Goal: Task Accomplishment & Management: Use online tool/utility

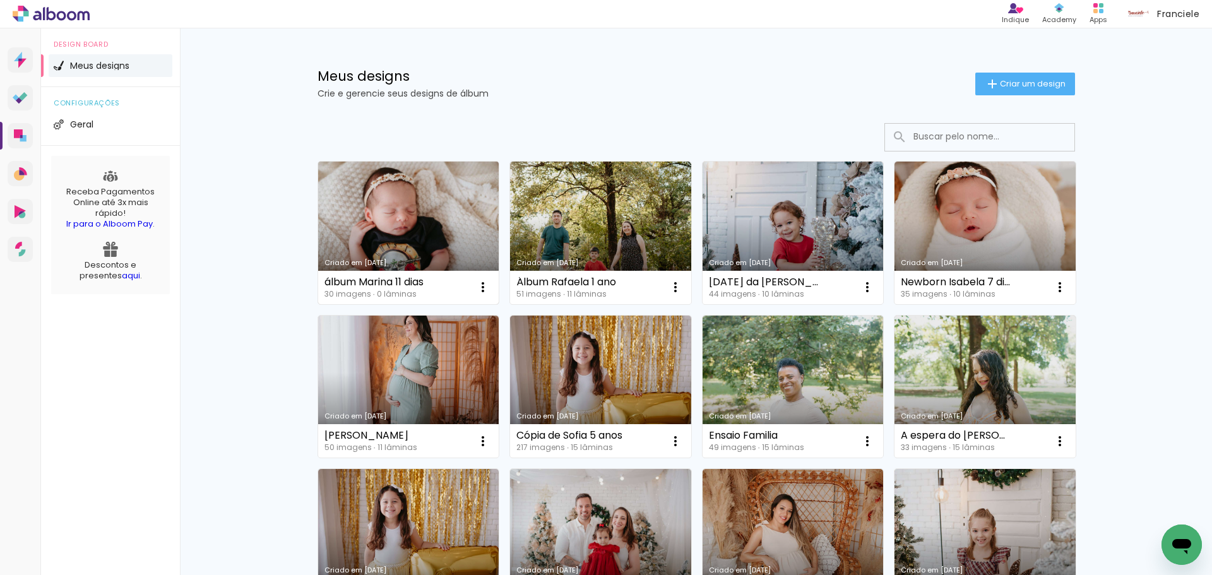
click at [382, 190] on link "Criado em [DATE]" at bounding box center [408, 233] width 181 height 143
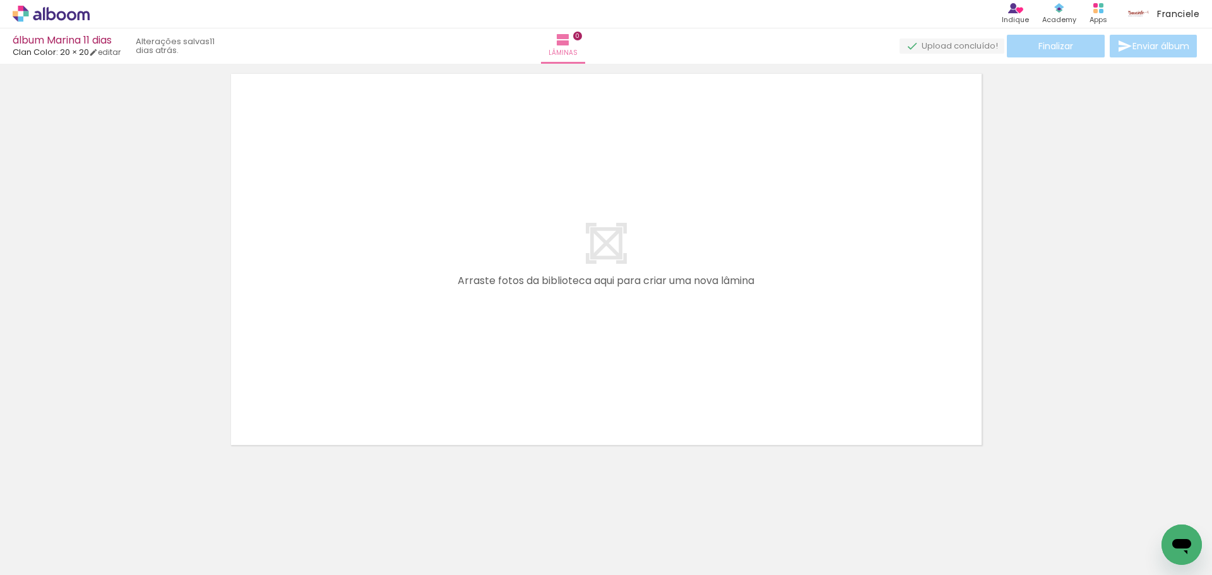
scroll to position [40, 0]
drag, startPoint x: 143, startPoint y: 537, endPoint x: 158, endPoint y: 561, distance: 28.4
click at [158, 553] on div at bounding box center [126, 533] width 62 height 42
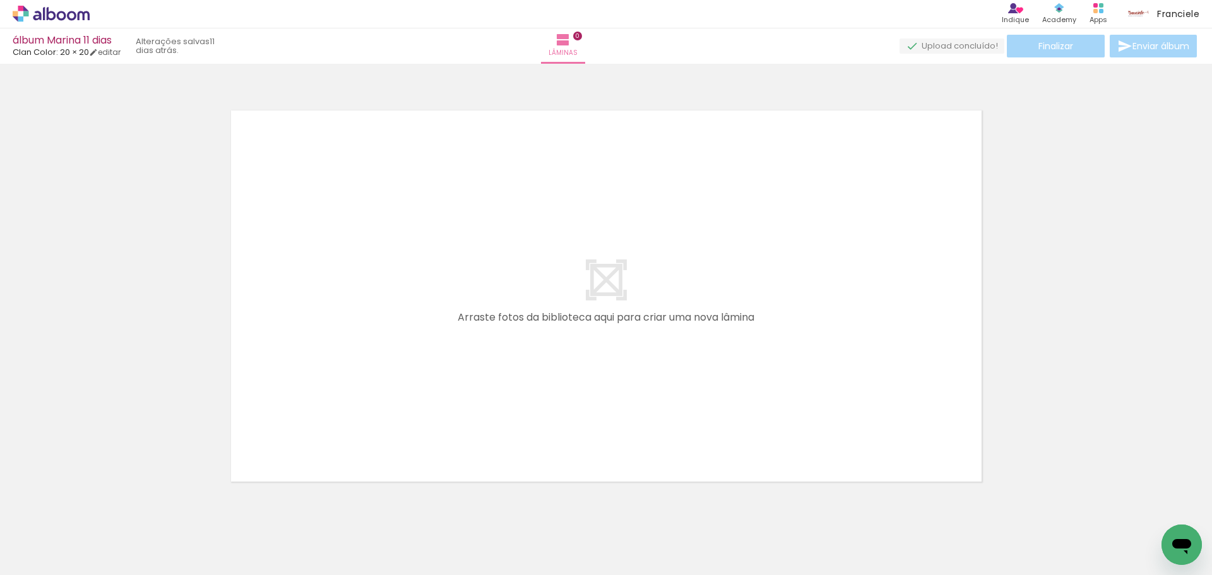
scroll to position [0, 0]
drag, startPoint x: 134, startPoint y: 522, endPoint x: 408, endPoint y: 274, distance: 369.0
click at [408, 274] on quentale-workspace at bounding box center [606, 287] width 1212 height 575
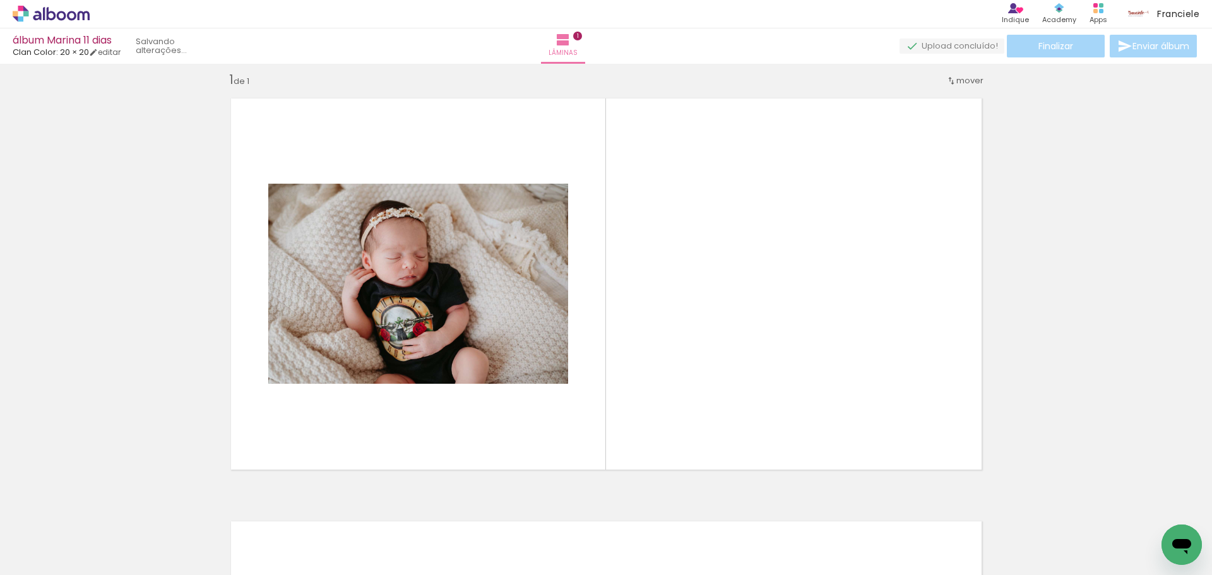
scroll to position [16, 0]
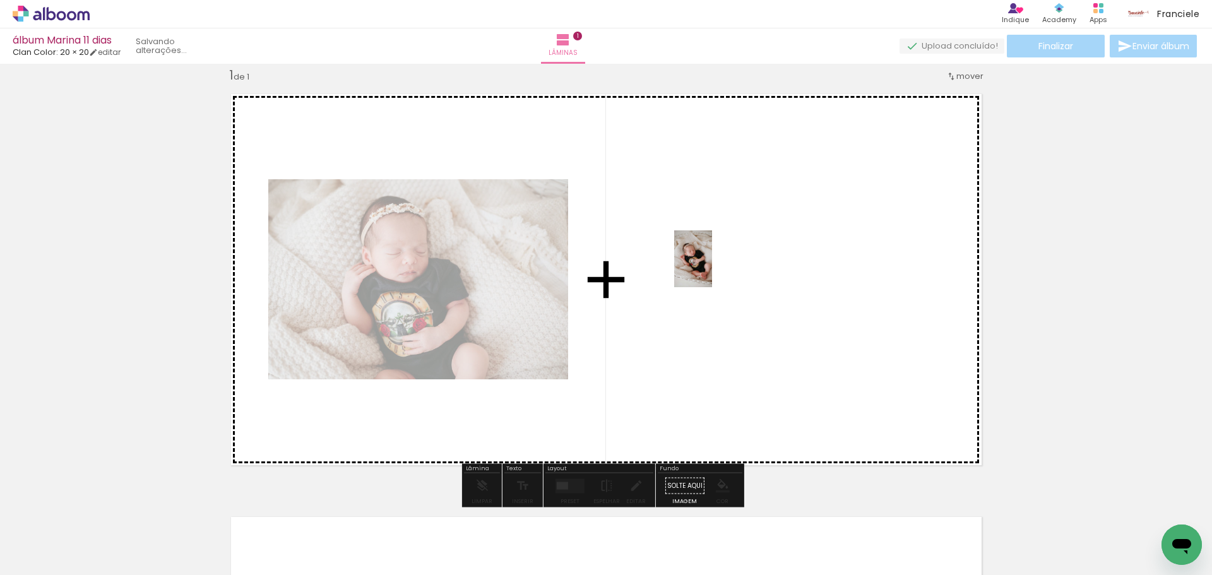
drag, startPoint x: 193, startPoint y: 536, endPoint x: 712, endPoint y: 268, distance: 584.0
click at [712, 268] on quentale-workspace at bounding box center [606, 287] width 1212 height 575
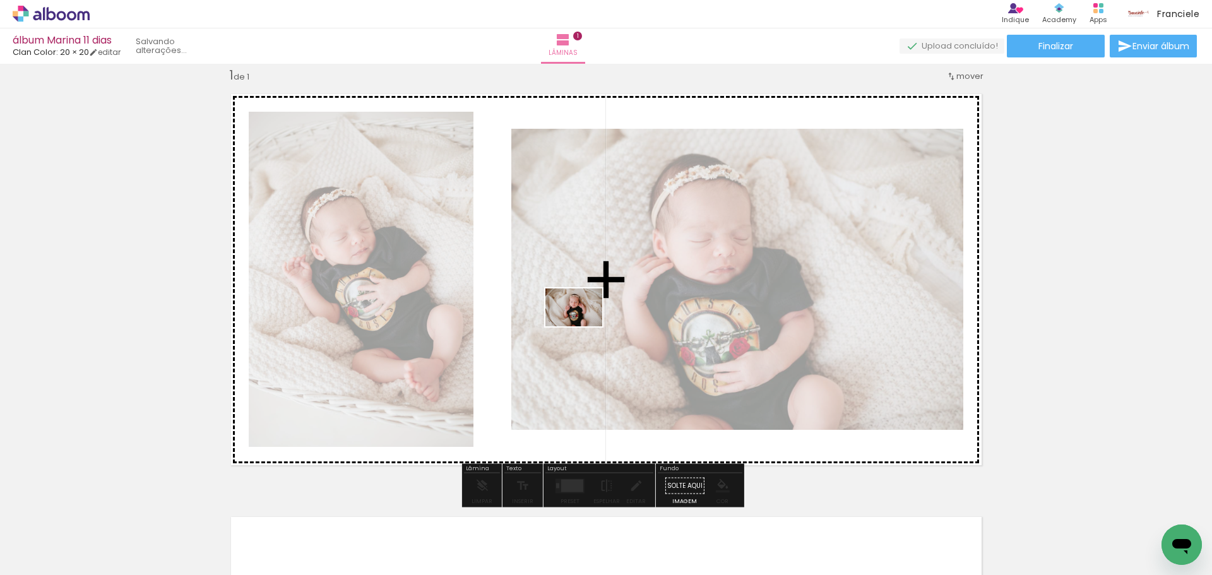
drag, startPoint x: 319, startPoint y: 503, endPoint x: 583, endPoint y: 326, distance: 317.5
click at [583, 326] on quentale-workspace at bounding box center [606, 287] width 1212 height 575
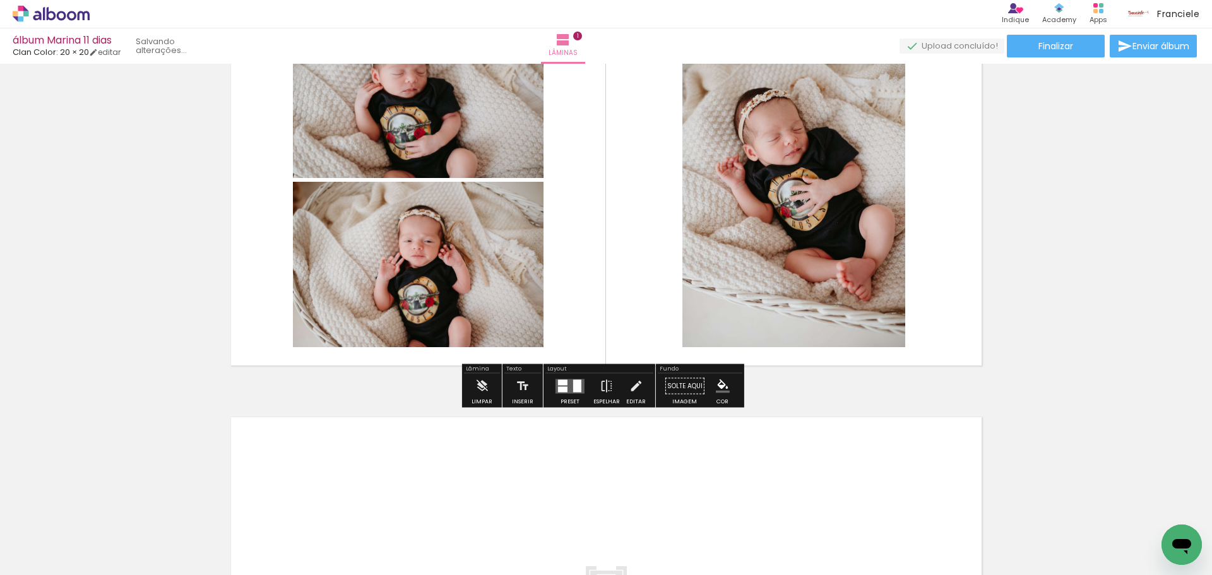
scroll to position [458, 0]
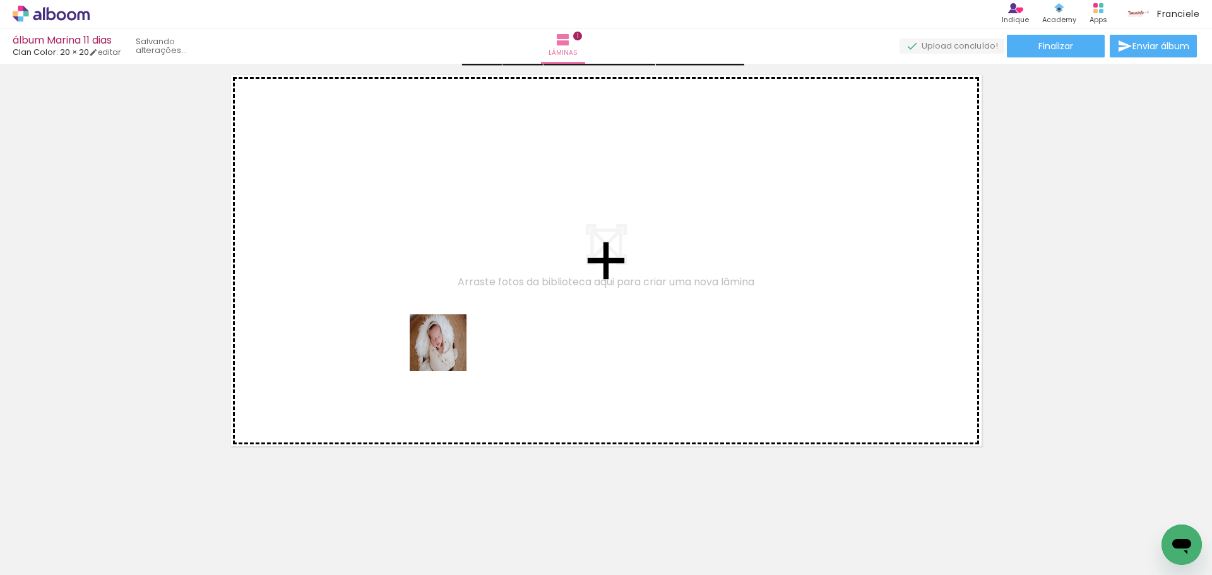
drag, startPoint x: 418, startPoint y: 535, endPoint x: 485, endPoint y: 480, distance: 86.1
click at [449, 340] on quentale-workspace at bounding box center [606, 287] width 1212 height 575
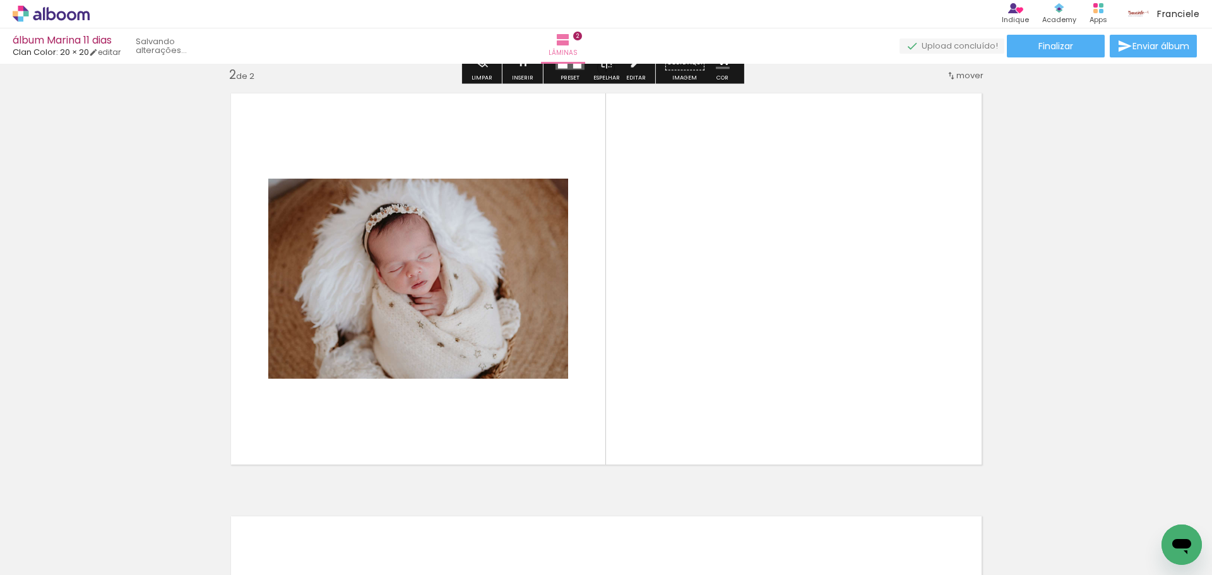
scroll to position [439, 0]
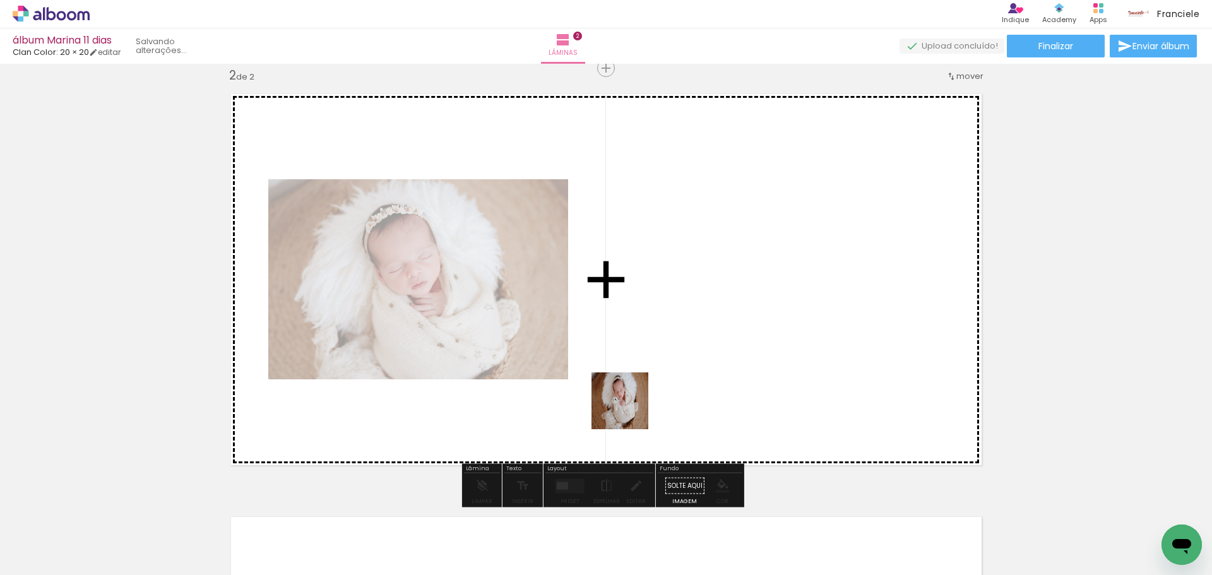
drag, startPoint x: 493, startPoint y: 537, endPoint x: 671, endPoint y: 389, distance: 231.3
click at [671, 389] on quentale-workspace at bounding box center [606, 287] width 1212 height 575
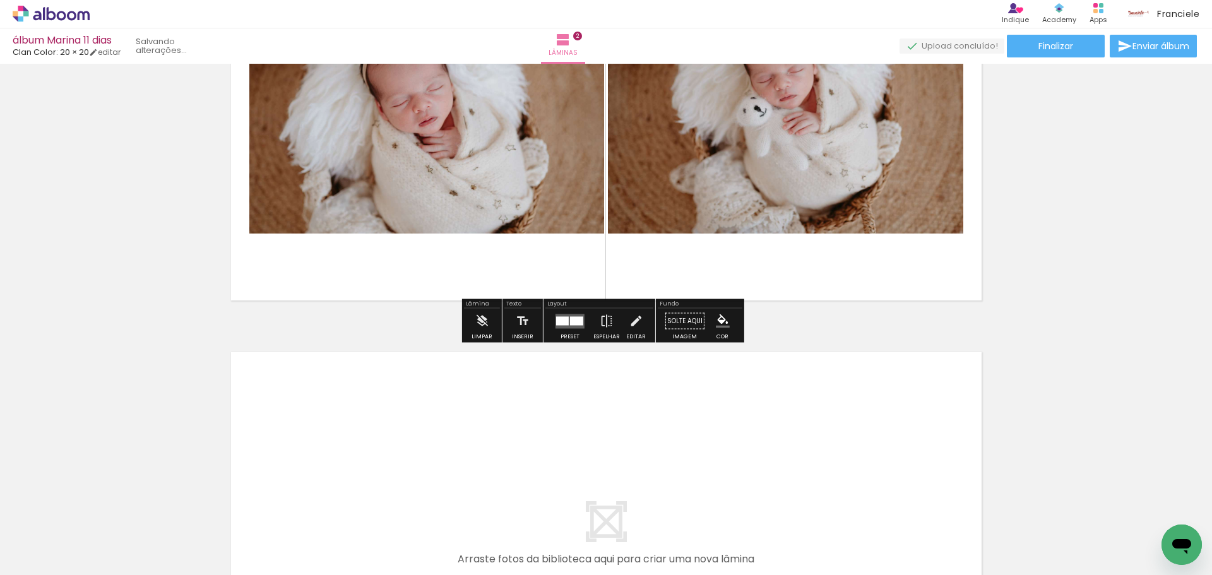
scroll to position [629, 0]
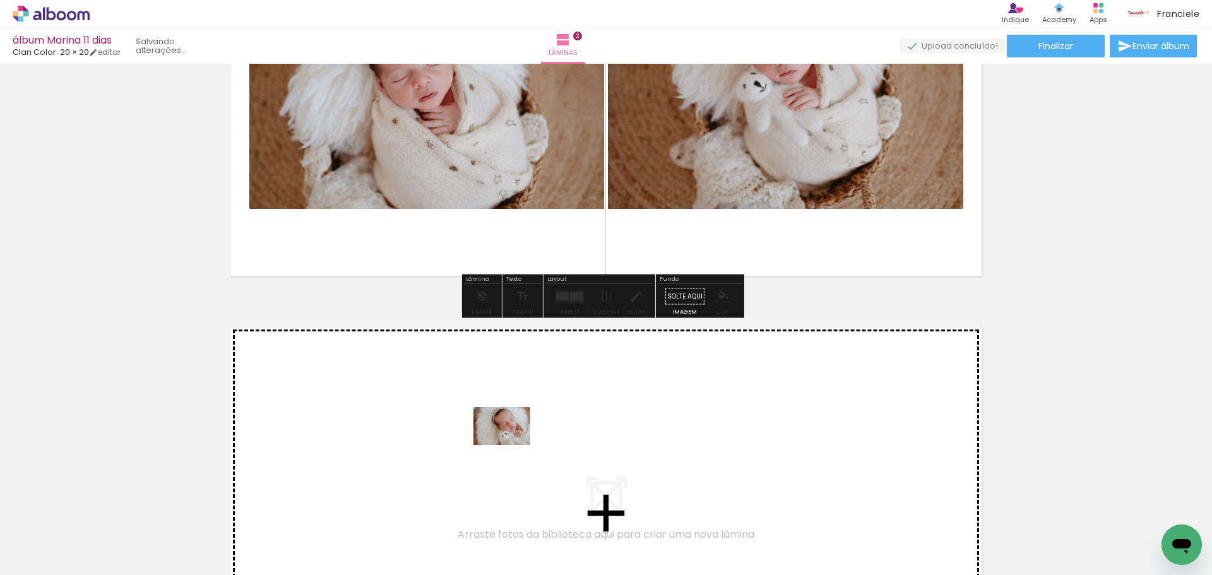
drag, startPoint x: 558, startPoint y: 533, endPoint x: 511, endPoint y: 445, distance: 99.9
click at [511, 445] on quentale-workspace at bounding box center [606, 287] width 1212 height 575
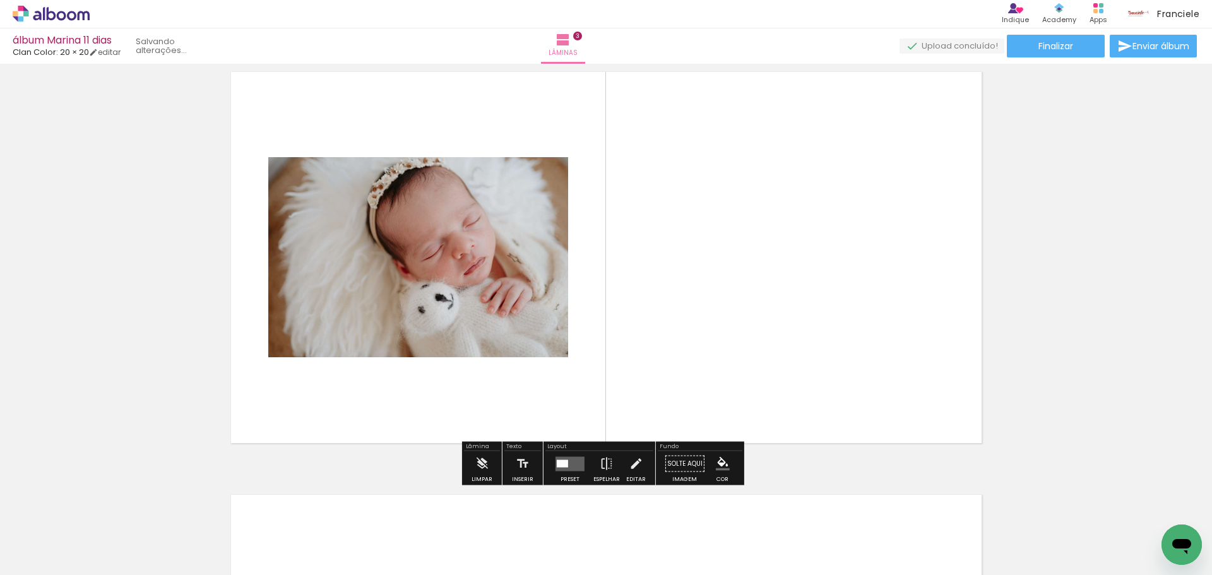
scroll to position [963, 0]
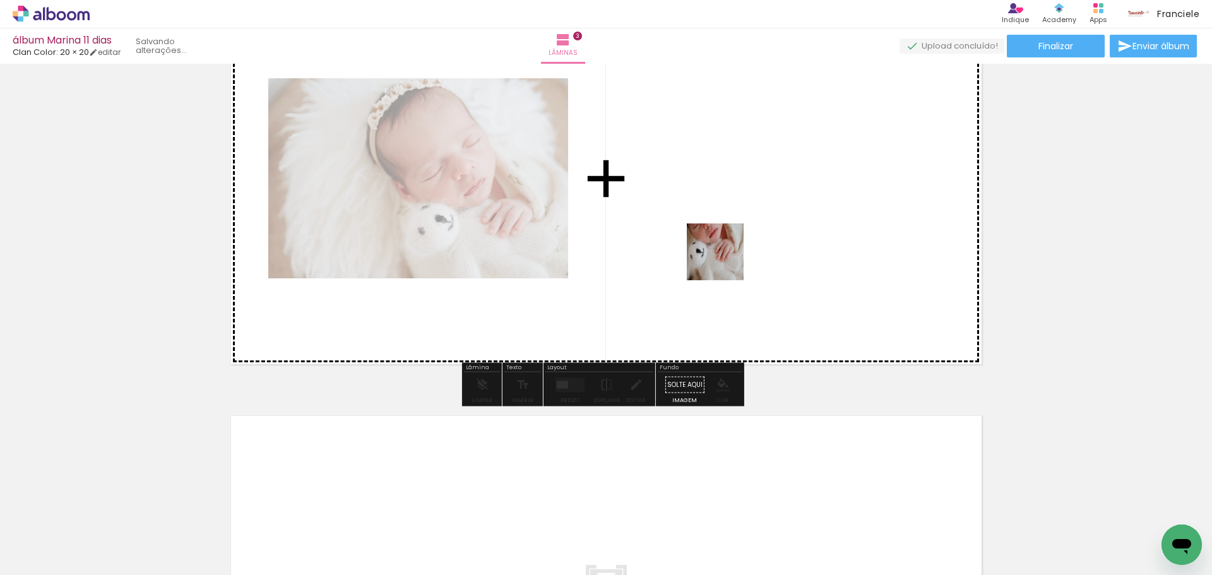
drag, startPoint x: 629, startPoint y: 540, endPoint x: 726, endPoint y: 256, distance: 300.2
click at [726, 256] on quentale-workspace at bounding box center [606, 287] width 1212 height 575
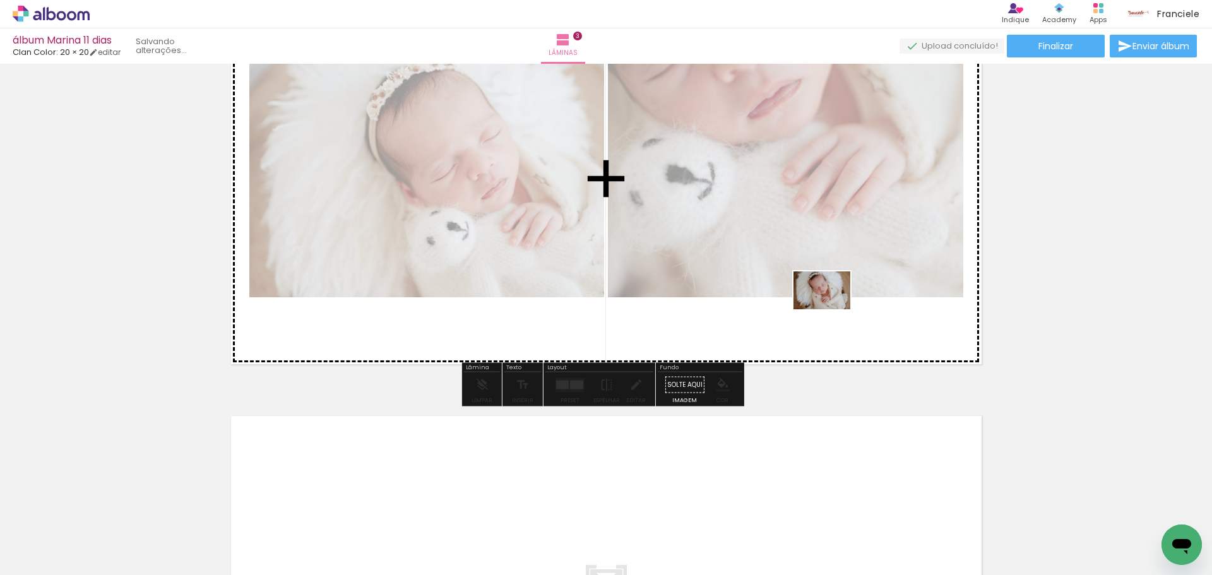
drag, startPoint x: 689, startPoint y: 543, endPoint x: 832, endPoint y: 307, distance: 275.6
click at [832, 307] on quentale-workspace at bounding box center [606, 287] width 1212 height 575
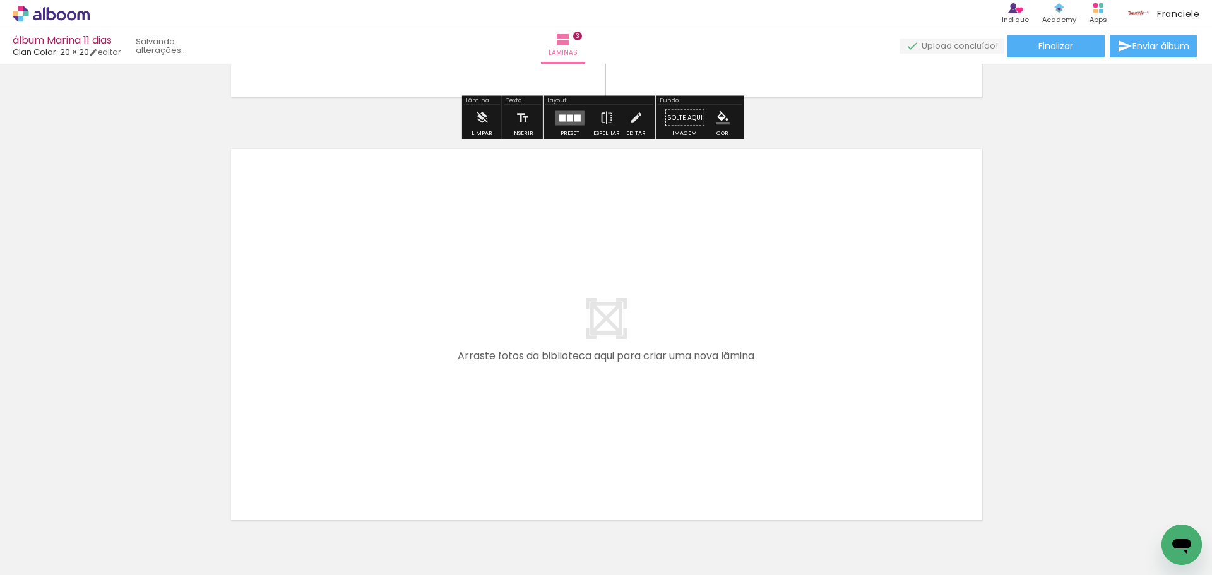
scroll to position [1279, 0]
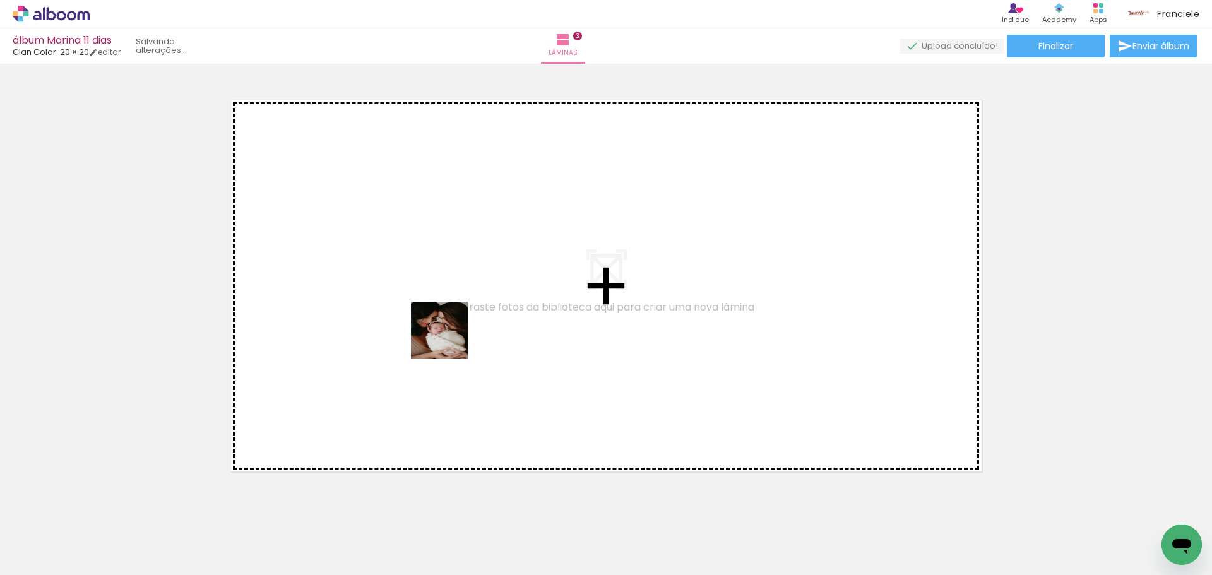
drag, startPoint x: 764, startPoint y: 543, endPoint x: 447, endPoint y: 339, distance: 376.5
click at [447, 339] on quentale-workspace at bounding box center [606, 287] width 1212 height 575
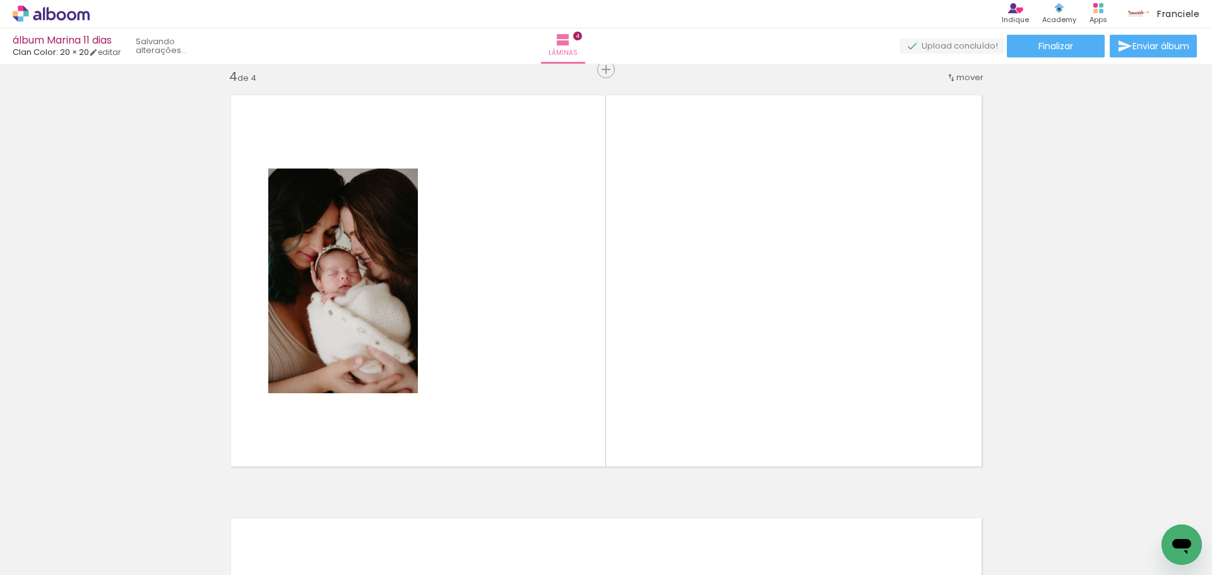
scroll to position [1285, 0]
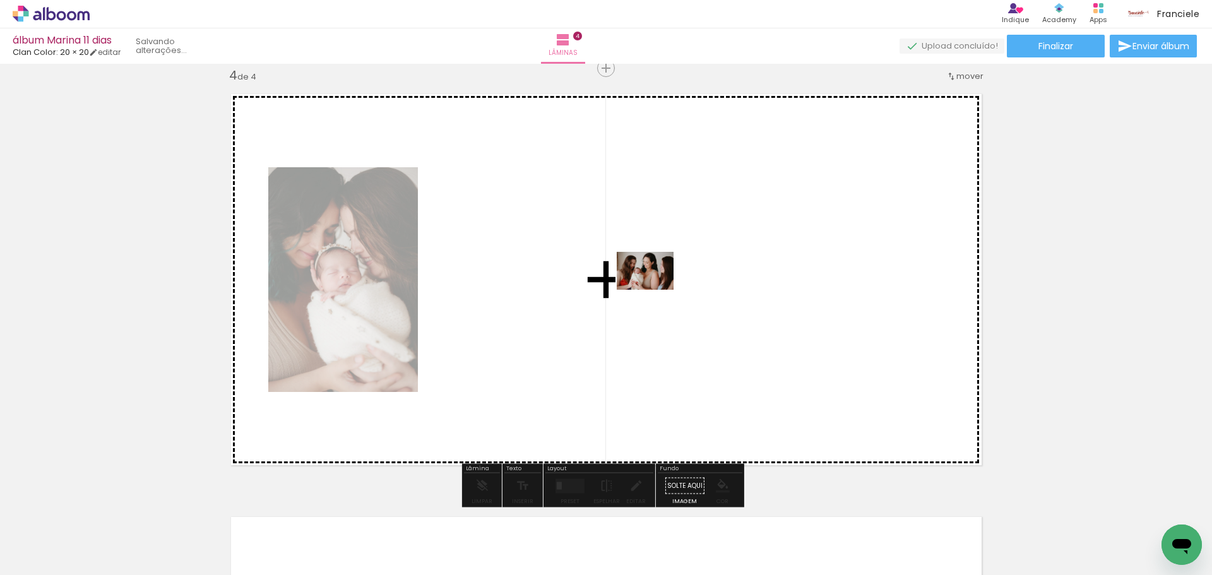
drag, startPoint x: 860, startPoint y: 540, endPoint x: 654, endPoint y: 290, distance: 323.7
click at [654, 290] on quentale-workspace at bounding box center [606, 287] width 1212 height 575
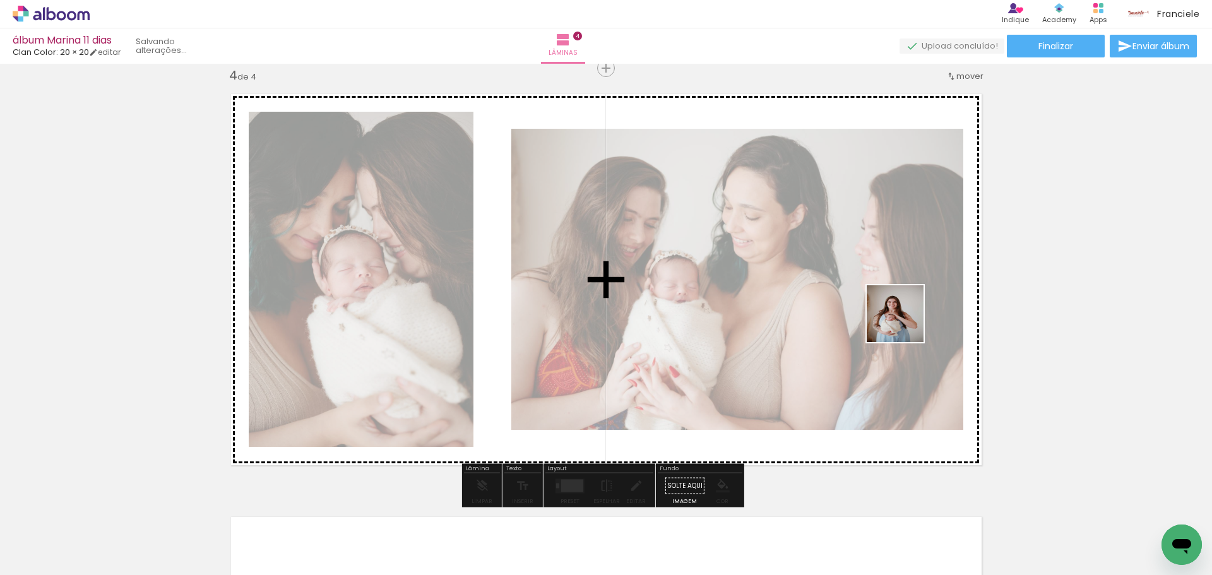
drag, startPoint x: 949, startPoint y: 456, endPoint x: 899, endPoint y: 300, distance: 163.5
click at [899, 300] on quentale-workspace at bounding box center [606, 287] width 1212 height 575
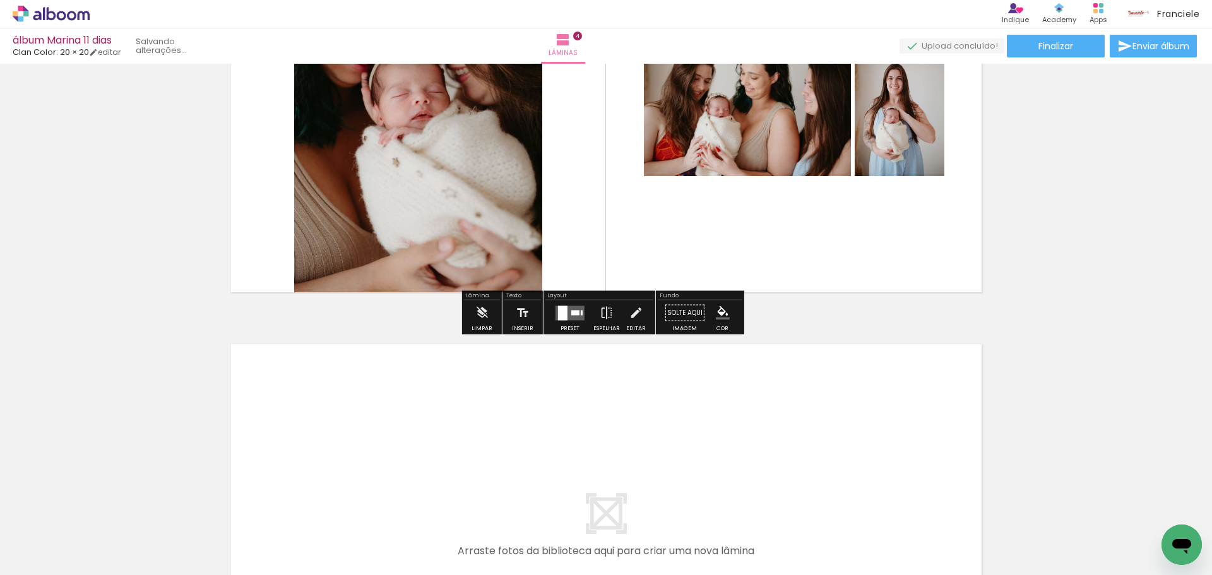
scroll to position [1600, 0]
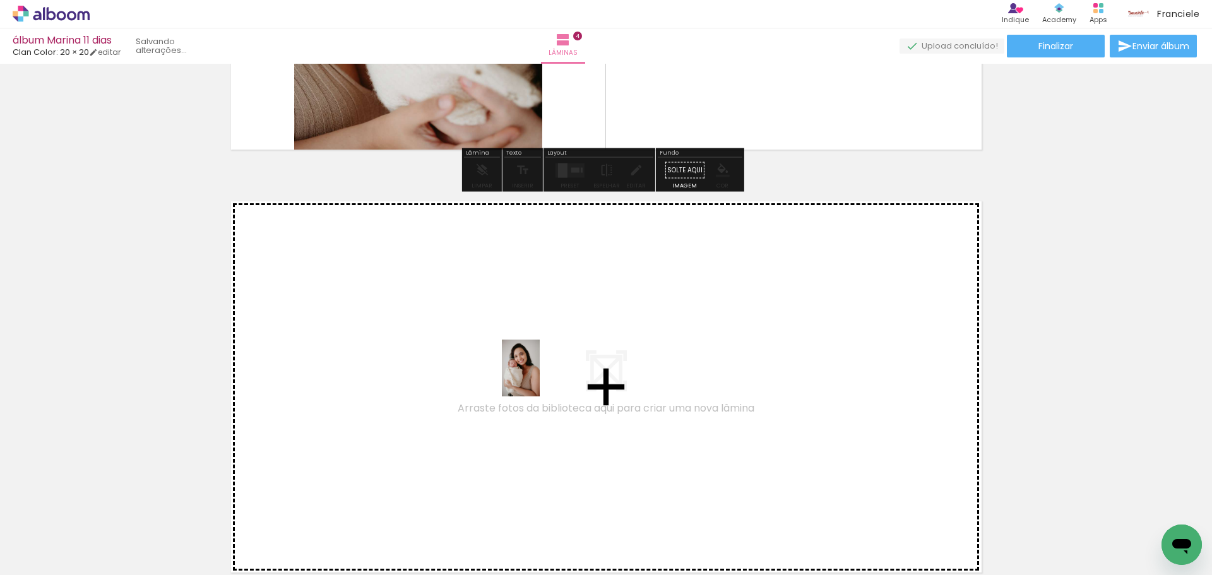
drag, startPoint x: 910, startPoint y: 536, endPoint x: 540, endPoint y: 377, distance: 402.9
click at [540, 377] on quentale-workspace at bounding box center [606, 287] width 1212 height 575
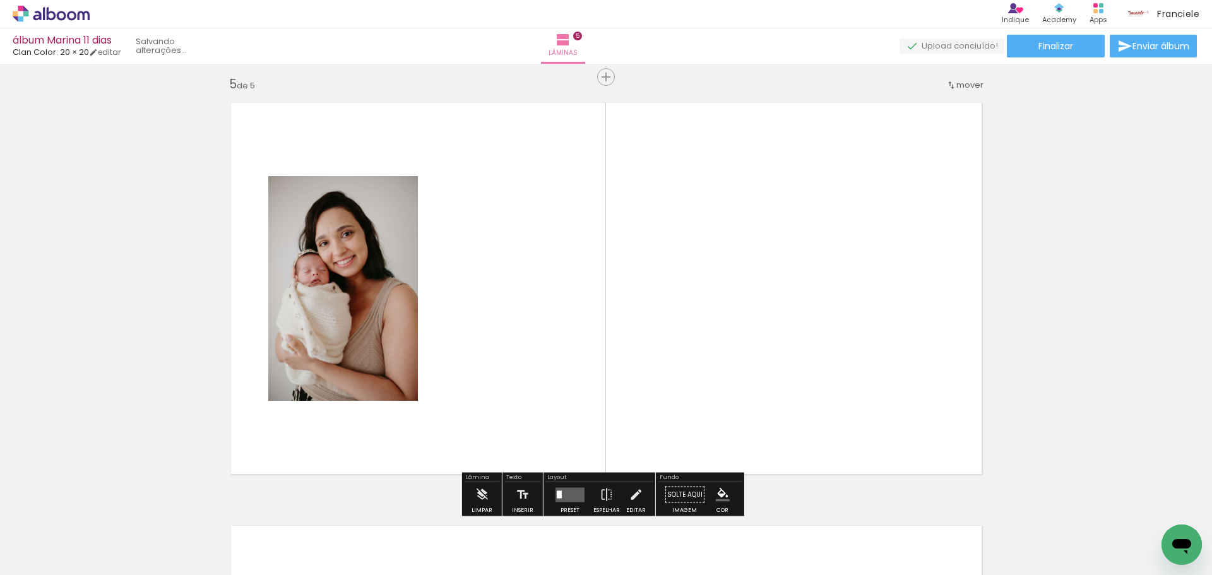
scroll to position [1708, 0]
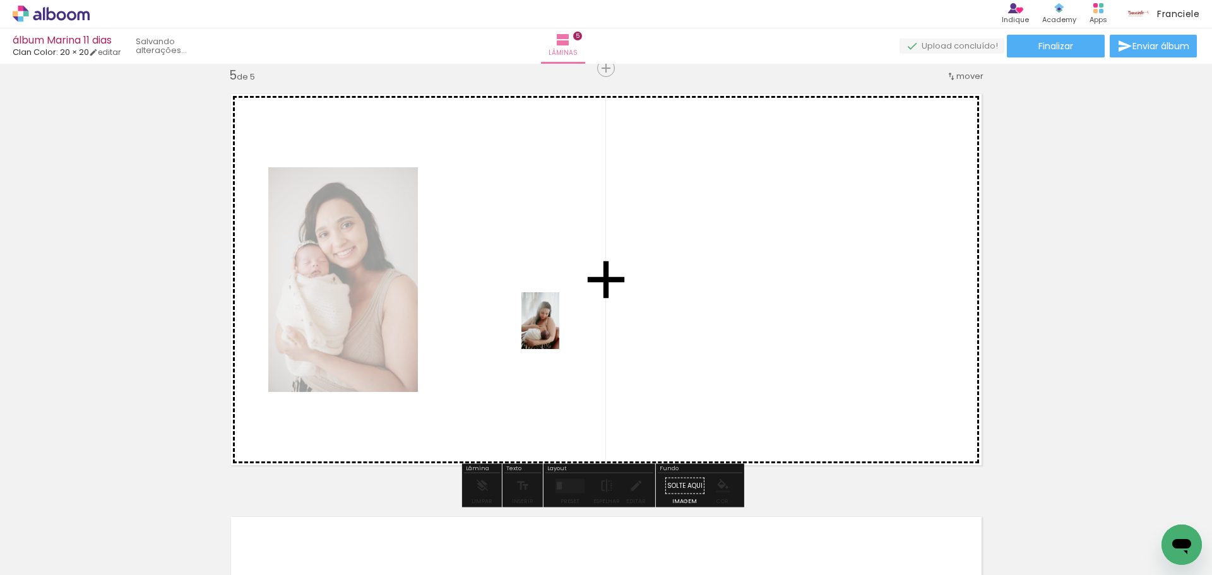
drag, startPoint x: 332, startPoint y: 536, endPoint x: 559, endPoint y: 330, distance: 306.5
click at [559, 330] on quentale-workspace at bounding box center [606, 287] width 1212 height 575
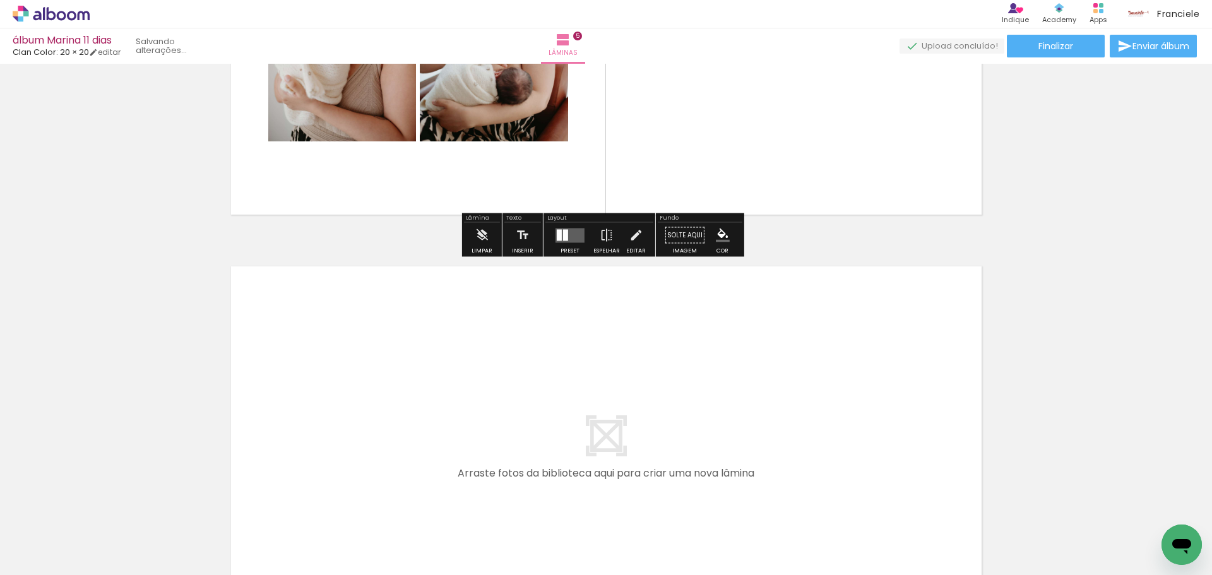
scroll to position [2154, 0]
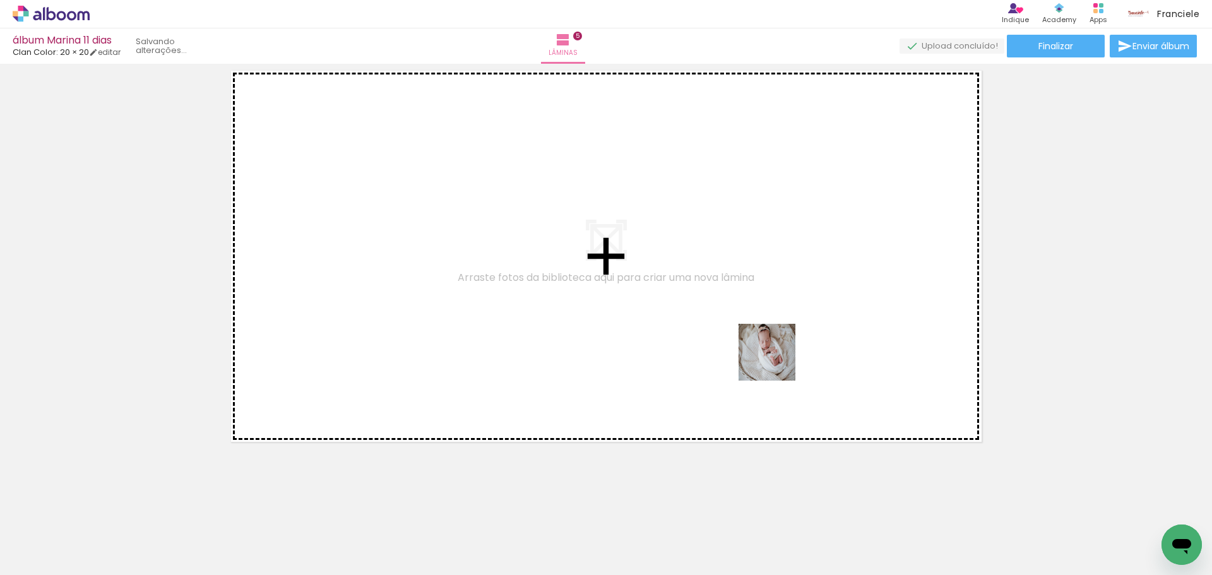
drag, startPoint x: 1082, startPoint y: 523, endPoint x: 807, endPoint y: 381, distance: 309.6
click at [733, 343] on quentale-workspace at bounding box center [606, 287] width 1212 height 575
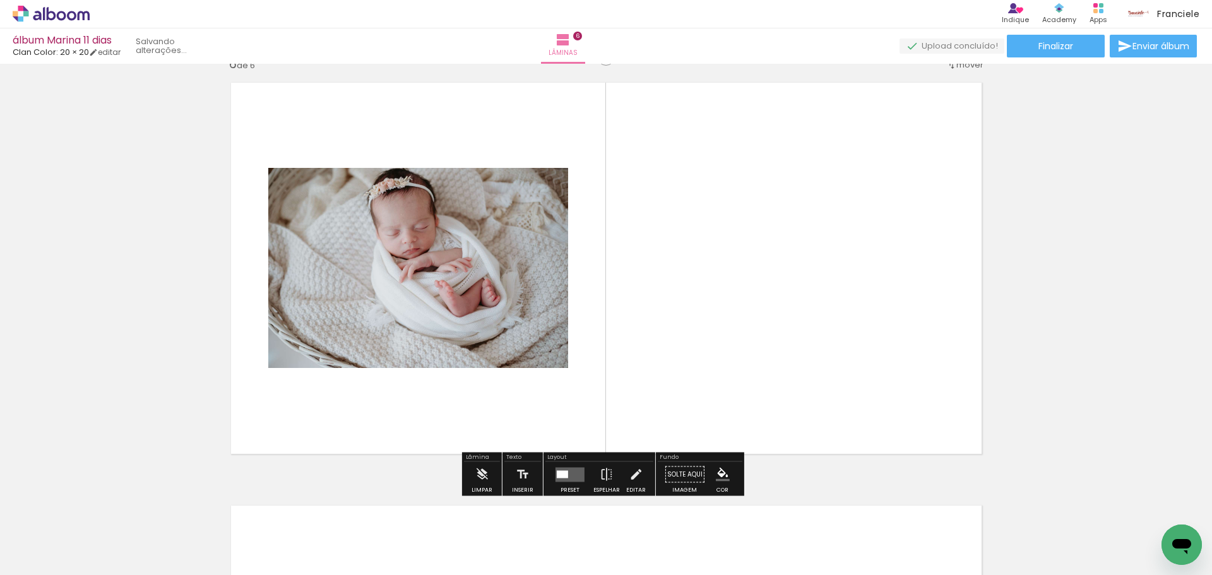
scroll to position [2131, 0]
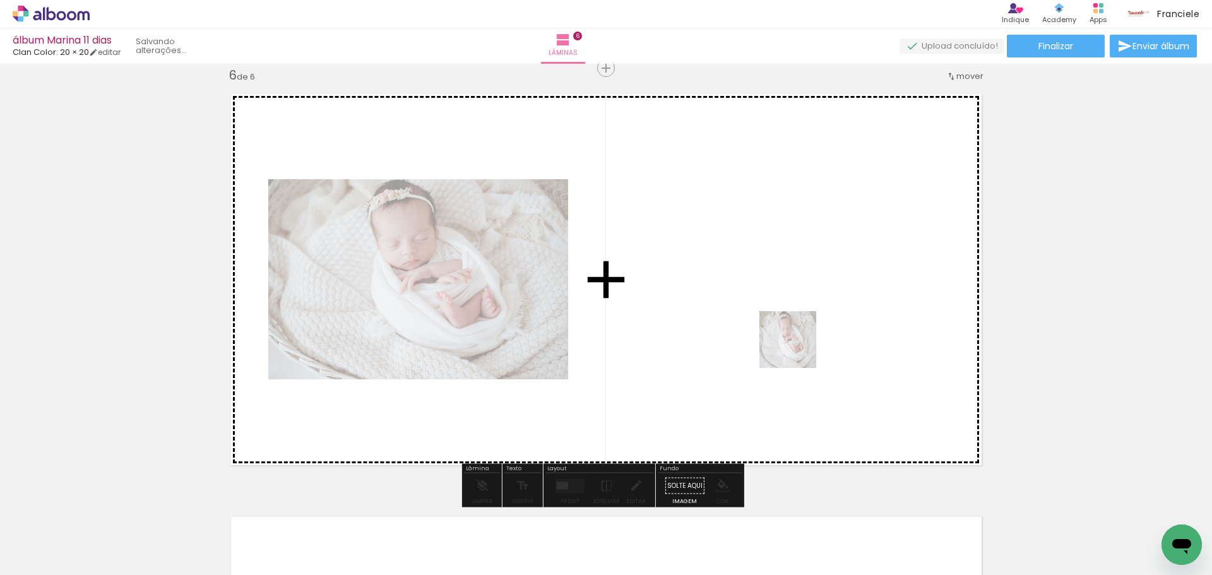
drag, startPoint x: 1064, startPoint y: 534, endPoint x: 797, endPoint y: 348, distance: 325.1
click at [797, 348] on quentale-workspace at bounding box center [606, 287] width 1212 height 575
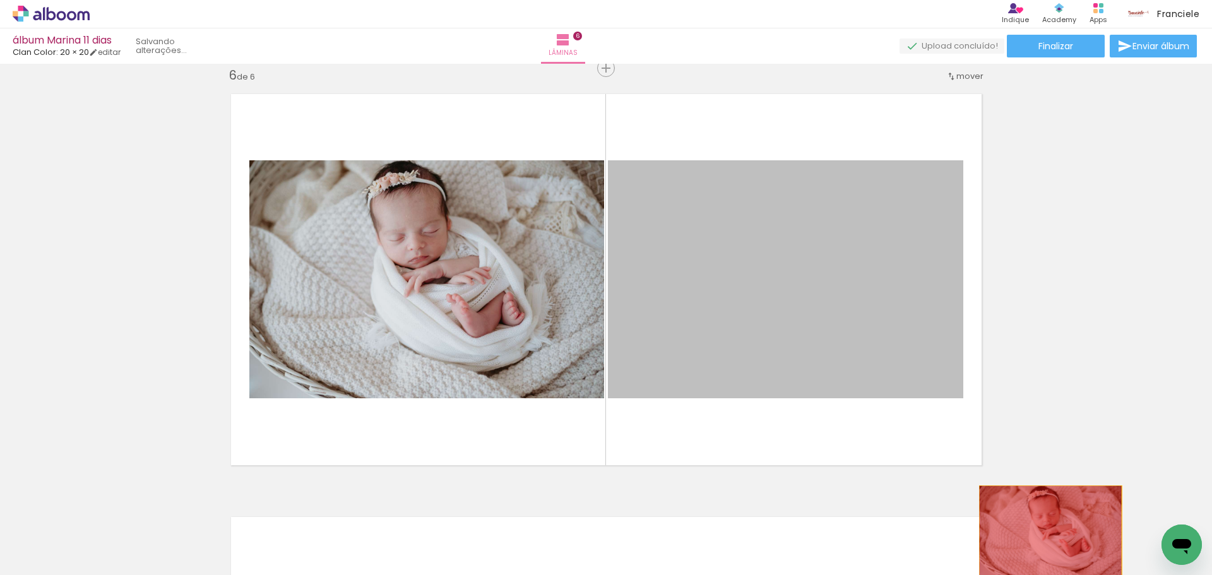
drag, startPoint x: 797, startPoint y: 332, endPoint x: 1045, endPoint y: 533, distance: 319.4
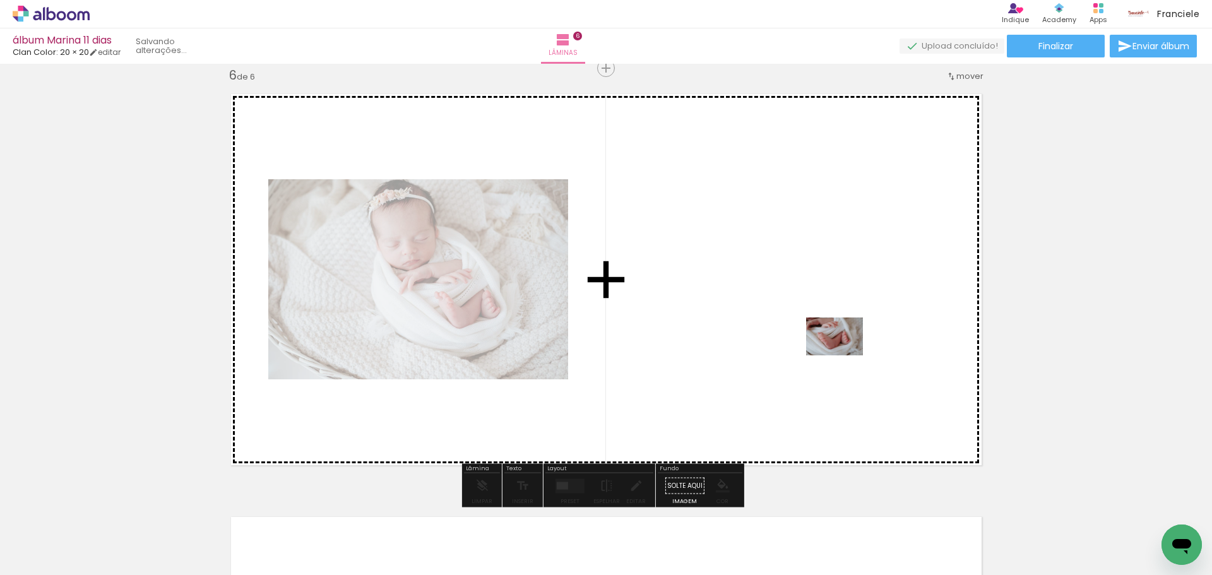
drag, startPoint x: 1119, startPoint y: 542, endPoint x: 844, endPoint y: 355, distance: 332.6
click at [844, 355] on quentale-workspace at bounding box center [606, 287] width 1212 height 575
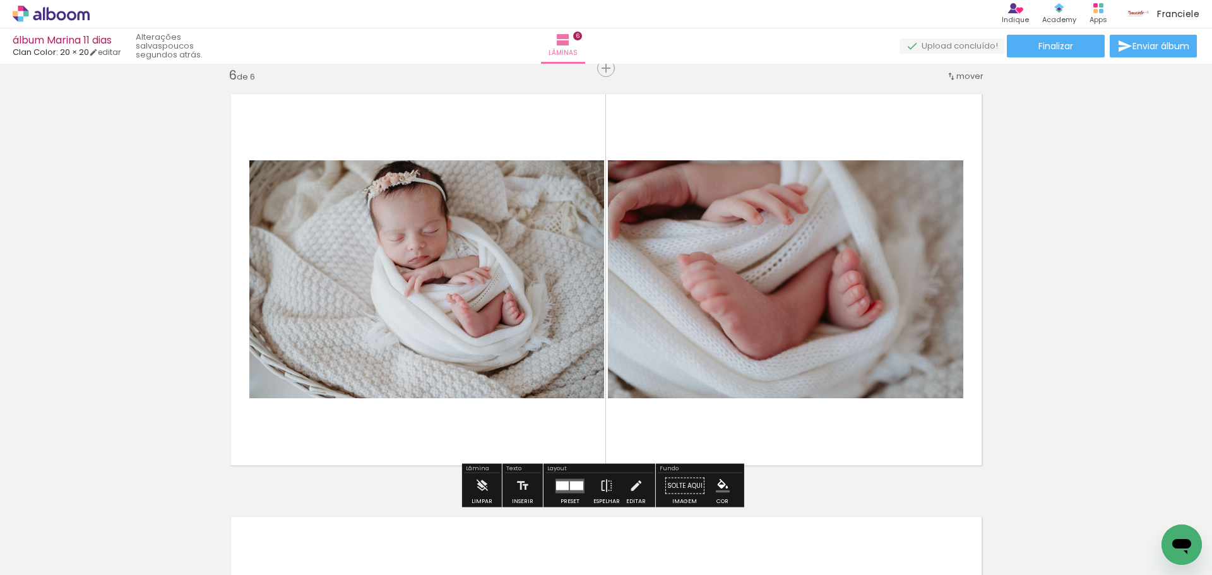
scroll to position [0, 586]
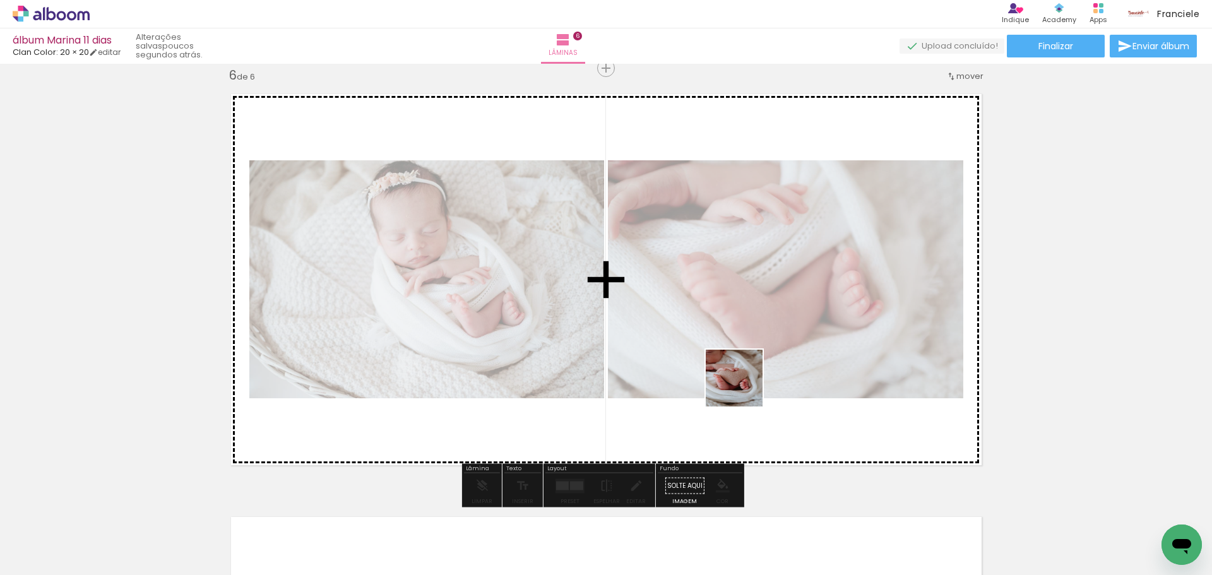
drag, startPoint x: 613, startPoint y: 545, endPoint x: 873, endPoint y: 316, distance: 347.0
click at [873, 316] on quentale-workspace at bounding box center [606, 287] width 1212 height 575
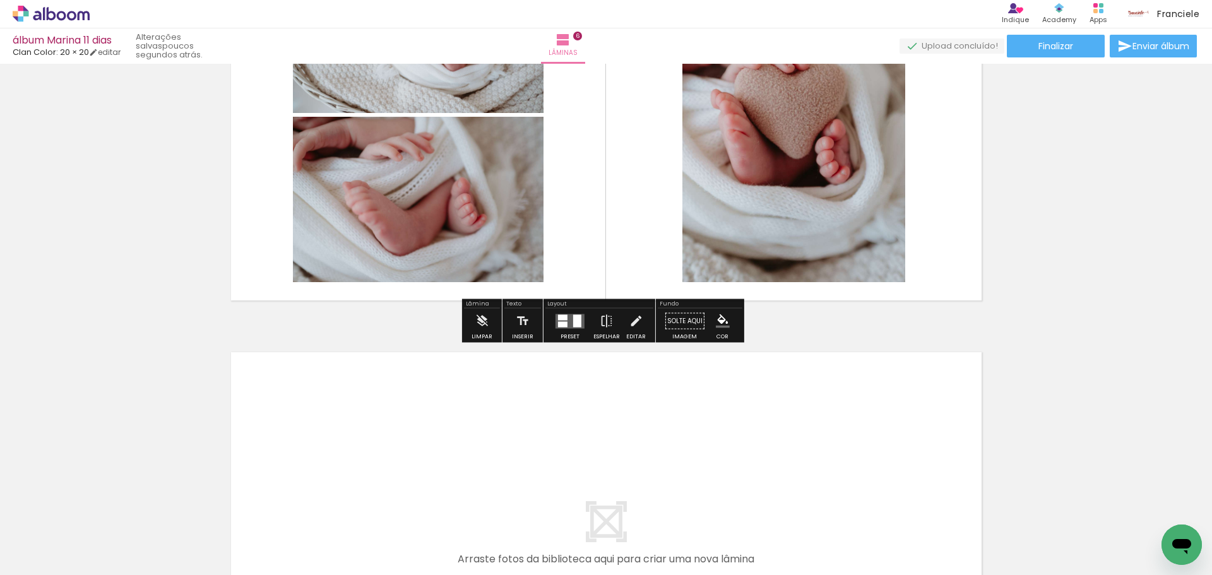
scroll to position [2383, 0]
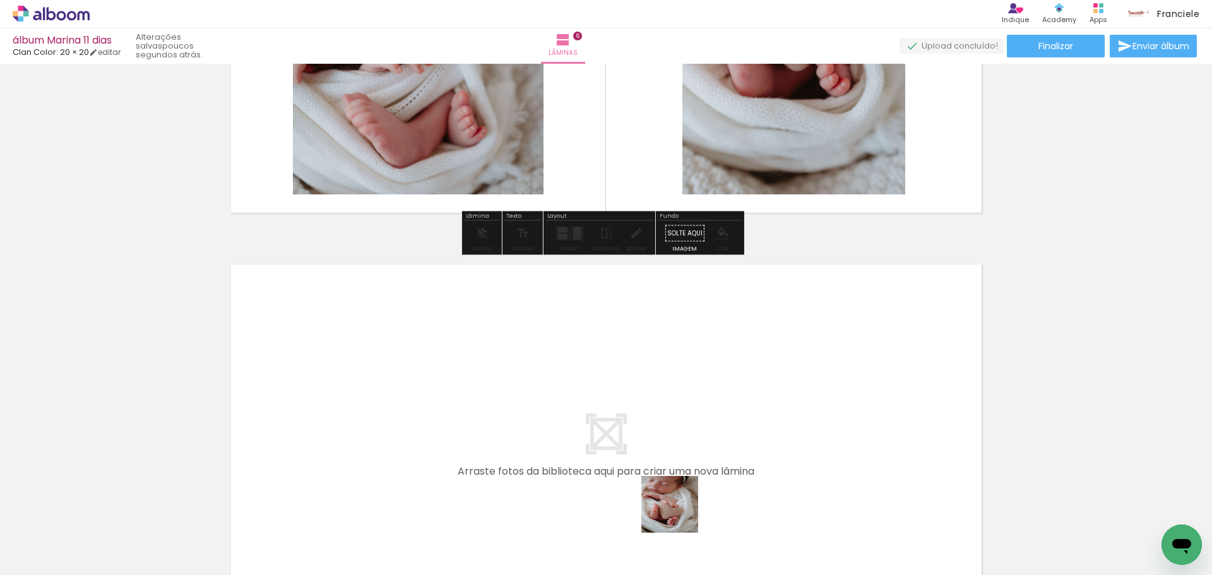
drag, startPoint x: 701, startPoint y: 550, endPoint x: 612, endPoint y: 419, distance: 158.4
click at [612, 419] on quentale-workspace at bounding box center [606, 287] width 1212 height 575
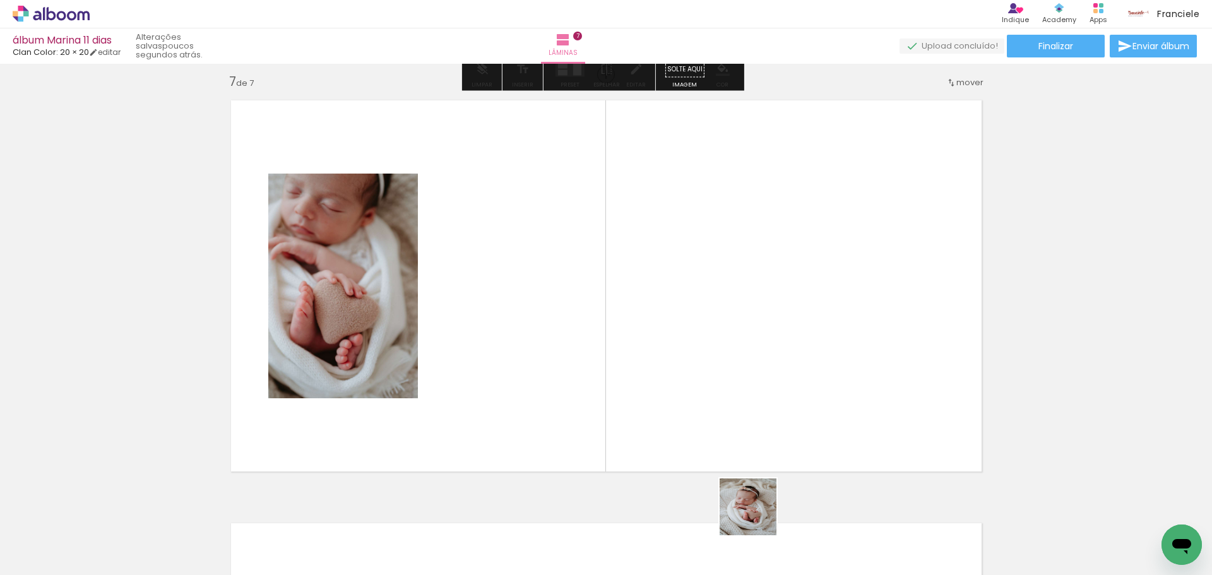
scroll to position [2553, 0]
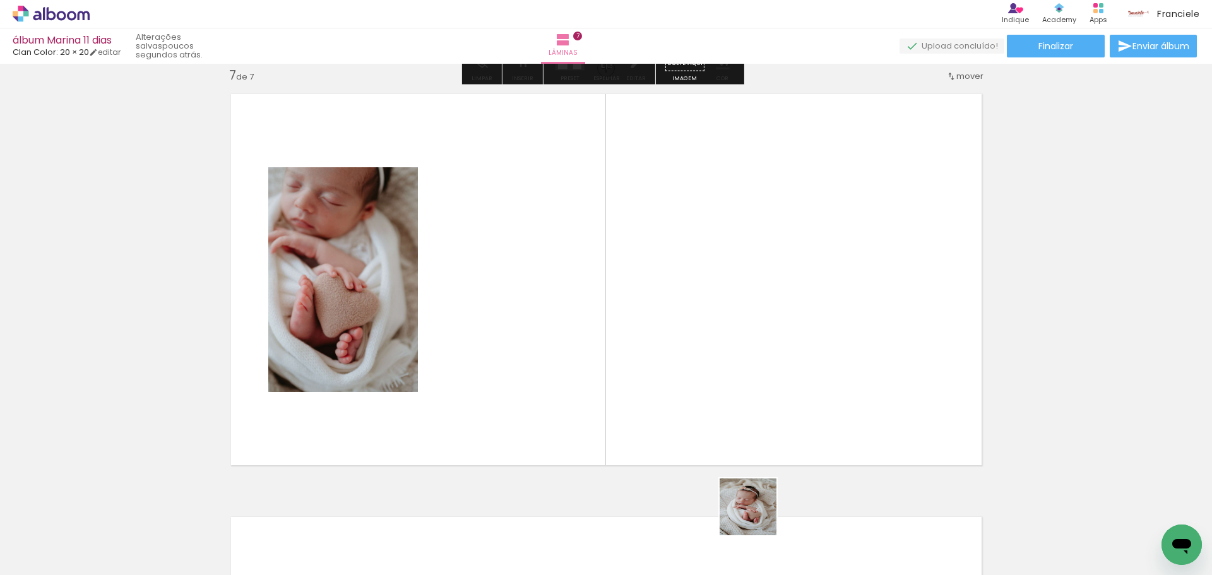
drag, startPoint x: 759, startPoint y: 540, endPoint x: 774, endPoint y: 459, distance: 82.3
click at [764, 427] on quentale-workspace at bounding box center [606, 287] width 1212 height 575
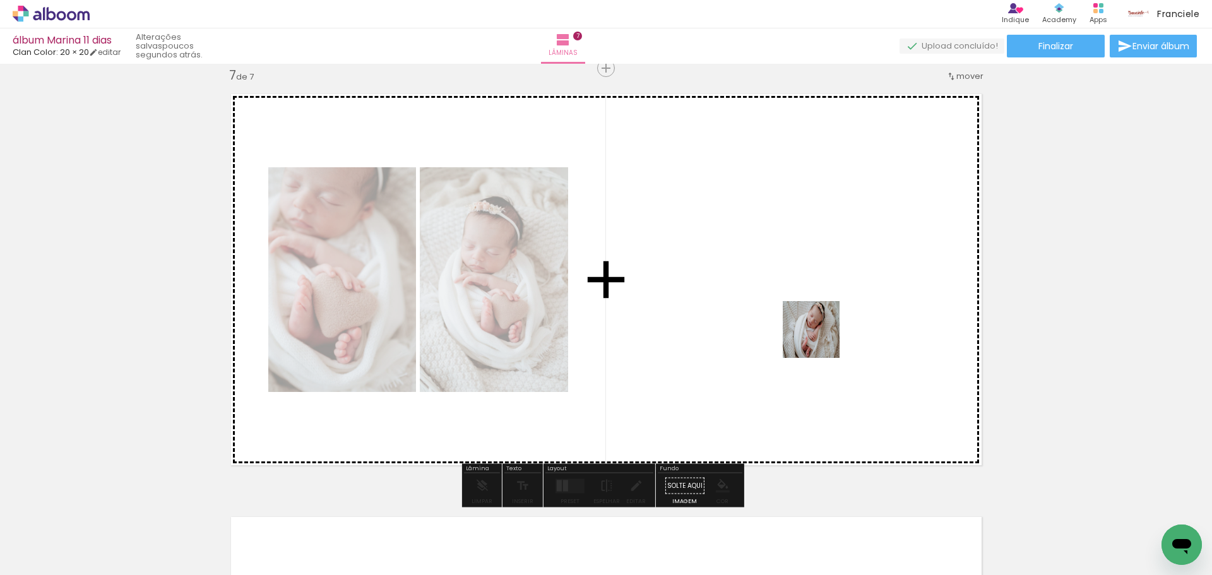
drag, startPoint x: 807, startPoint y: 533, endPoint x: 820, endPoint y: 336, distance: 198.0
click at [820, 336] on quentale-workspace at bounding box center [606, 287] width 1212 height 575
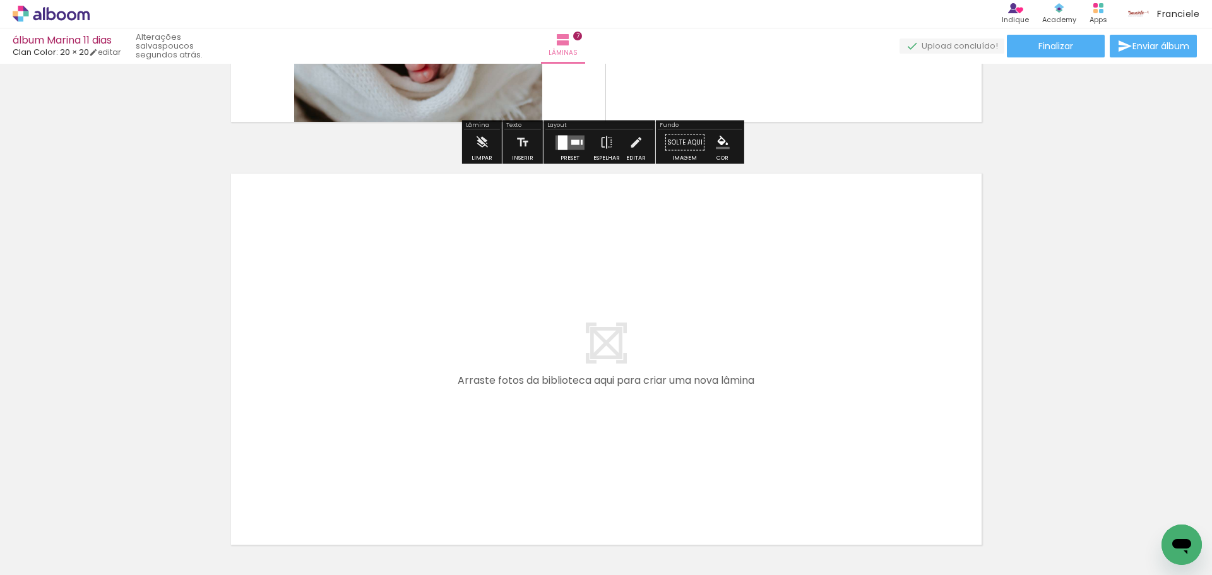
scroll to position [2995, 0]
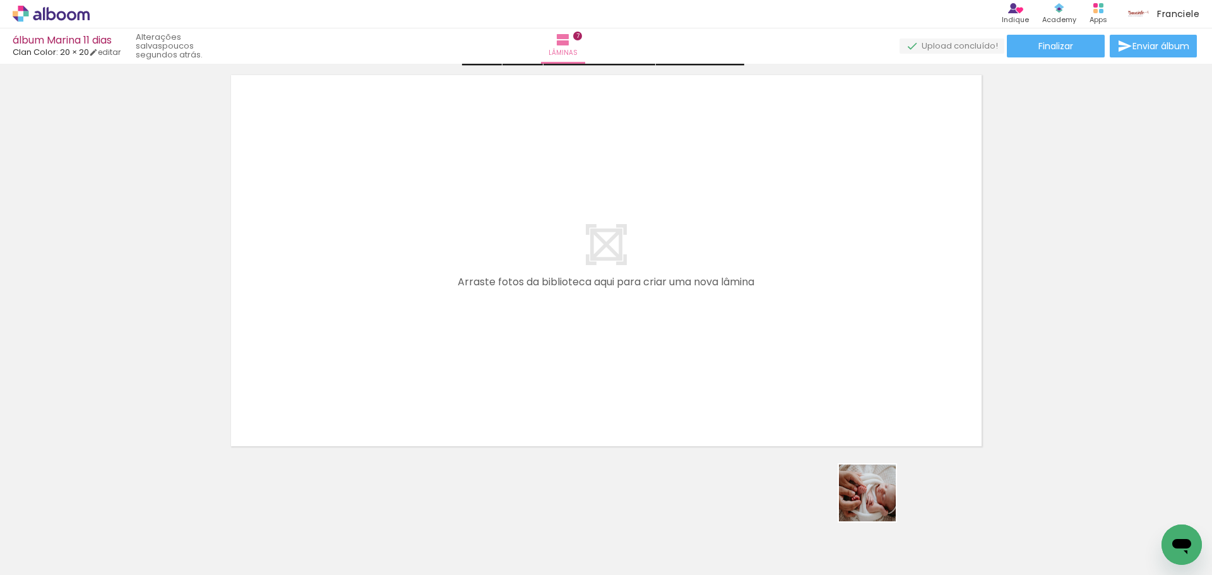
drag, startPoint x: 882, startPoint y: 529, endPoint x: 922, endPoint y: 473, distance: 68.7
click at [767, 354] on quentale-workspace at bounding box center [606, 287] width 1212 height 575
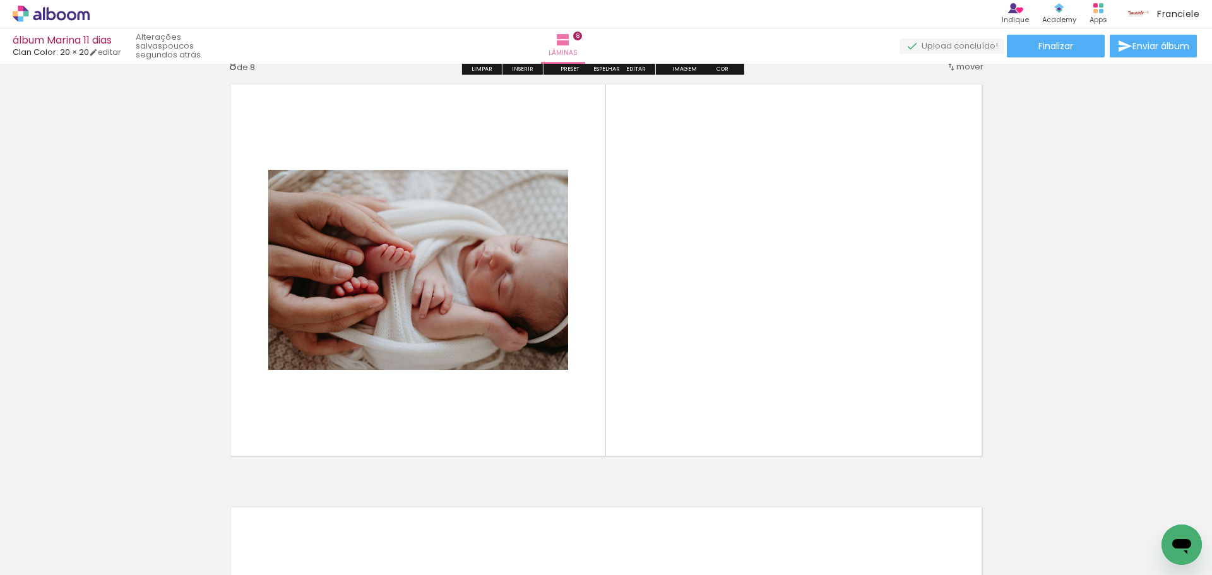
scroll to position [2976, 0]
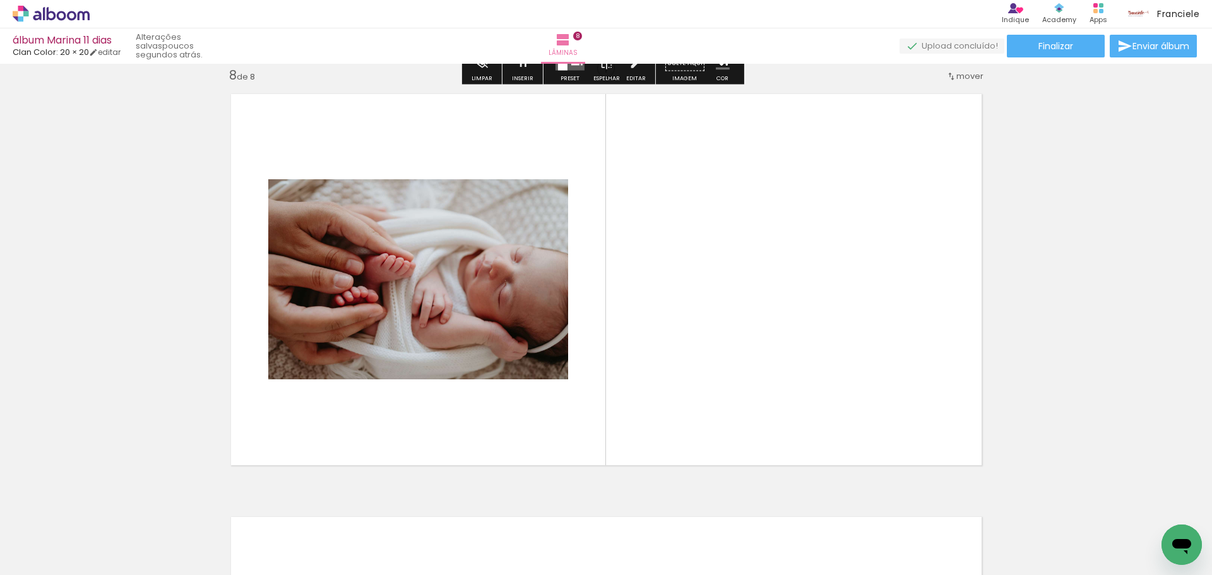
drag, startPoint x: 967, startPoint y: 536, endPoint x: 867, endPoint y: 370, distance: 193.1
click at [867, 370] on quentale-workspace at bounding box center [606, 287] width 1212 height 575
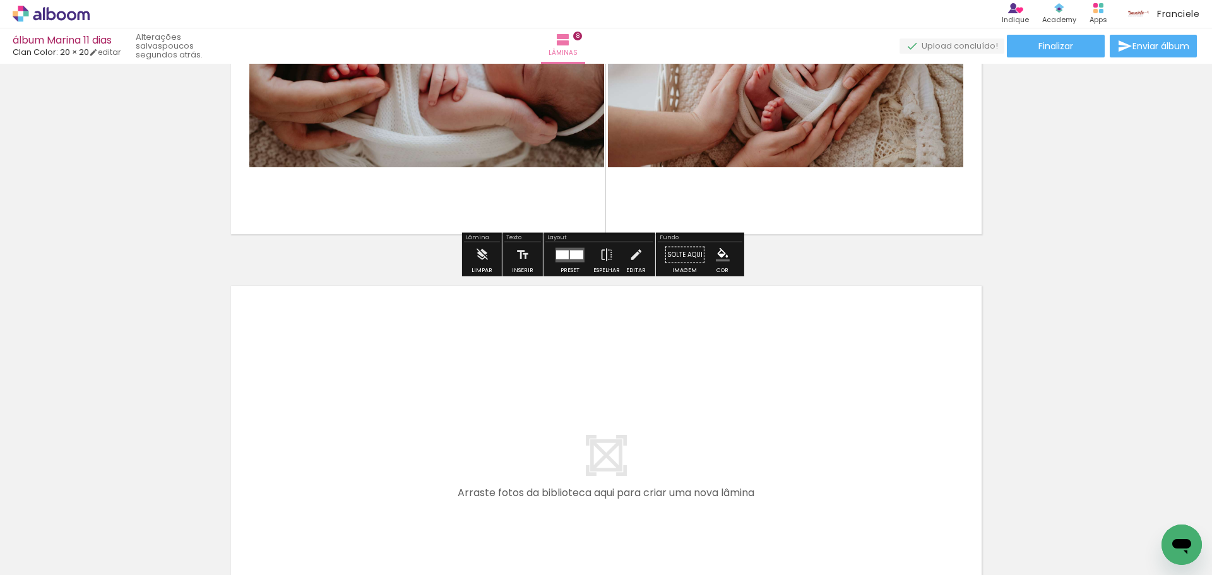
scroll to position [3418, 0]
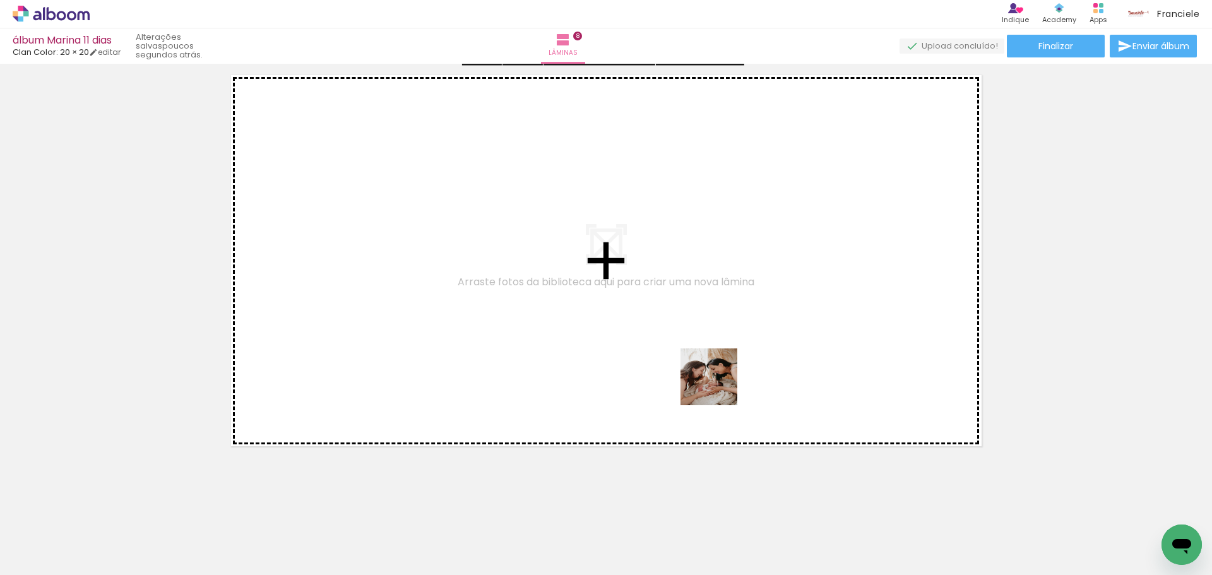
drag, startPoint x: 1020, startPoint y: 523, endPoint x: 596, endPoint y: 328, distance: 467.1
click at [596, 328] on quentale-workspace at bounding box center [606, 287] width 1212 height 575
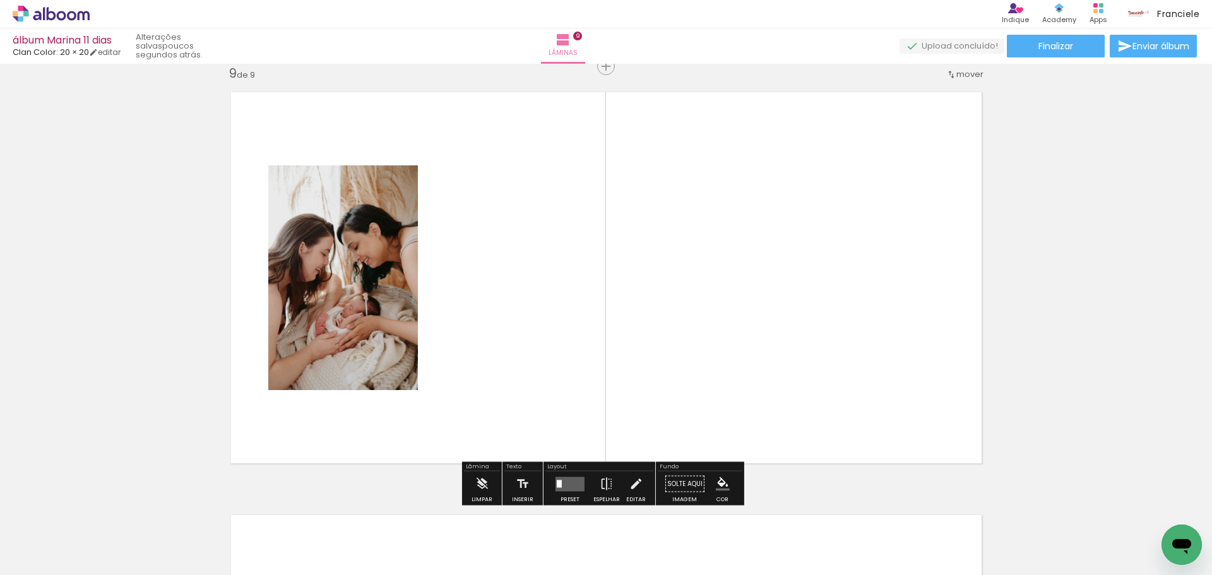
scroll to position [3399, 0]
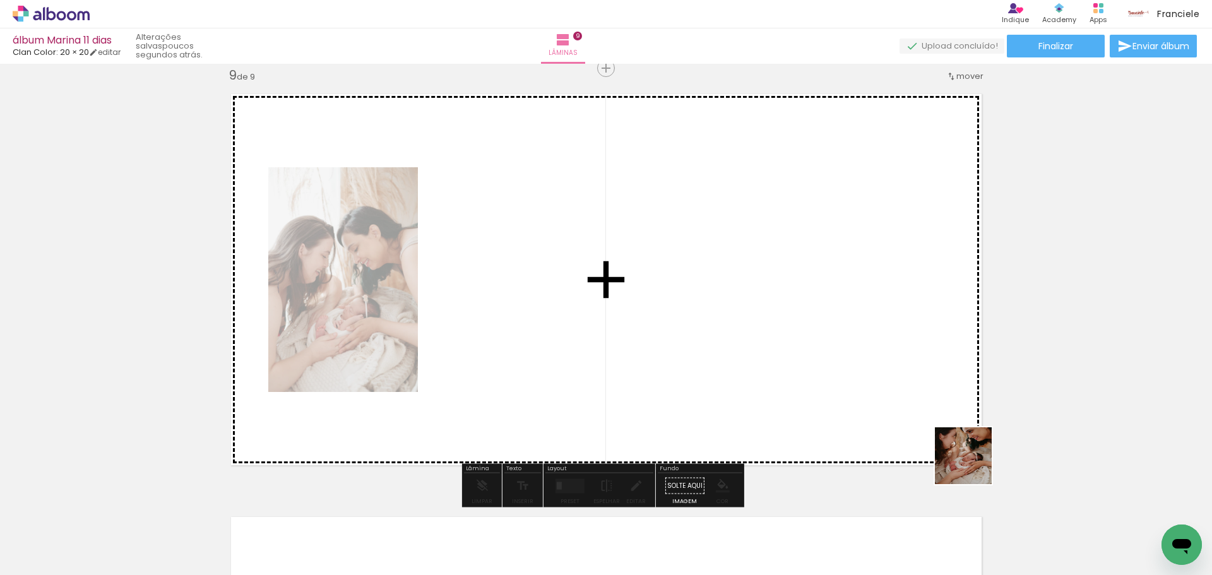
drag, startPoint x: 1108, startPoint y: 540, endPoint x: 769, endPoint y: 338, distance: 394.0
click at [769, 338] on quentale-workspace at bounding box center [606, 287] width 1212 height 575
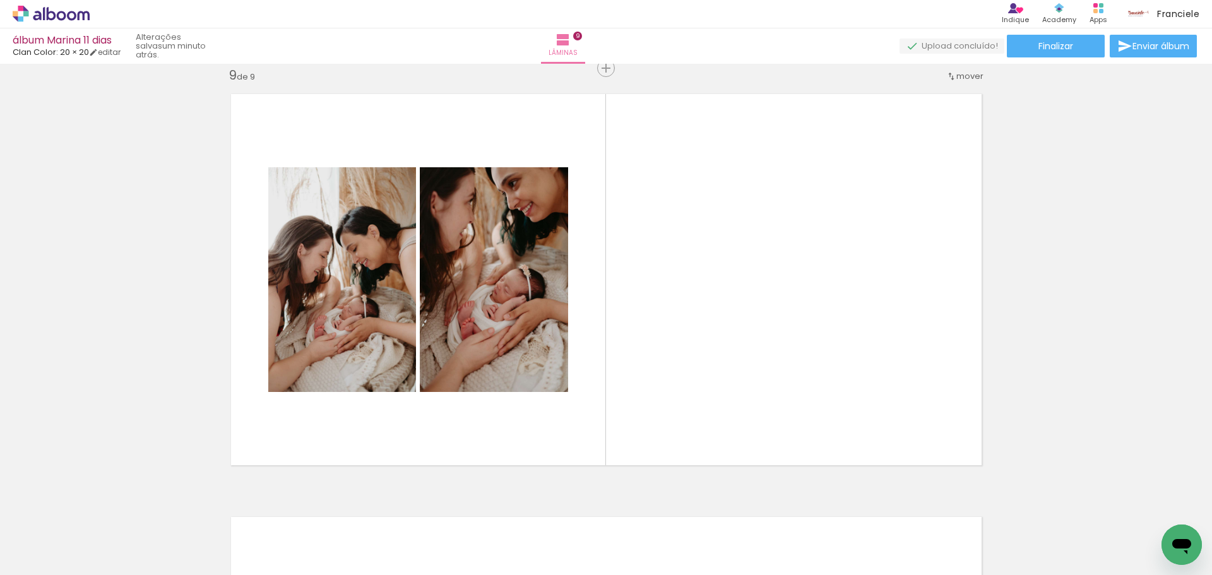
scroll to position [0, 1016]
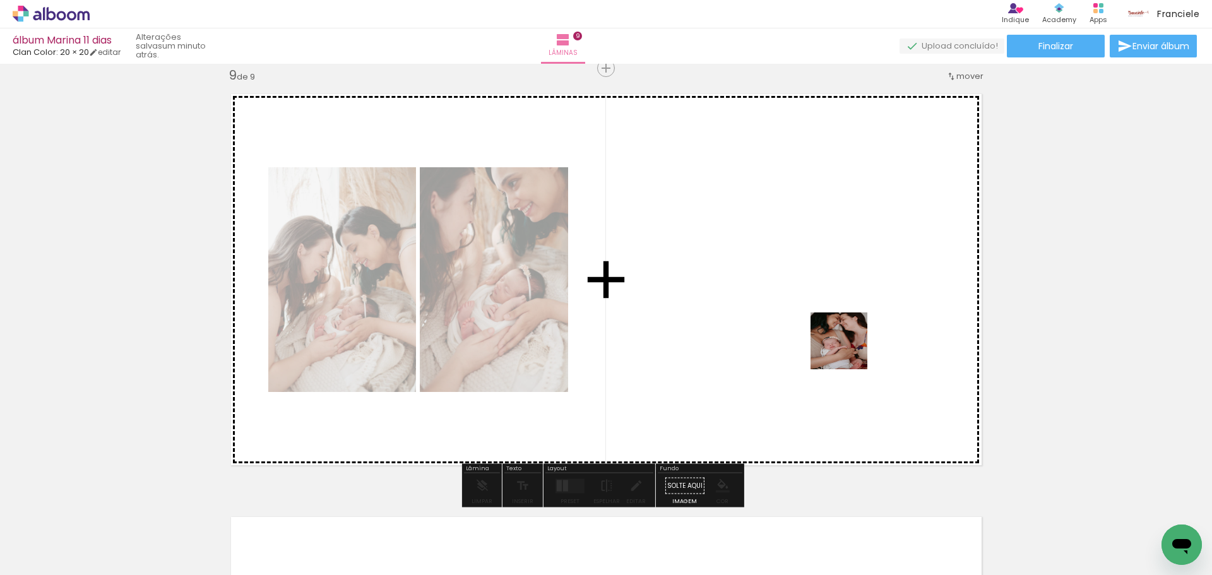
drag, startPoint x: 1037, startPoint y: 534, endPoint x: 1063, endPoint y: 512, distance: 34.5
click at [831, 336] on quentale-workspace at bounding box center [606, 287] width 1212 height 575
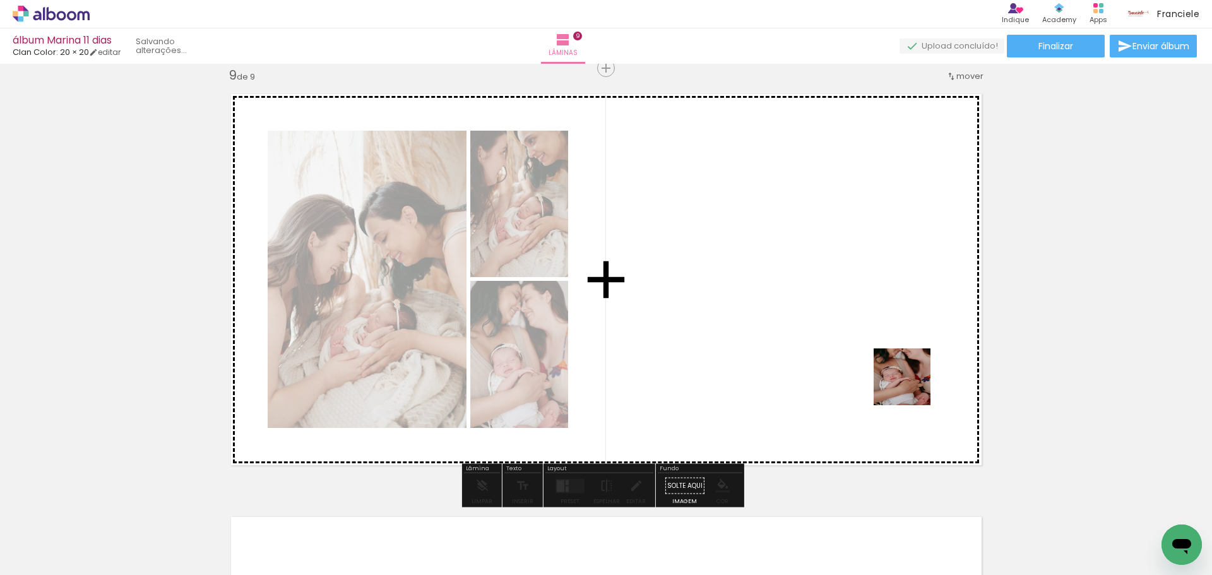
drag, startPoint x: 1106, startPoint y: 555, endPoint x: 1135, endPoint y: 513, distance: 51.3
click at [885, 363] on quentale-workspace at bounding box center [606, 287] width 1212 height 575
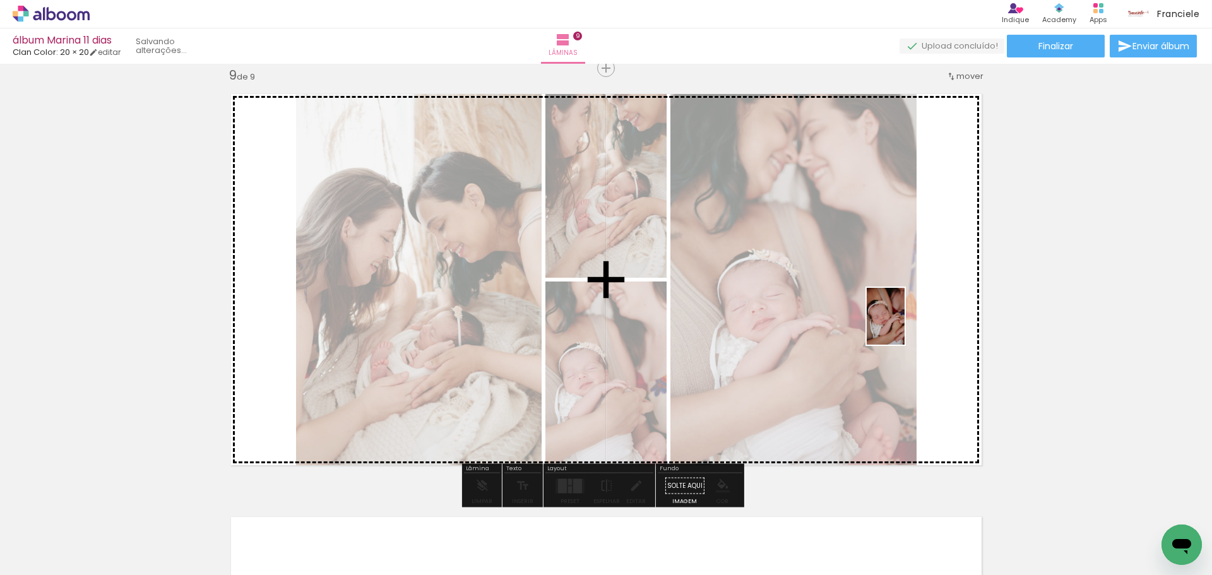
drag, startPoint x: 1144, startPoint y: 504, endPoint x: 904, endPoint y: 326, distance: 299.0
click at [904, 326] on quentale-workspace at bounding box center [606, 287] width 1212 height 575
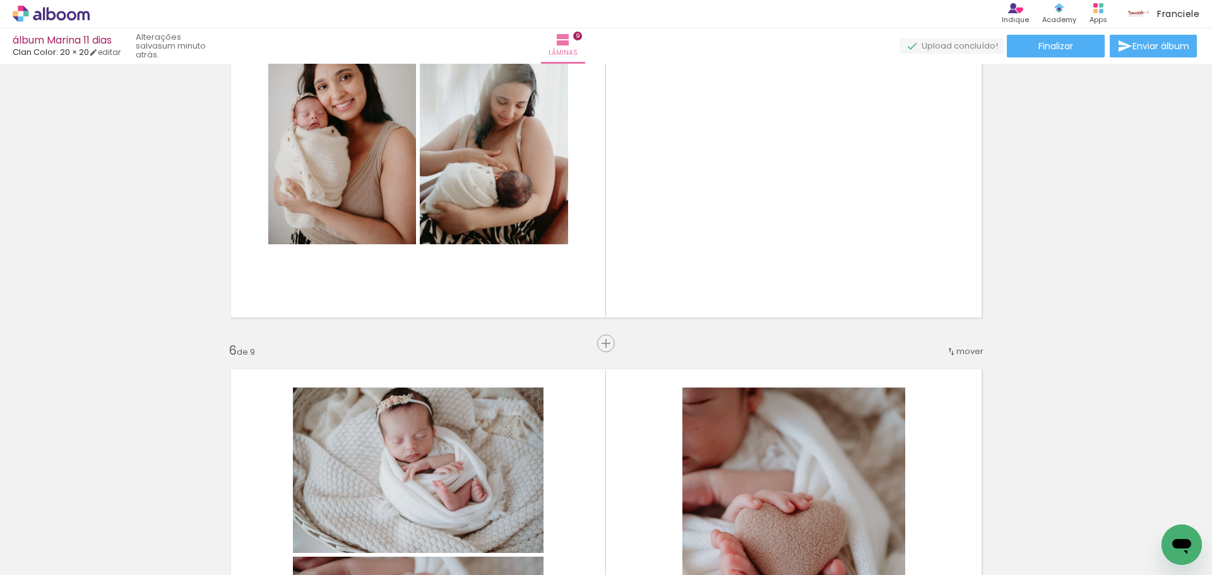
scroll to position [1632, 0]
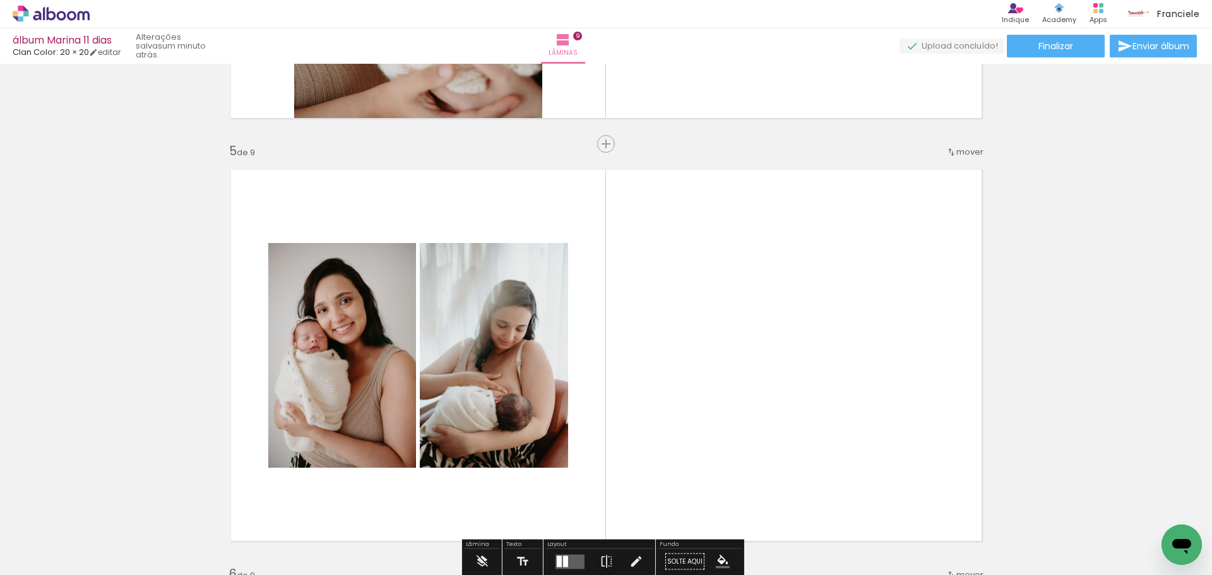
click at [928, 538] on quentale-thumb at bounding box center [948, 532] width 71 height 73
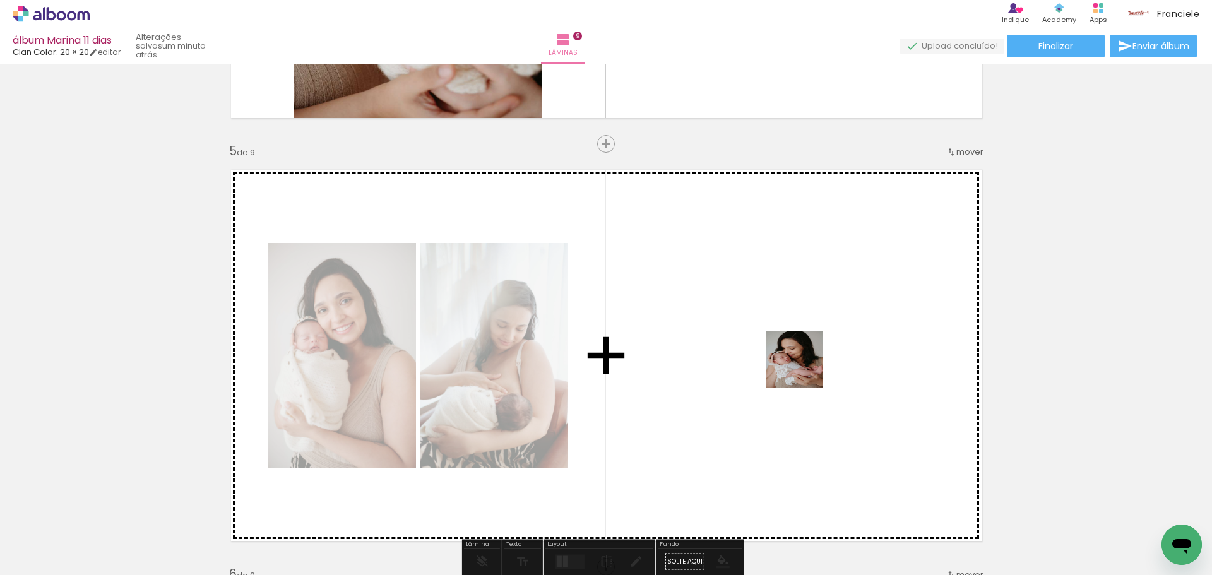
drag, startPoint x: 946, startPoint y: 538, endPoint x: 787, endPoint y: 348, distance: 247.7
click at [787, 348] on quentale-workspace at bounding box center [606, 287] width 1212 height 575
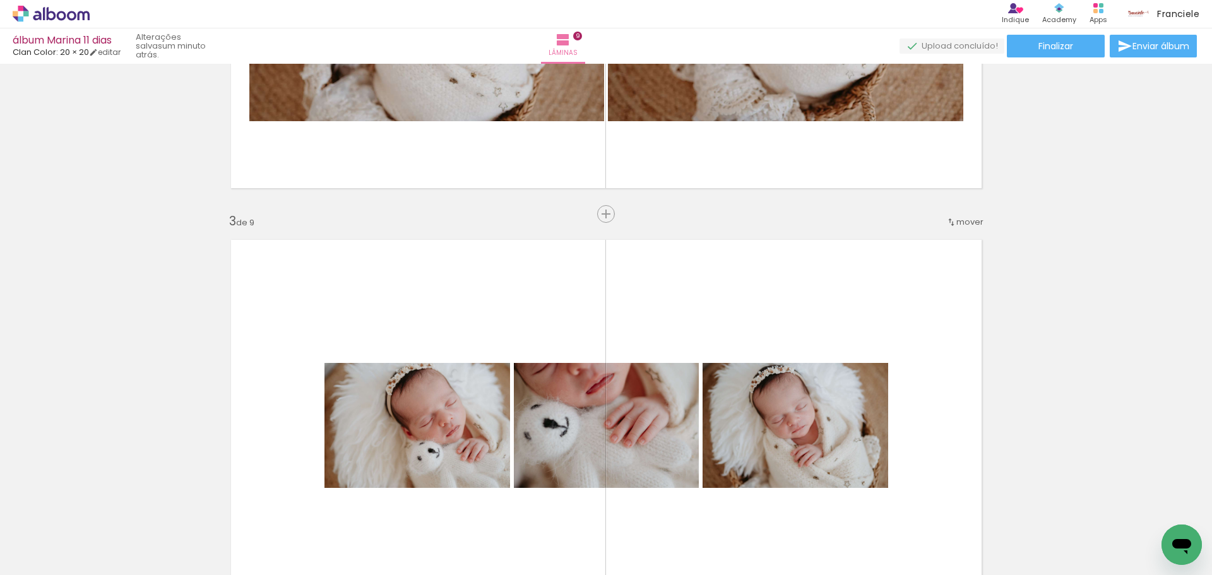
scroll to position [685, 0]
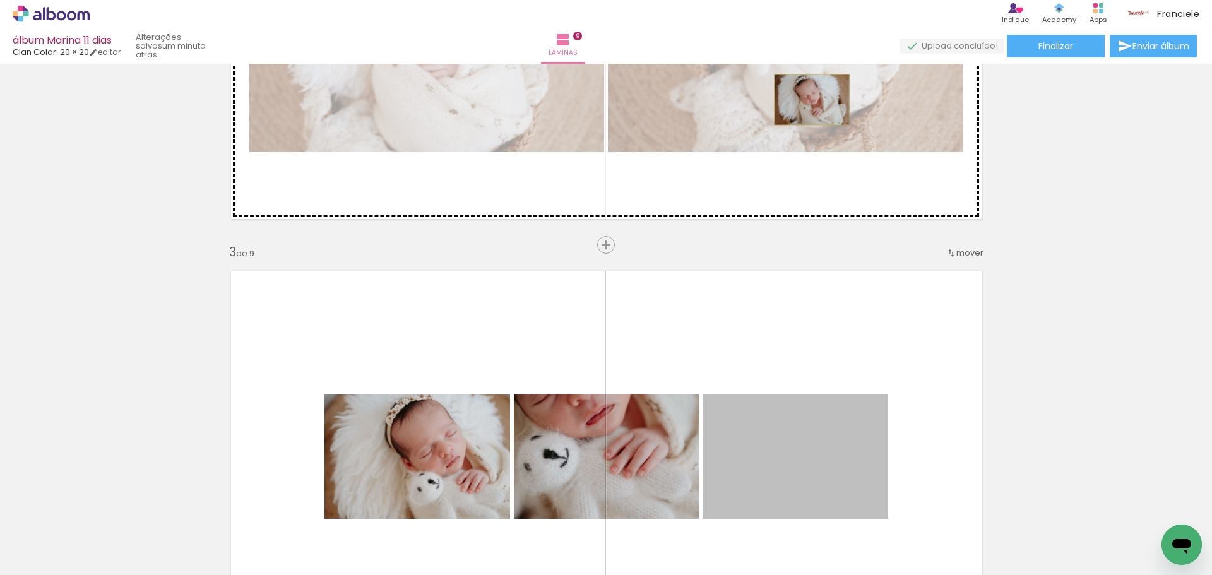
drag, startPoint x: 846, startPoint y: 428, endPoint x: 807, endPoint y: 100, distance: 330.5
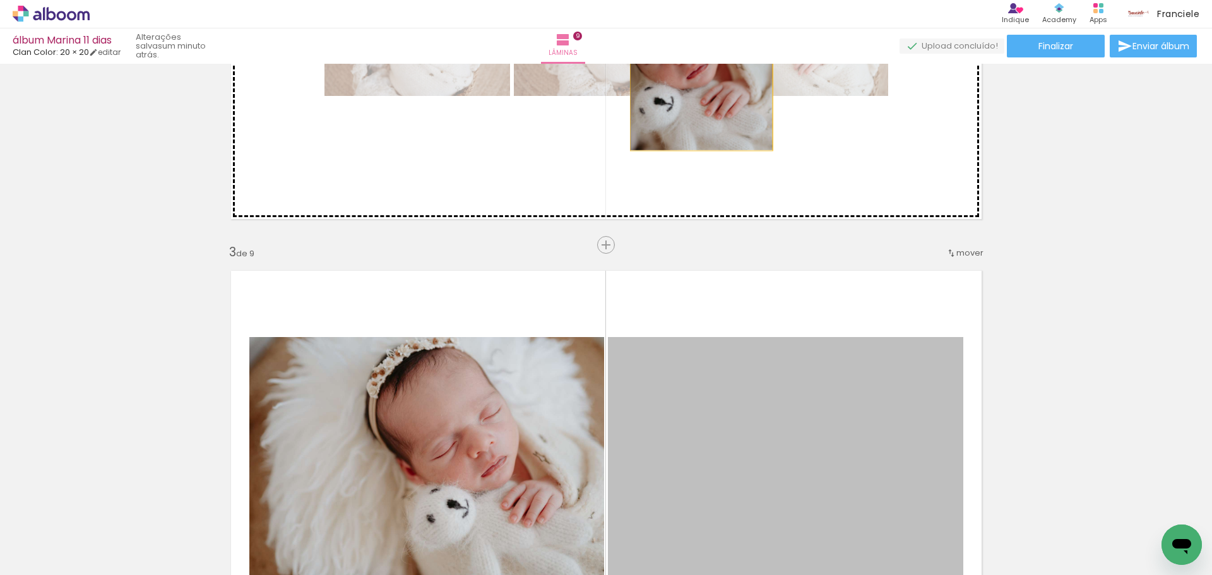
drag, startPoint x: 706, startPoint y: 444, endPoint x: 696, endPoint y: 103, distance: 341.6
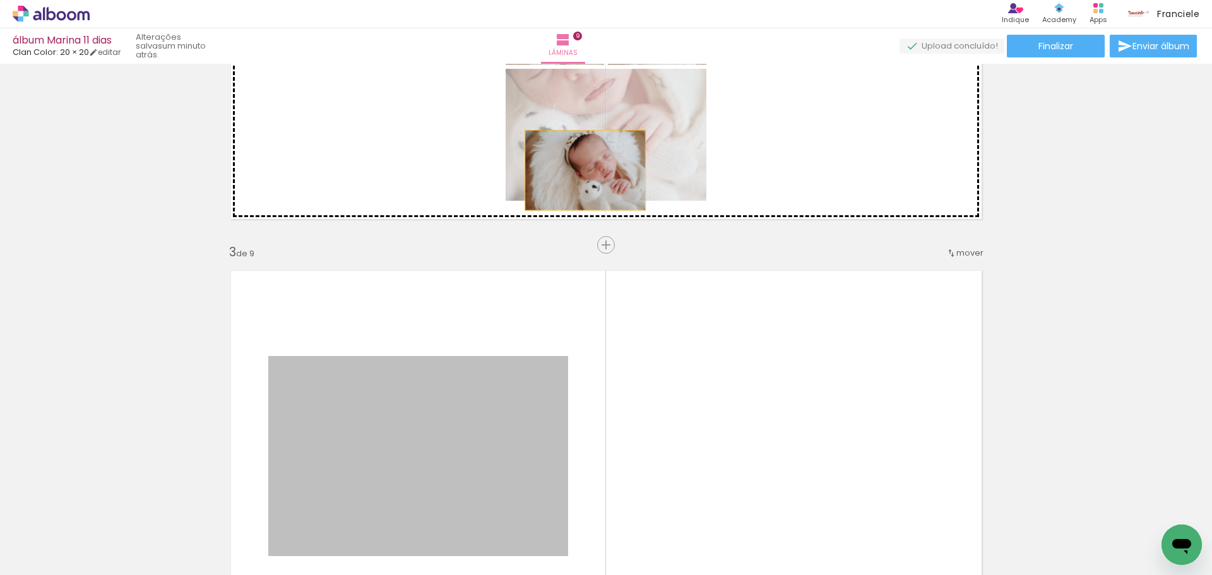
drag, startPoint x: 515, startPoint y: 412, endPoint x: 580, endPoint y: 167, distance: 254.0
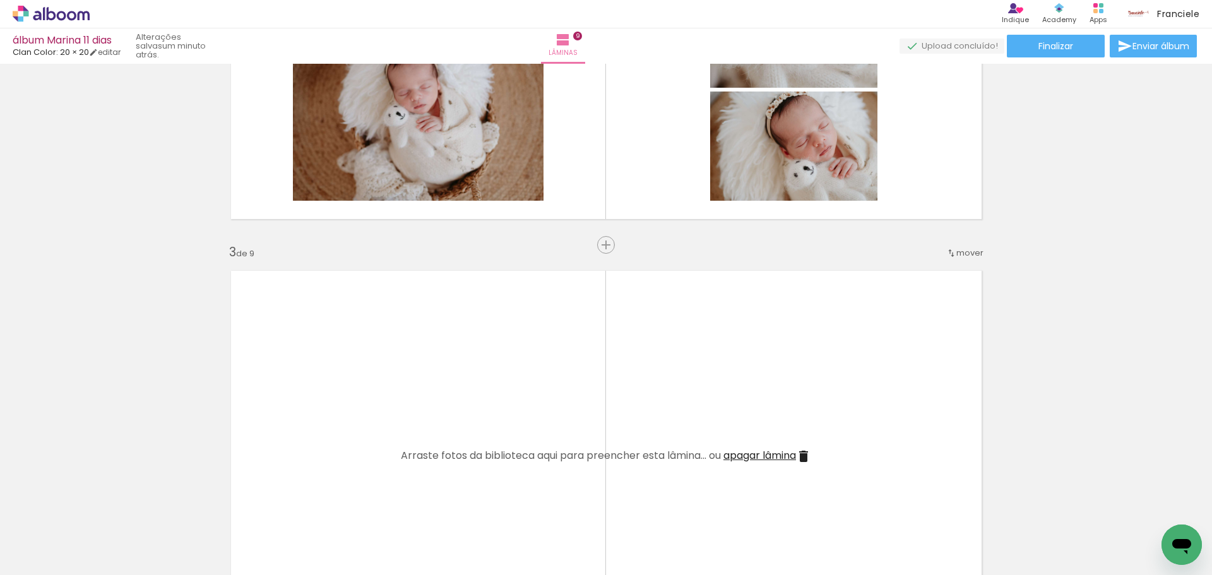
click at [793, 452] on span "apagar lâmina" at bounding box center [759, 455] width 73 height 15
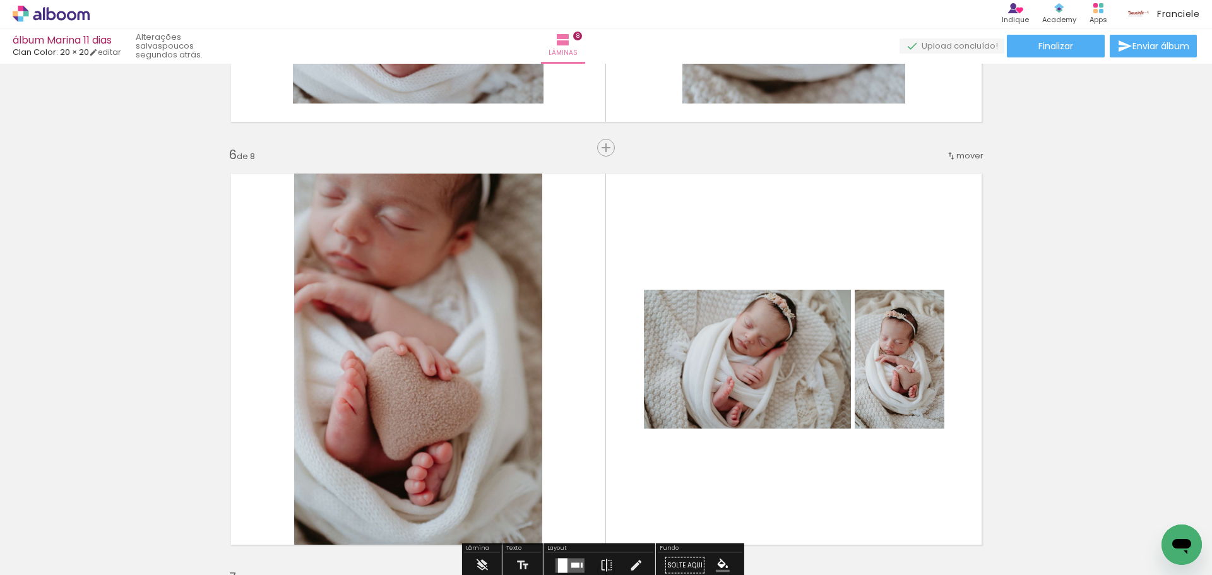
scroll to position [2011, 0]
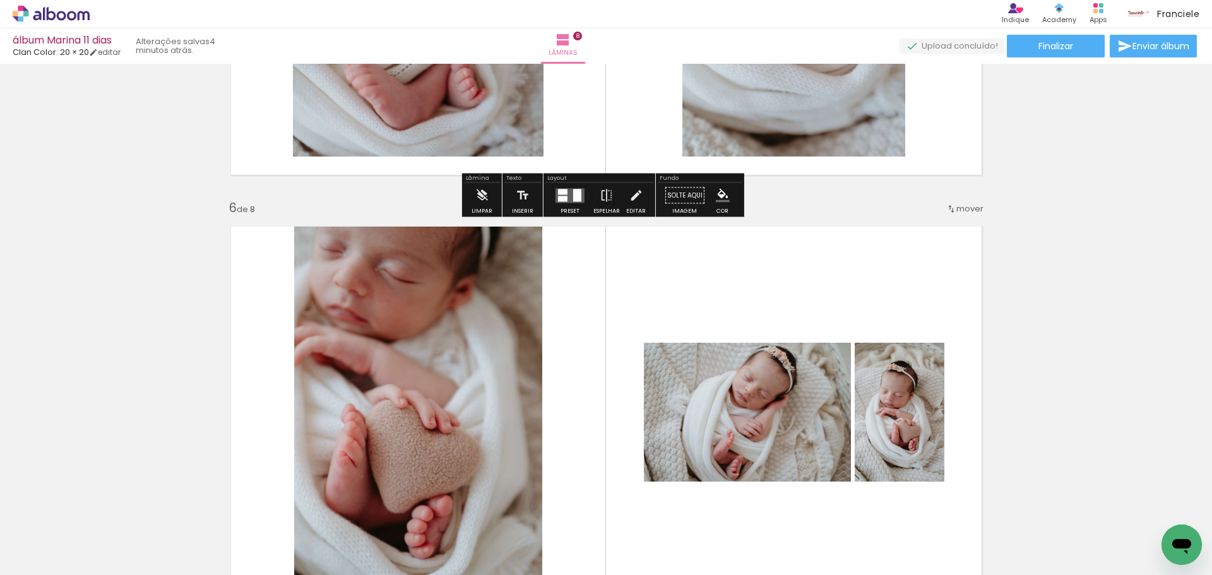
scroll to position [2011, 0]
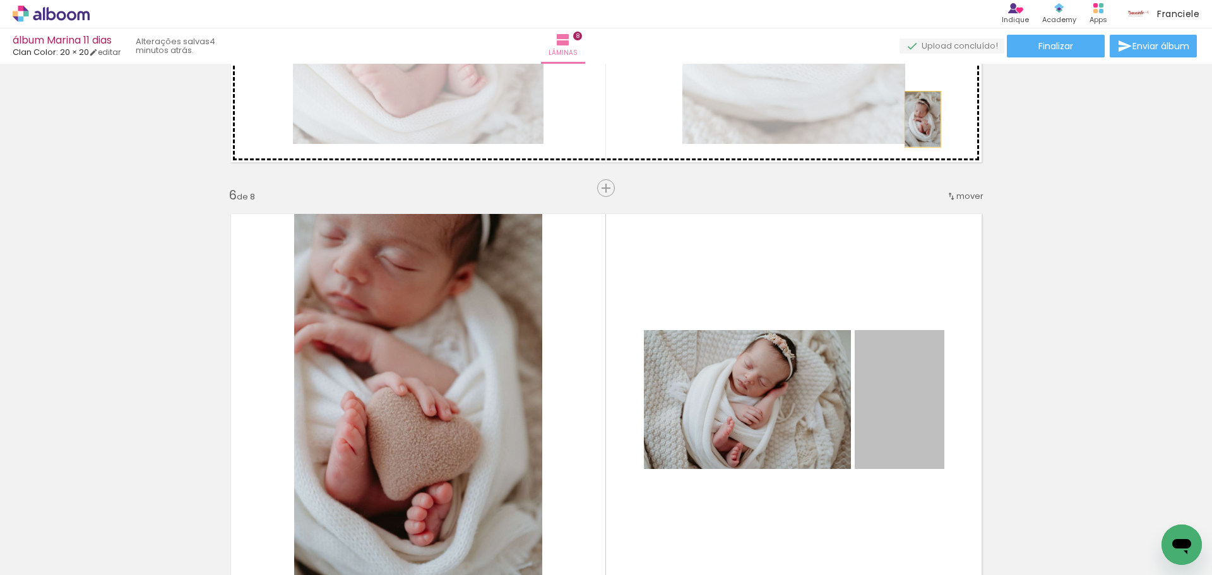
drag, startPoint x: 908, startPoint y: 429, endPoint x: 918, endPoint y: 119, distance: 309.4
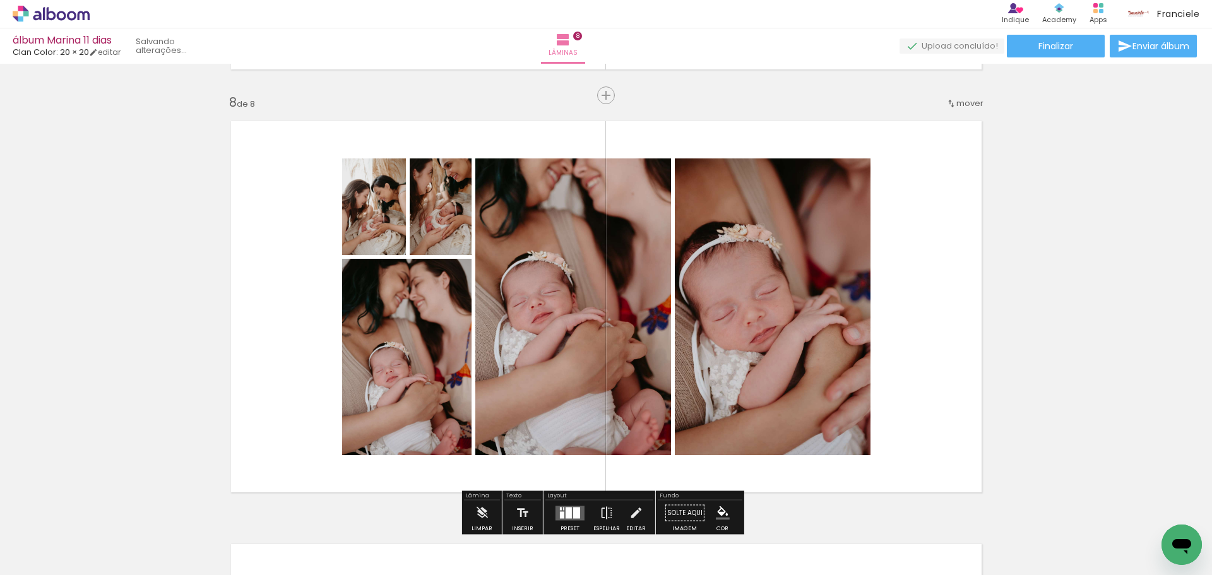
scroll to position [3020, 0]
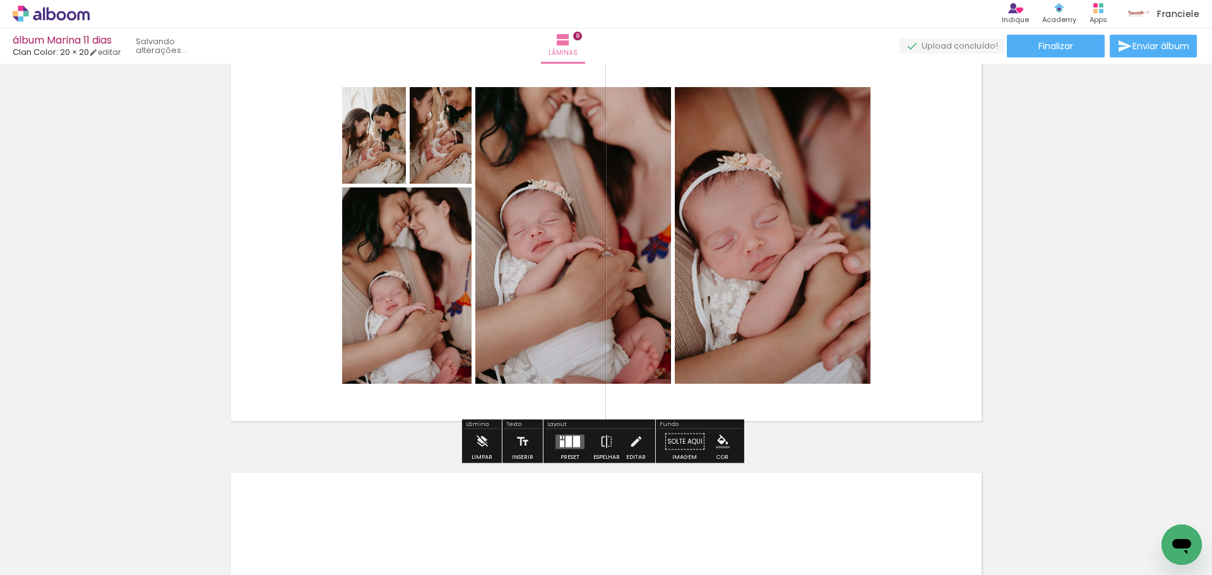
click at [571, 435] on quentale-layouter at bounding box center [569, 441] width 29 height 15
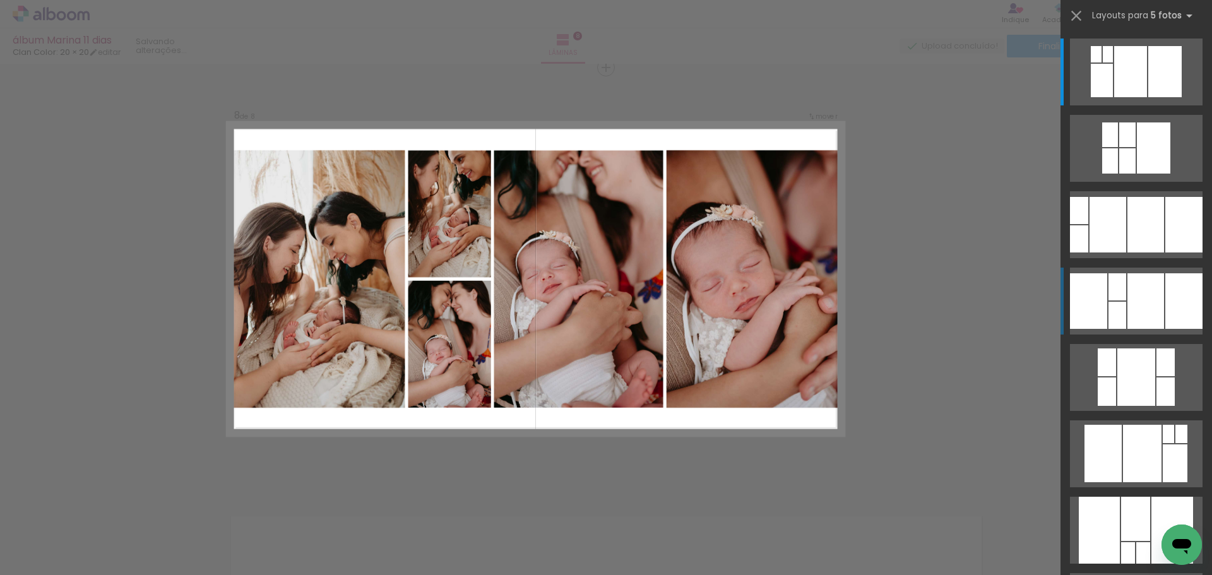
scroll to position [2976, 0]
click at [1130, 302] on div at bounding box center [1145, 301] width 37 height 56
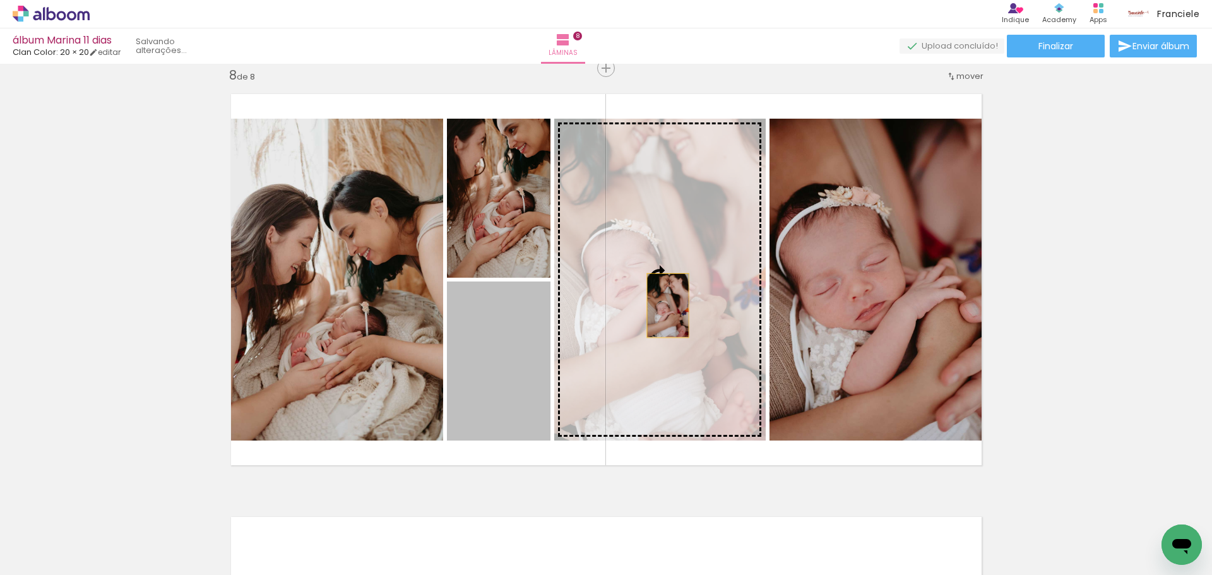
drag, startPoint x: 538, startPoint y: 357, endPoint x: 663, endPoint y: 305, distance: 135.3
click at [0, 0] on slot at bounding box center [0, 0] width 0 height 0
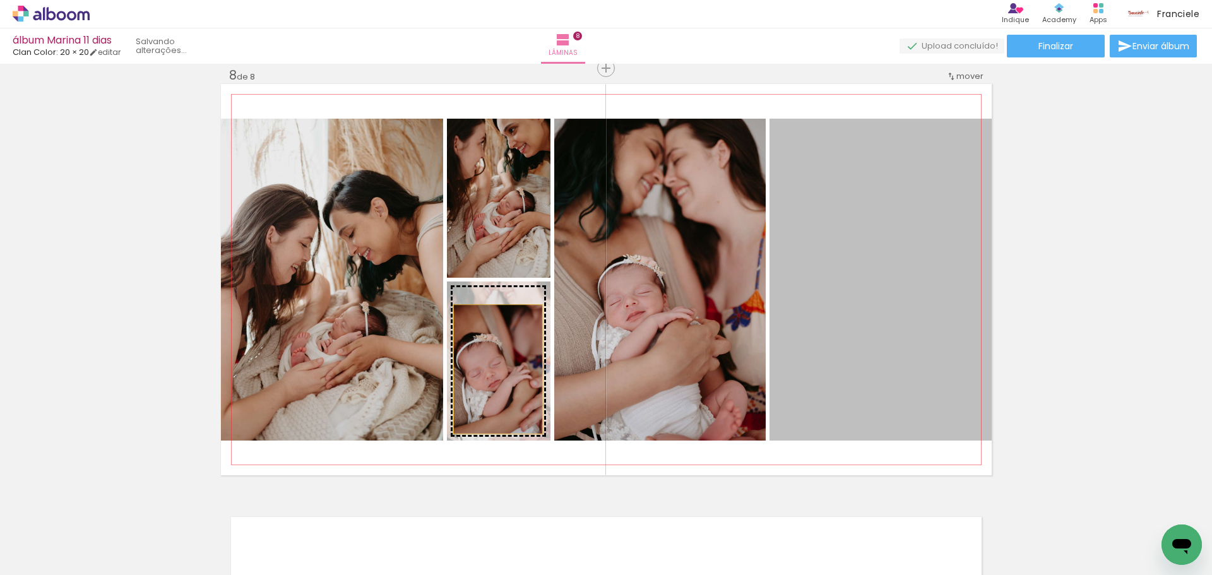
drag, startPoint x: 841, startPoint y: 317, endPoint x: 493, endPoint y: 369, distance: 351.6
click at [0, 0] on slot at bounding box center [0, 0] width 0 height 0
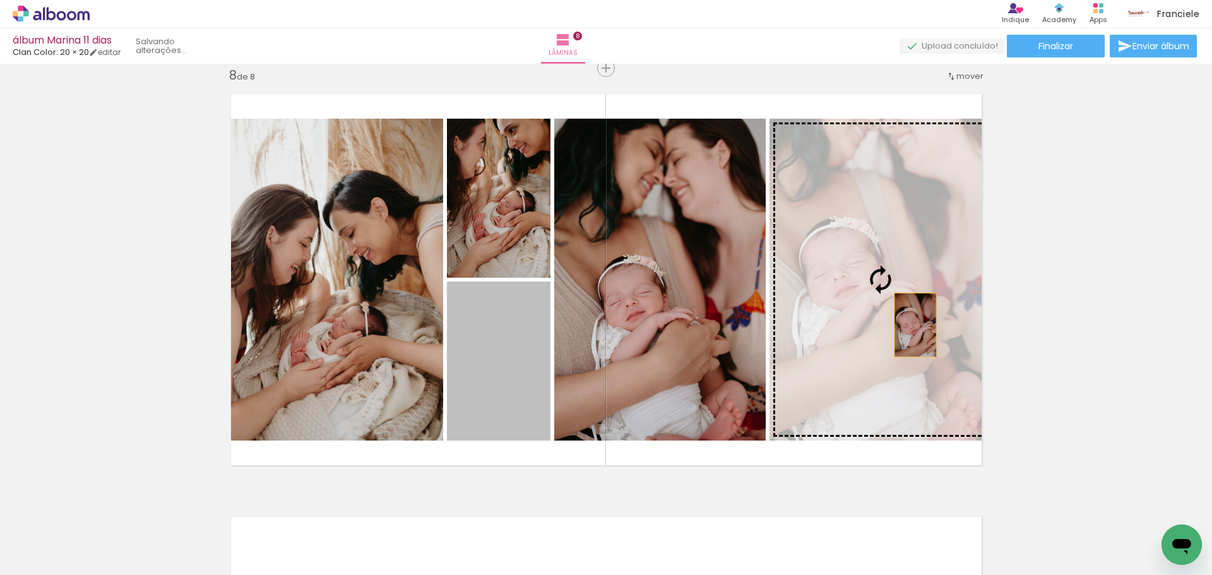
drag, startPoint x: 478, startPoint y: 365, endPoint x: 909, endPoint y: 325, distance: 433.6
click at [0, 0] on slot at bounding box center [0, 0] width 0 height 0
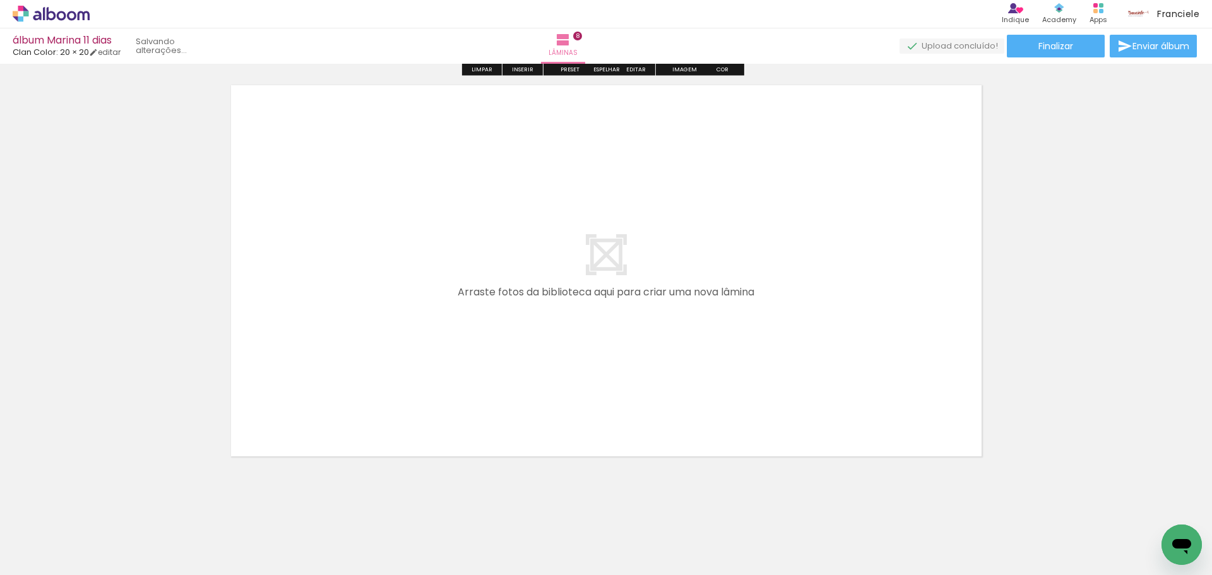
scroll to position [3422, 0]
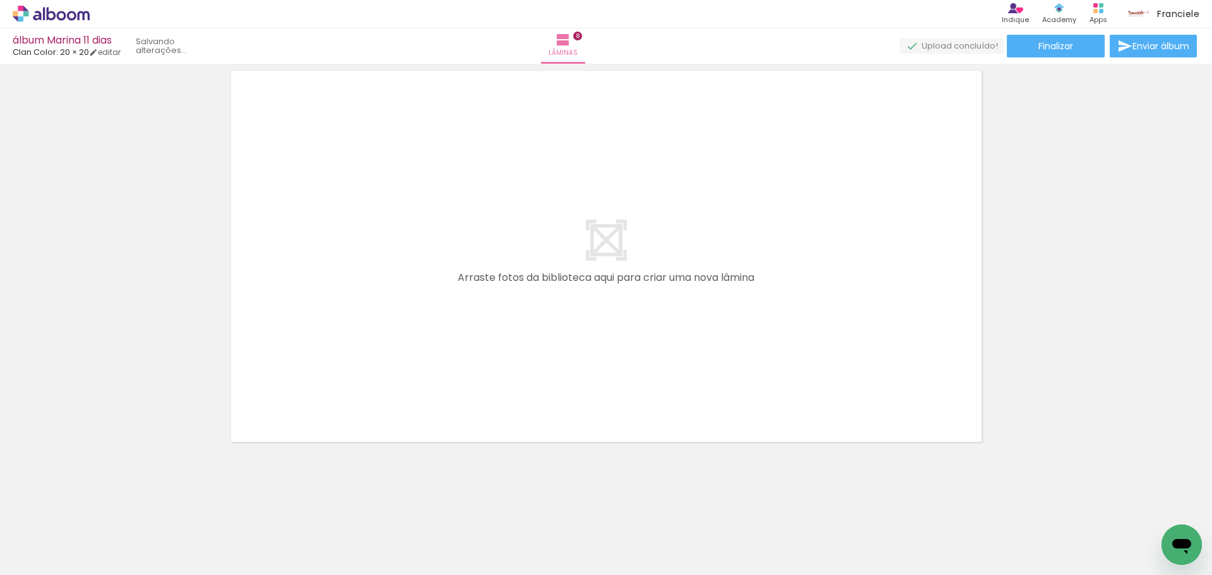
drag, startPoint x: 730, startPoint y: 539, endPoint x: 836, endPoint y: 565, distance: 109.9
click at [641, 351] on quentale-workspace at bounding box center [606, 287] width 1212 height 575
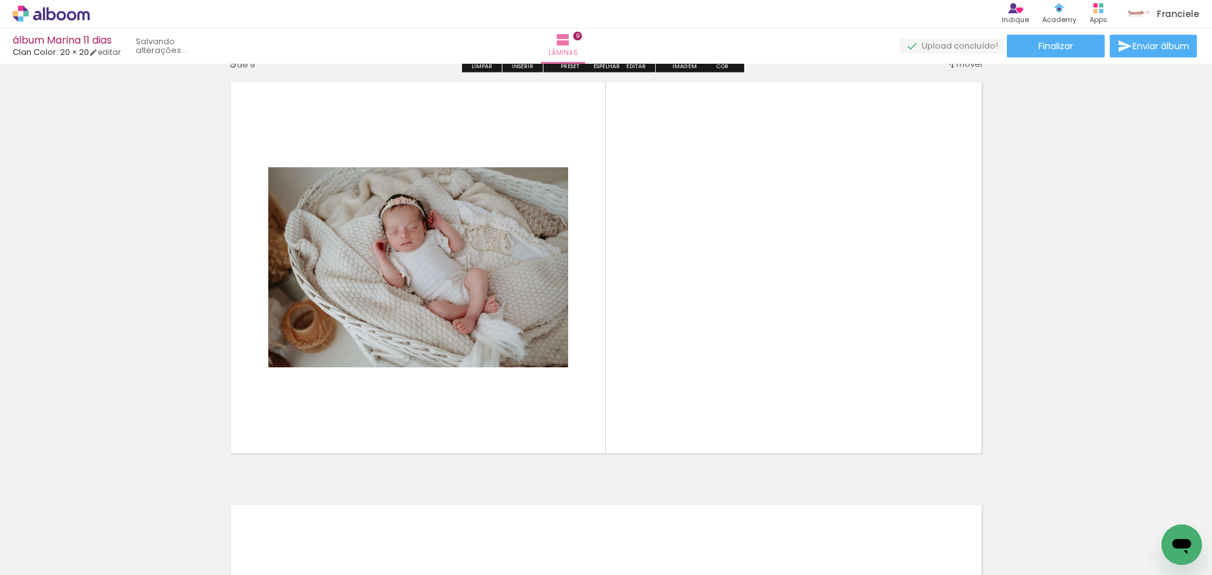
scroll to position [3399, 0]
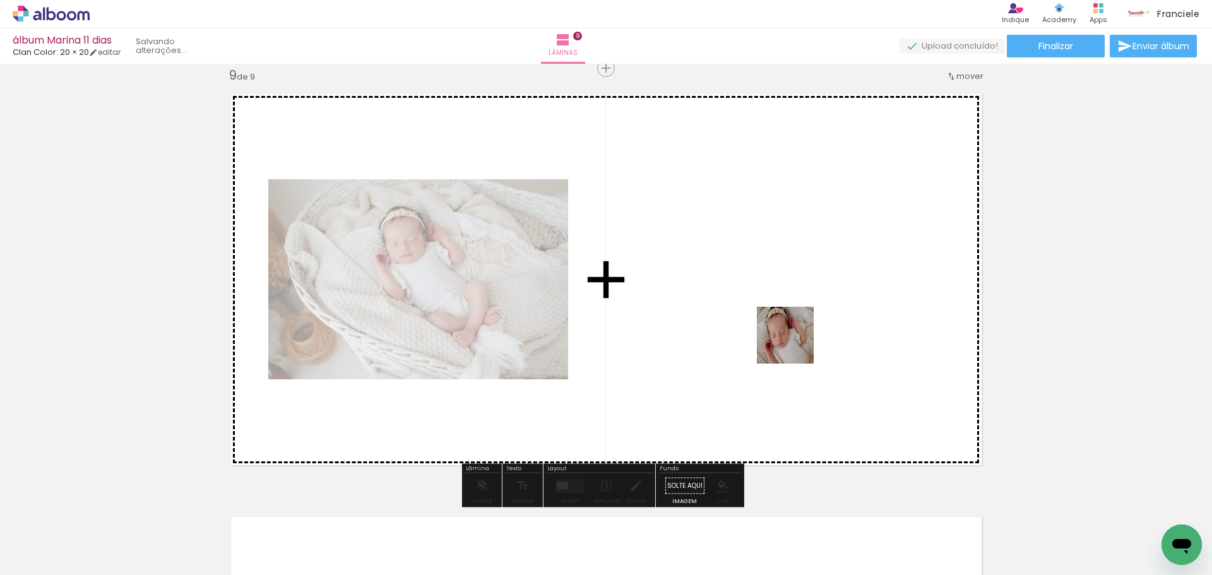
drag, startPoint x: 822, startPoint y: 539, endPoint x: 795, endPoint y: 345, distance: 196.4
click at [795, 345] on quentale-workspace at bounding box center [606, 287] width 1212 height 575
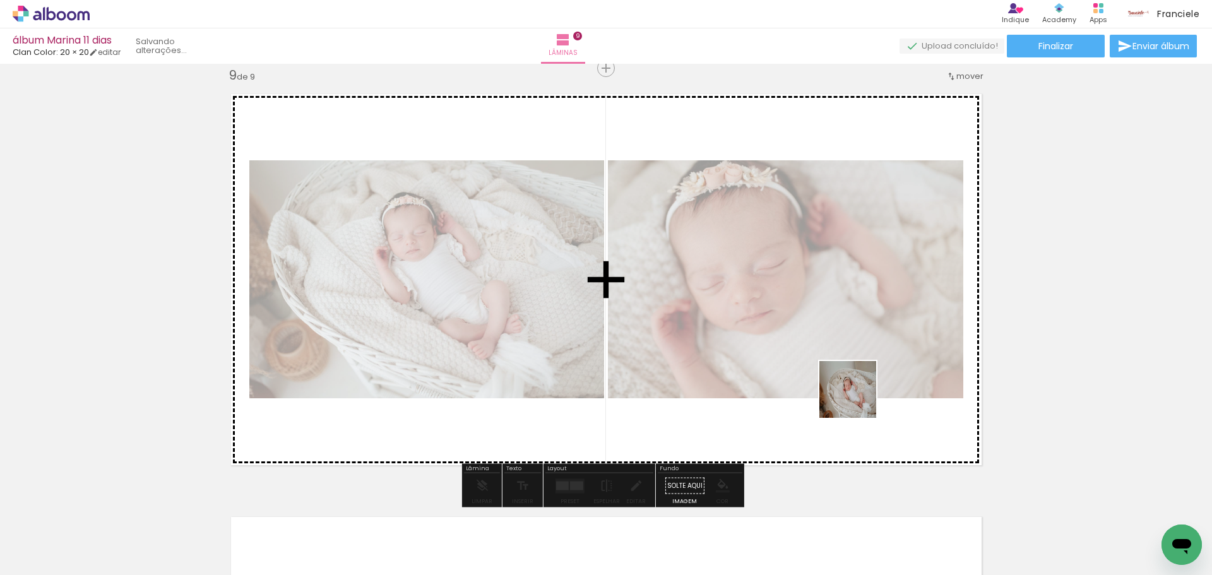
drag, startPoint x: 861, startPoint y: 459, endPoint x: 857, endPoint y: 386, distance: 73.3
click at [857, 386] on quentale-workspace at bounding box center [606, 287] width 1212 height 575
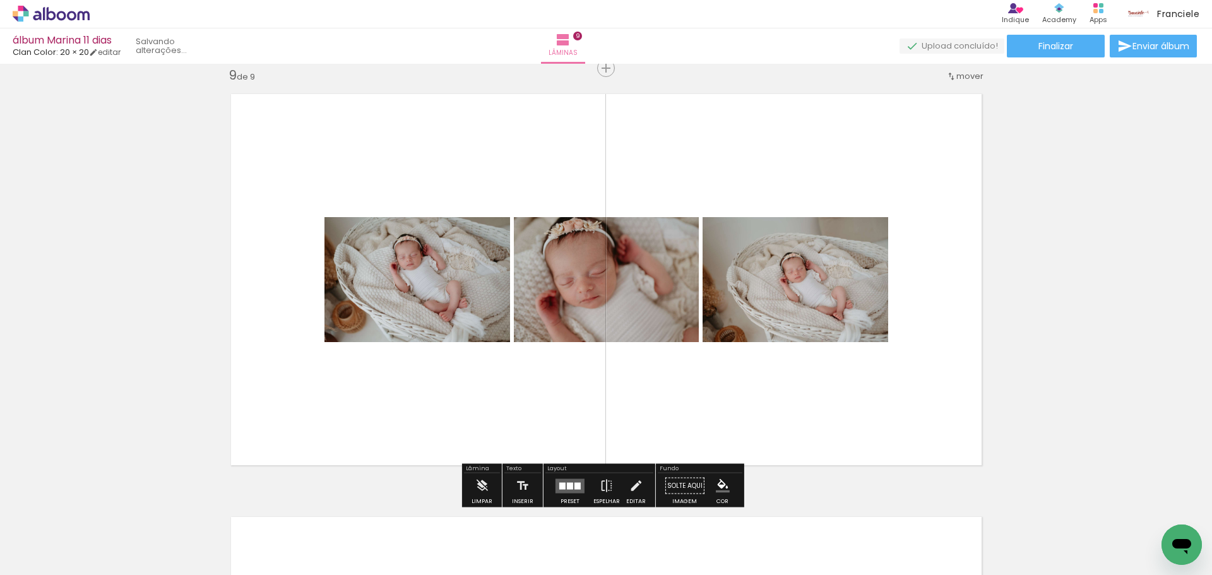
click at [555, 488] on quentale-layouter at bounding box center [569, 485] width 29 height 15
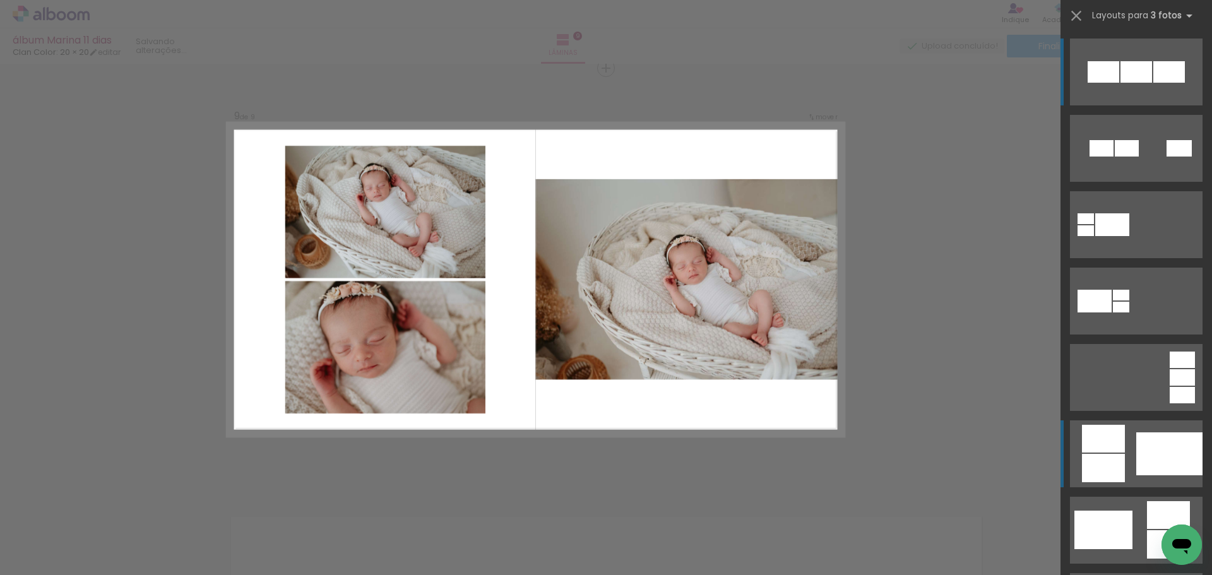
click at [1118, 442] on div at bounding box center [1103, 439] width 43 height 28
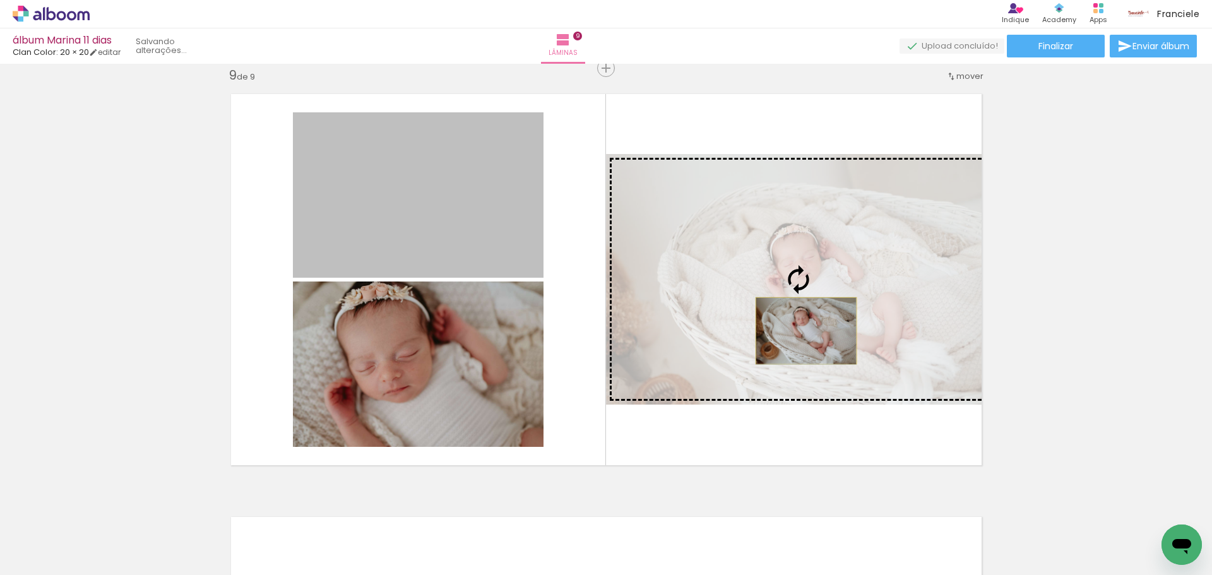
drag, startPoint x: 468, startPoint y: 243, endPoint x: 801, endPoint y: 331, distance: 344.6
click at [0, 0] on slot at bounding box center [0, 0] width 0 height 0
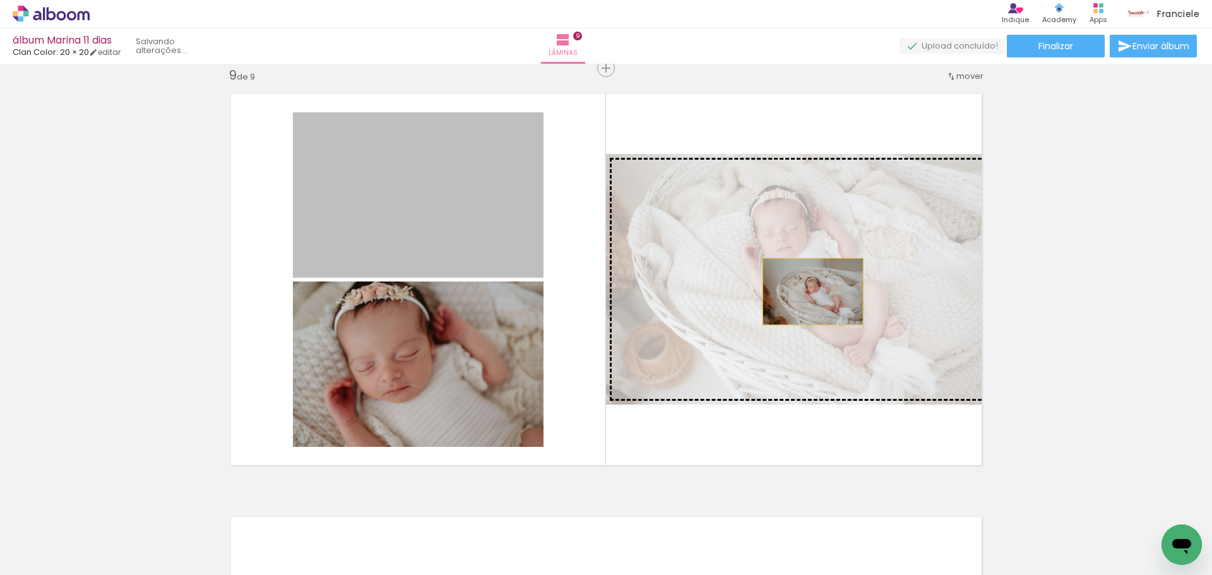
drag, startPoint x: 488, startPoint y: 254, endPoint x: 808, endPoint y: 292, distance: 322.1
click at [0, 0] on slot at bounding box center [0, 0] width 0 height 0
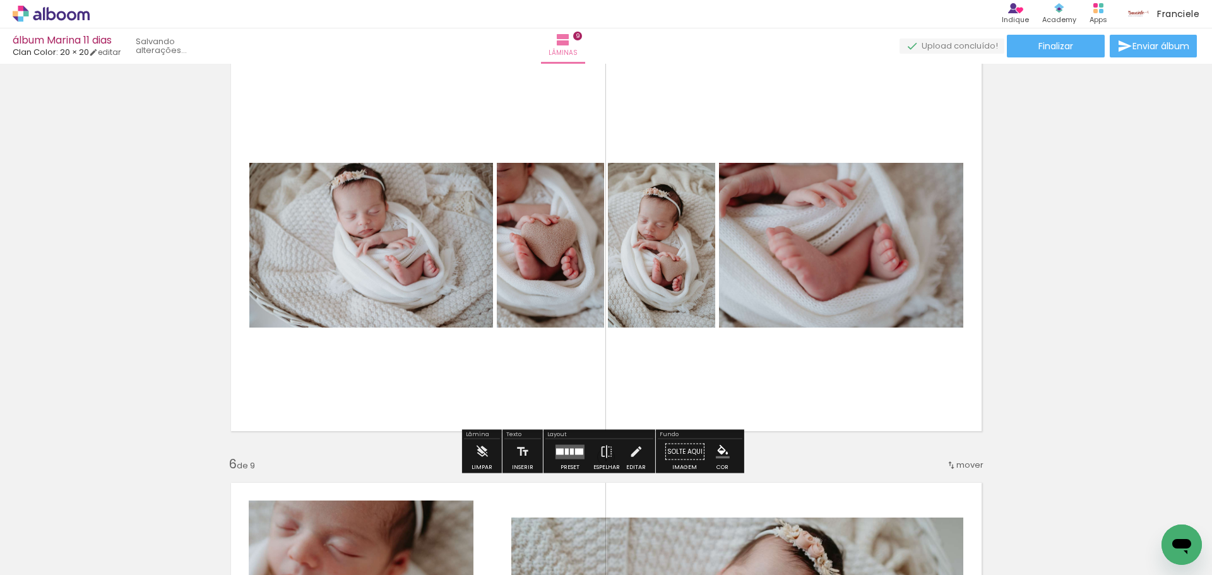
scroll to position [1758, 0]
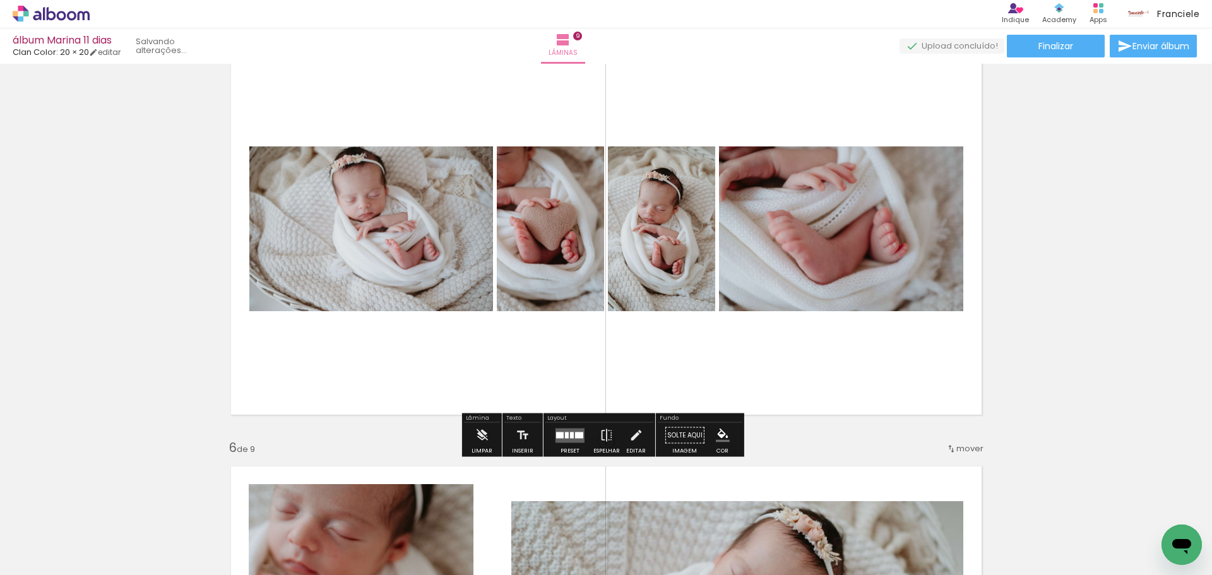
click at [565, 446] on div at bounding box center [570, 435] width 34 height 25
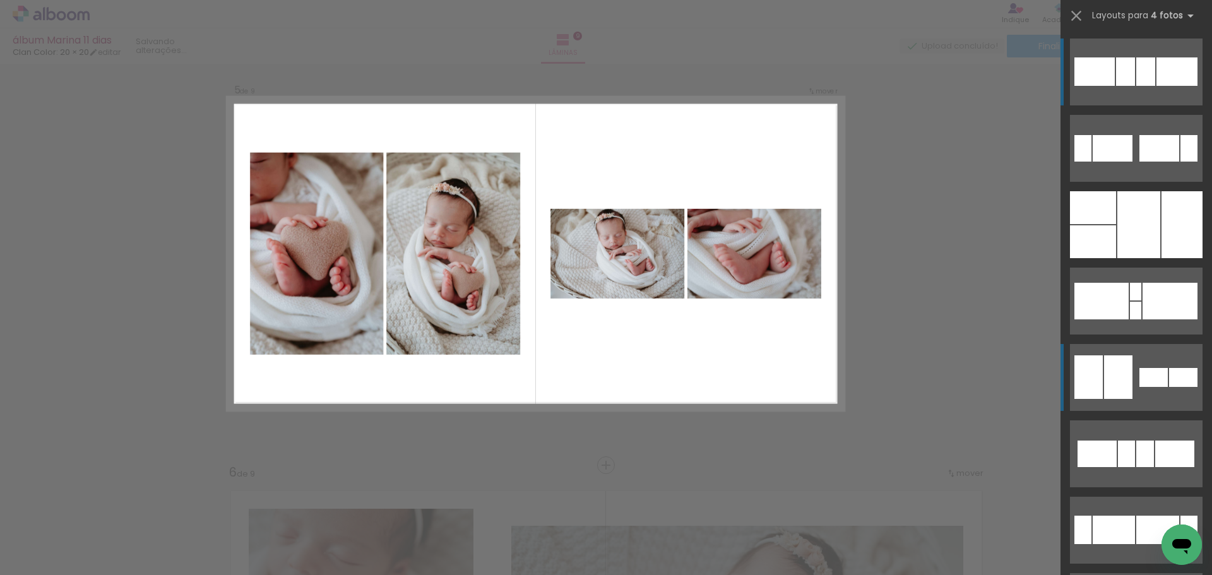
scroll to position [1708, 0]
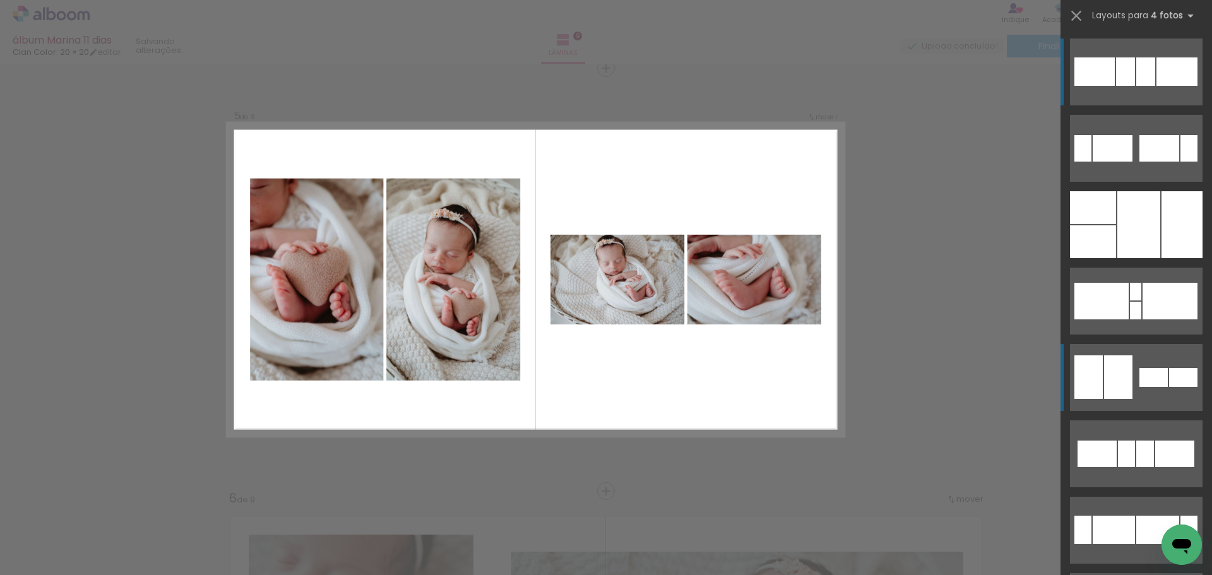
click at [1104, 391] on div at bounding box center [1118, 377] width 28 height 44
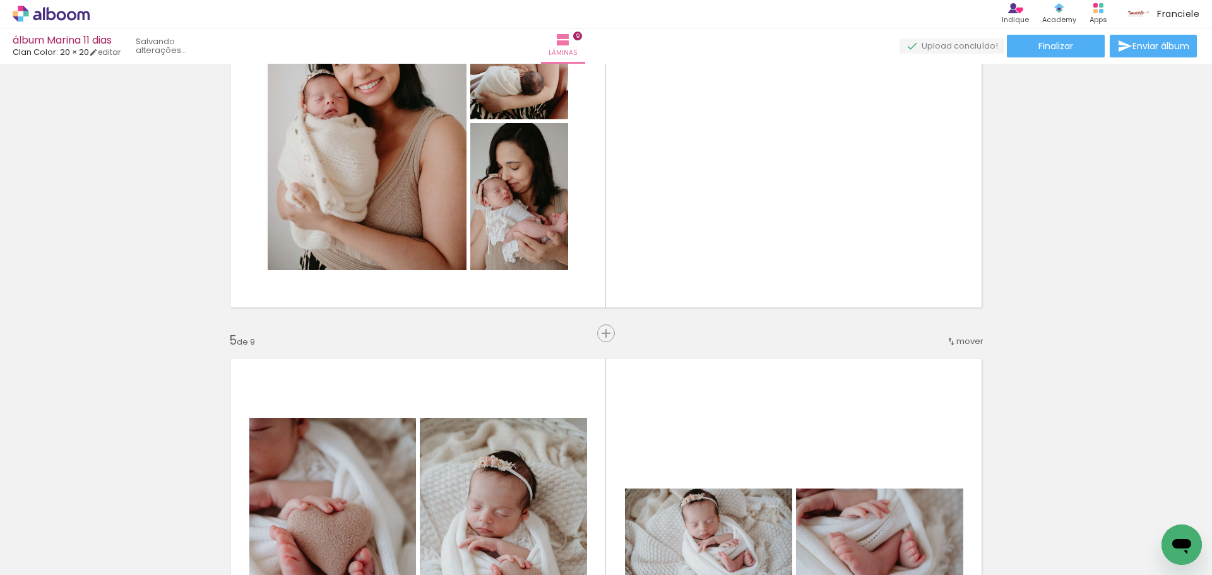
scroll to position [1455, 0]
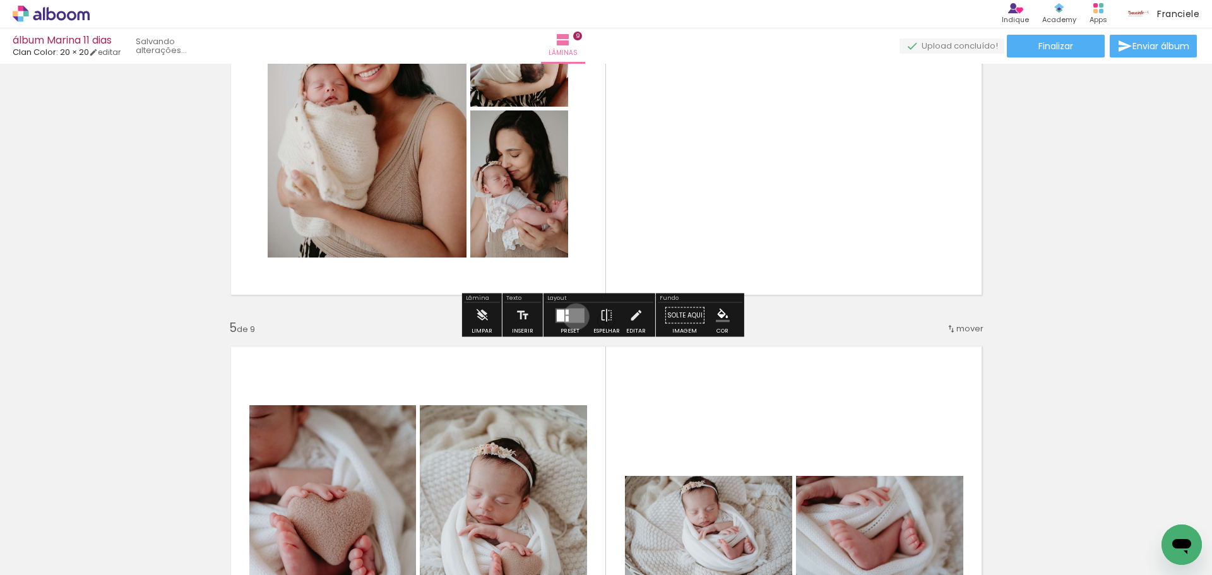
click at [573, 316] on quentale-layouter at bounding box center [569, 315] width 29 height 15
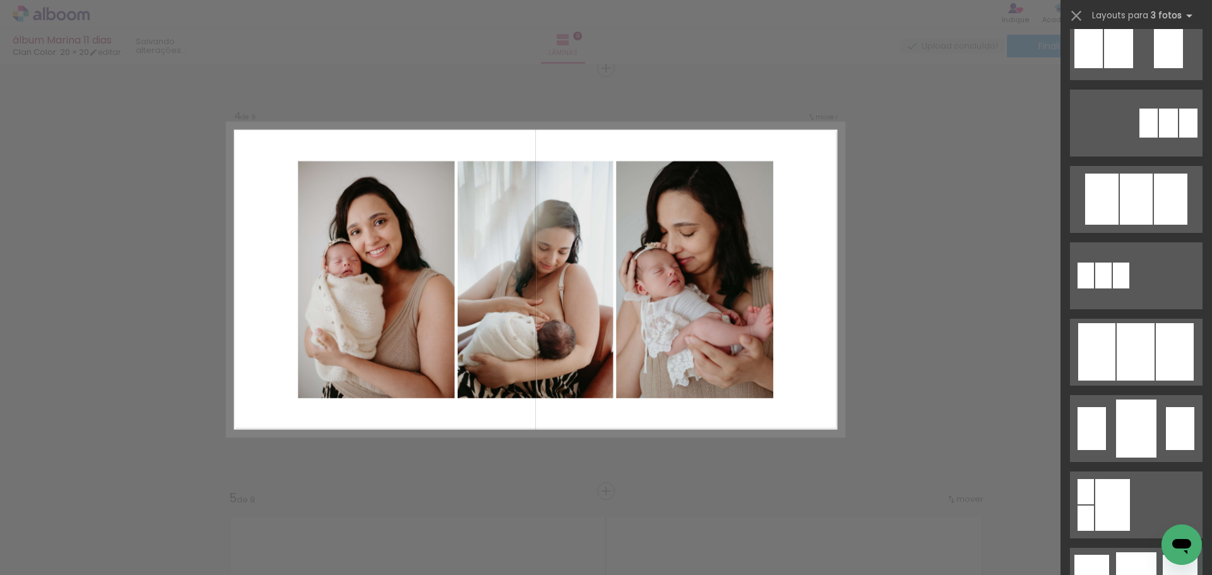
scroll to position [568, 0]
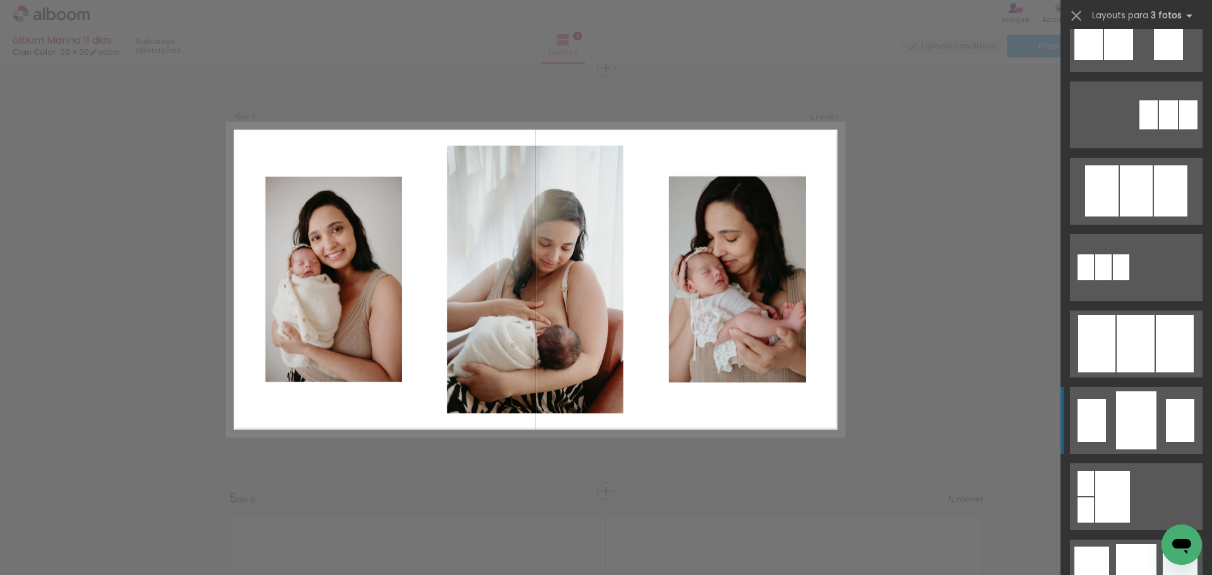
click at [1094, 408] on div at bounding box center [1091, 420] width 28 height 43
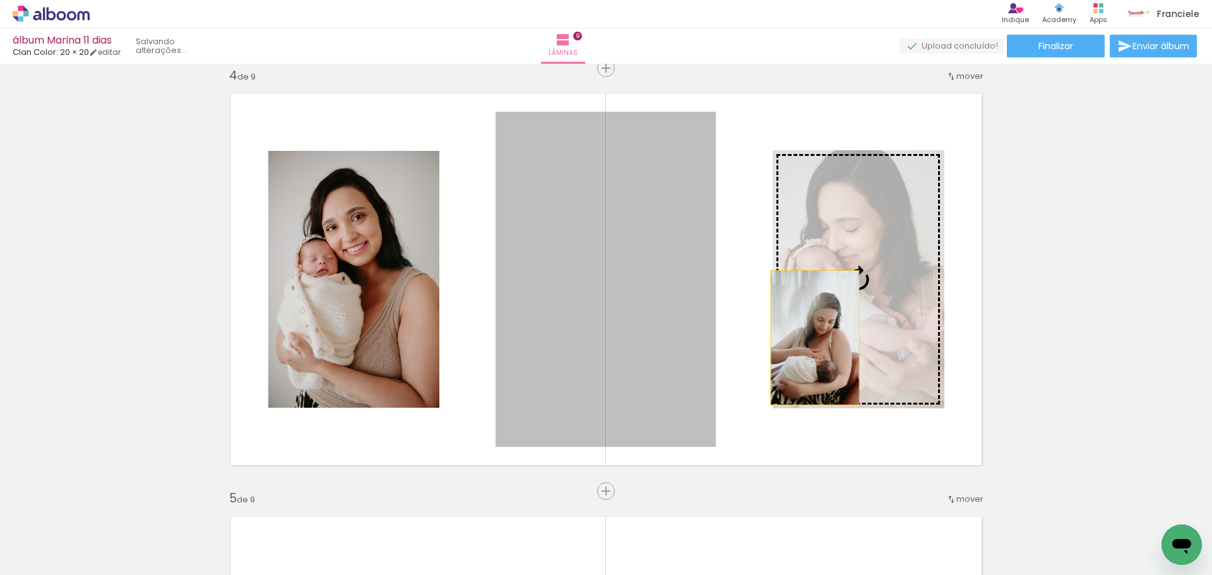
drag, startPoint x: 661, startPoint y: 339, endPoint x: 810, endPoint y: 338, distance: 148.9
click at [0, 0] on slot at bounding box center [0, 0] width 0 height 0
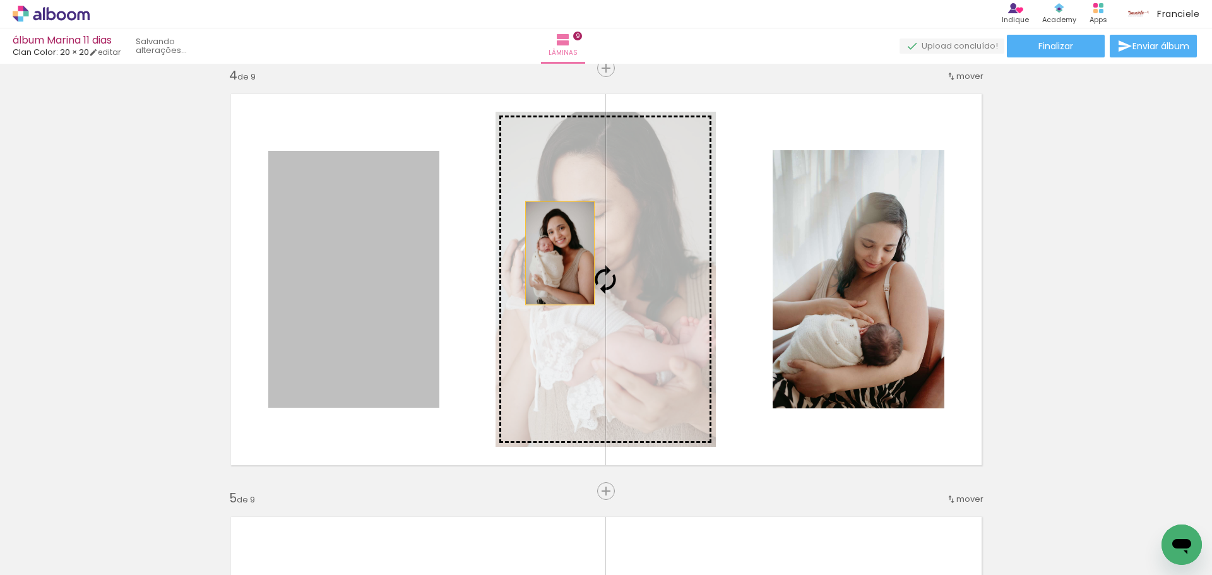
drag, startPoint x: 372, startPoint y: 256, endPoint x: 555, endPoint y: 253, distance: 183.0
click at [0, 0] on slot at bounding box center [0, 0] width 0 height 0
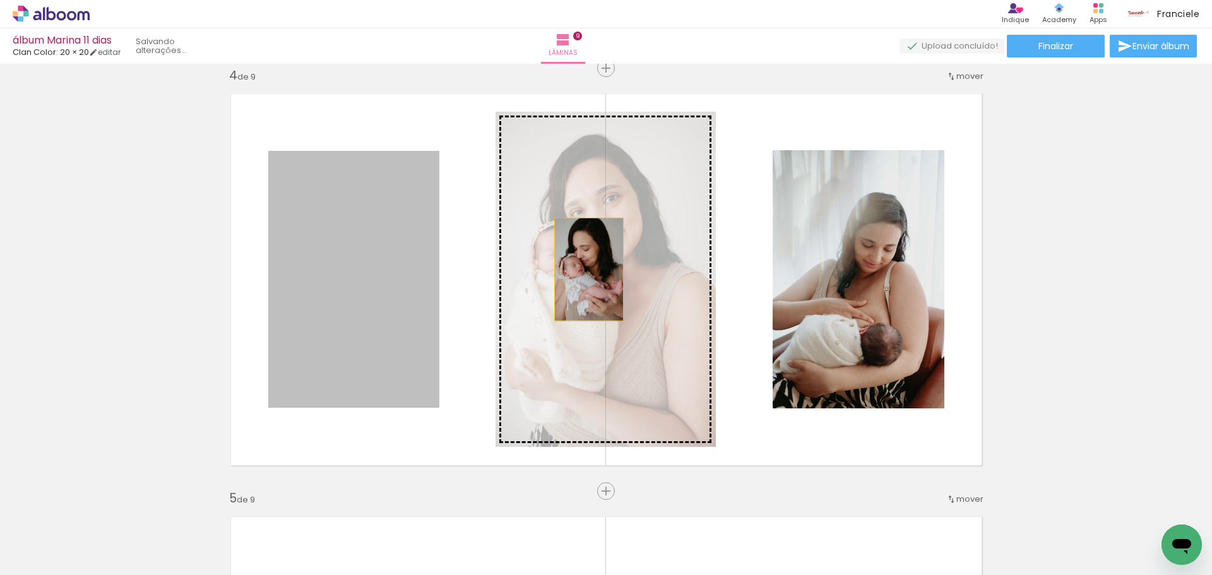
drag, startPoint x: 374, startPoint y: 269, endPoint x: 584, endPoint y: 269, distance: 209.5
click at [0, 0] on slot at bounding box center [0, 0] width 0 height 0
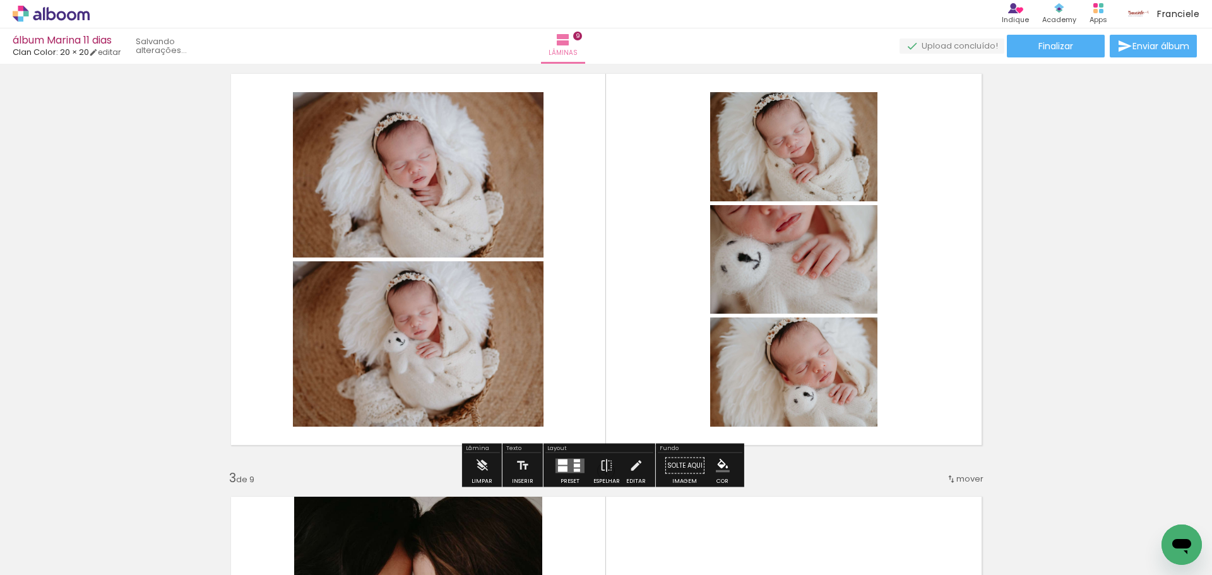
scroll to position [464, 0]
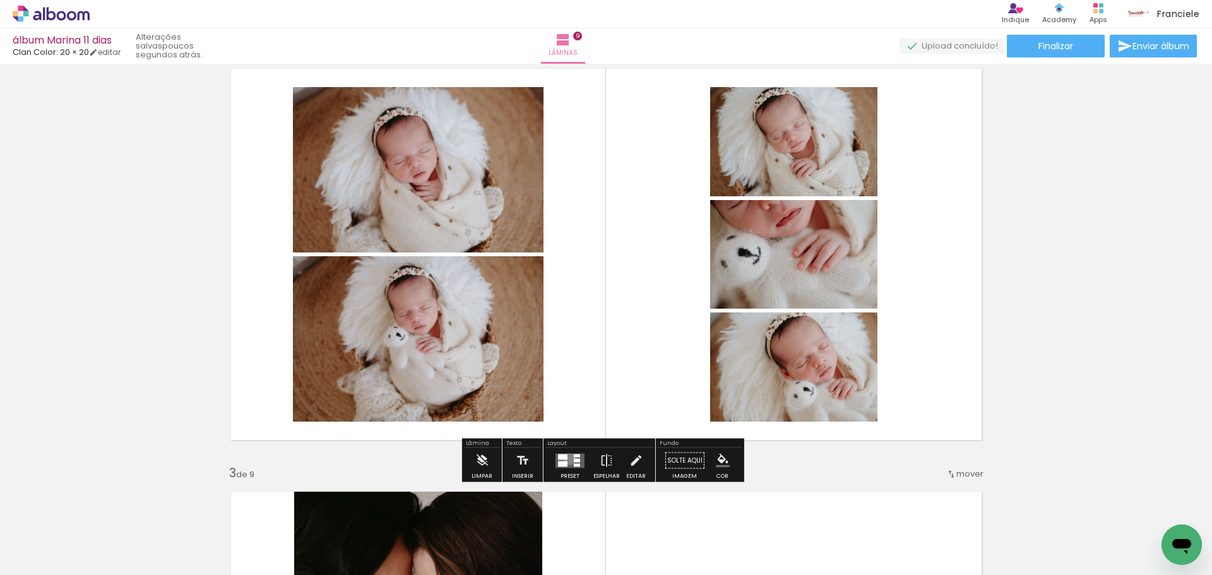
click at [567, 459] on quentale-layouter at bounding box center [569, 460] width 29 height 15
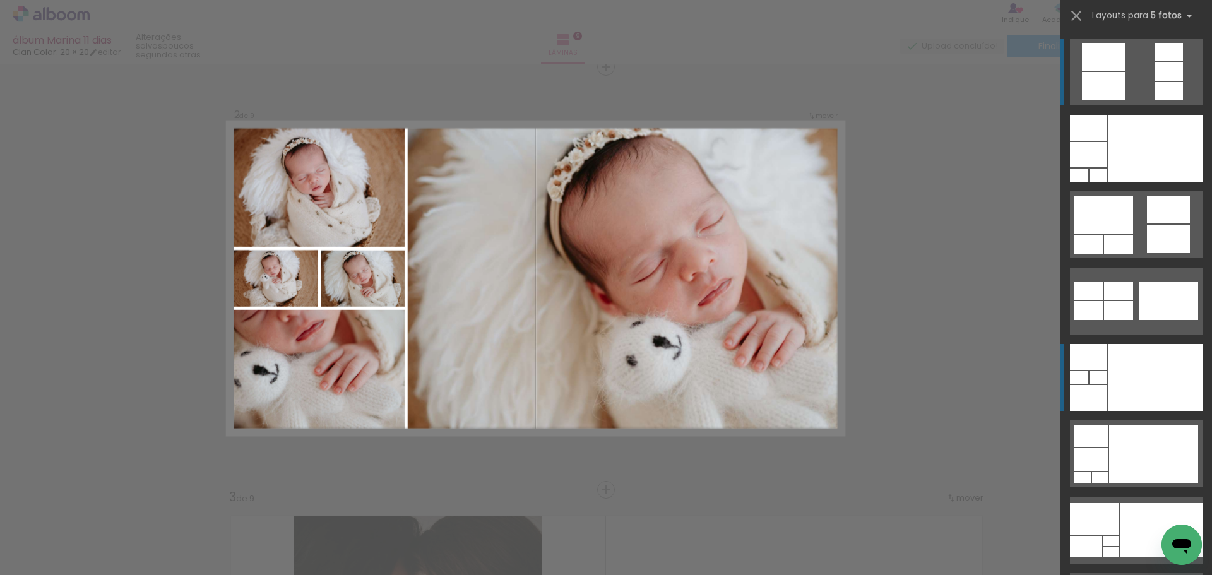
scroll to position [439, 0]
click at [1127, 382] on div at bounding box center [1155, 377] width 94 height 67
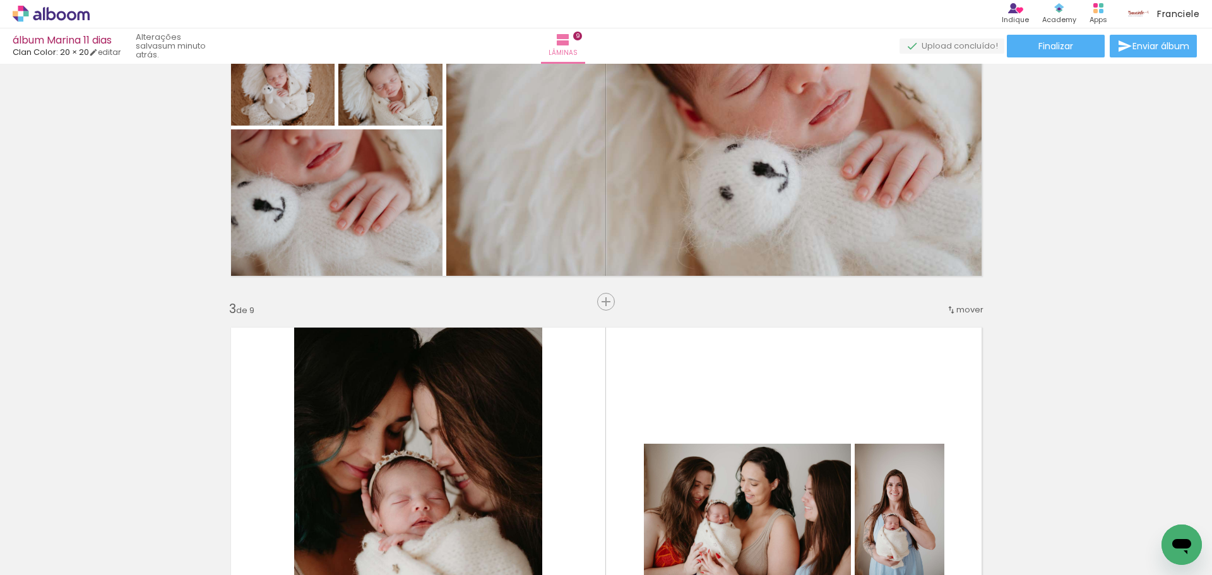
scroll to position [1133, 0]
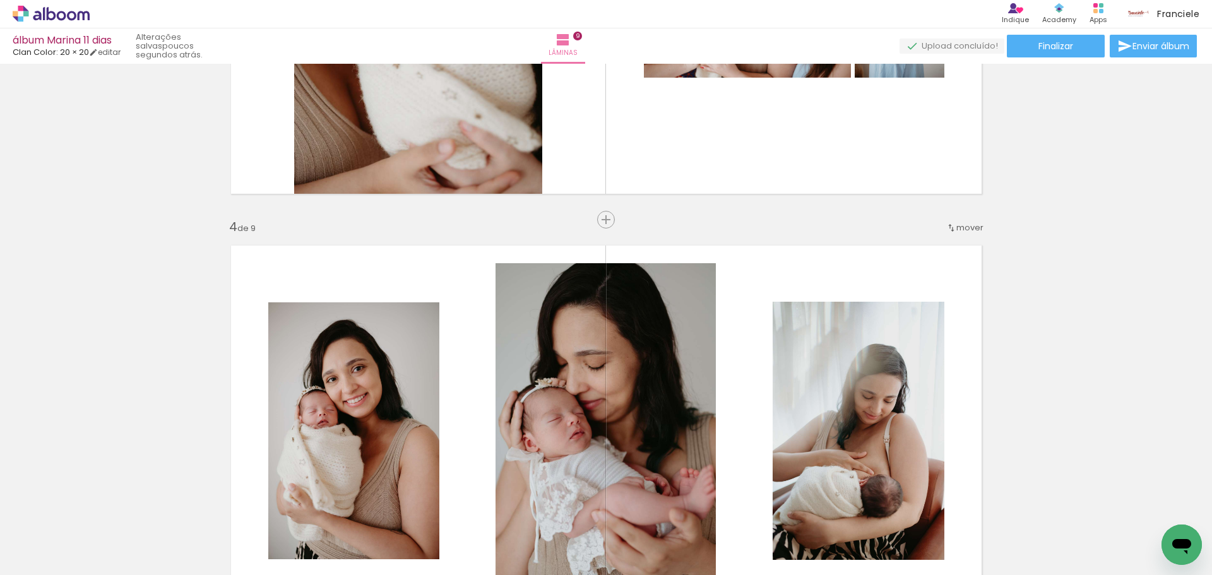
click at [44, 557] on span "Adicionar Fotos" at bounding box center [45, 558] width 38 height 14
click at [0, 0] on input "file" at bounding box center [0, 0] width 0 height 0
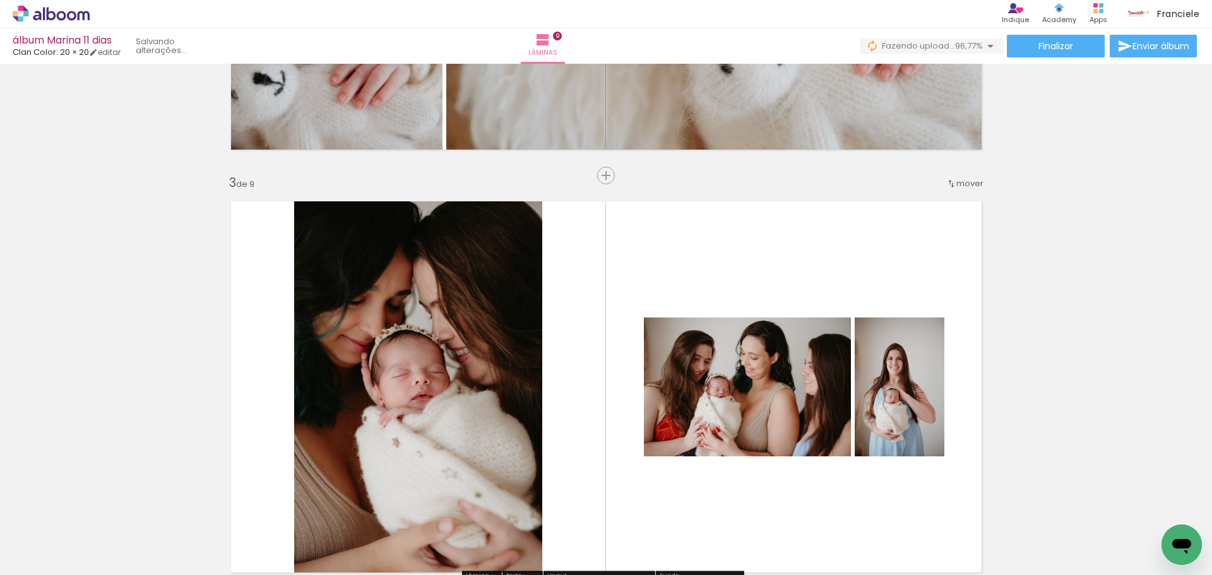
scroll to position [0, 1087]
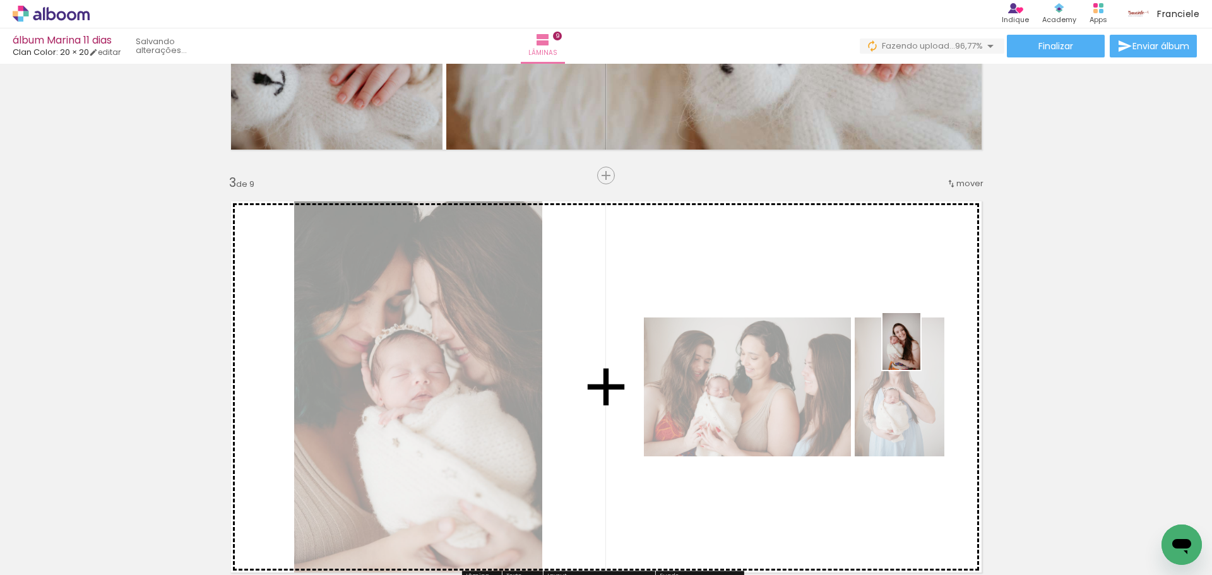
drag, startPoint x: 1171, startPoint y: 521, endPoint x: 920, endPoint y: 351, distance: 303.2
click at [920, 351] on quentale-workspace at bounding box center [606, 287] width 1212 height 575
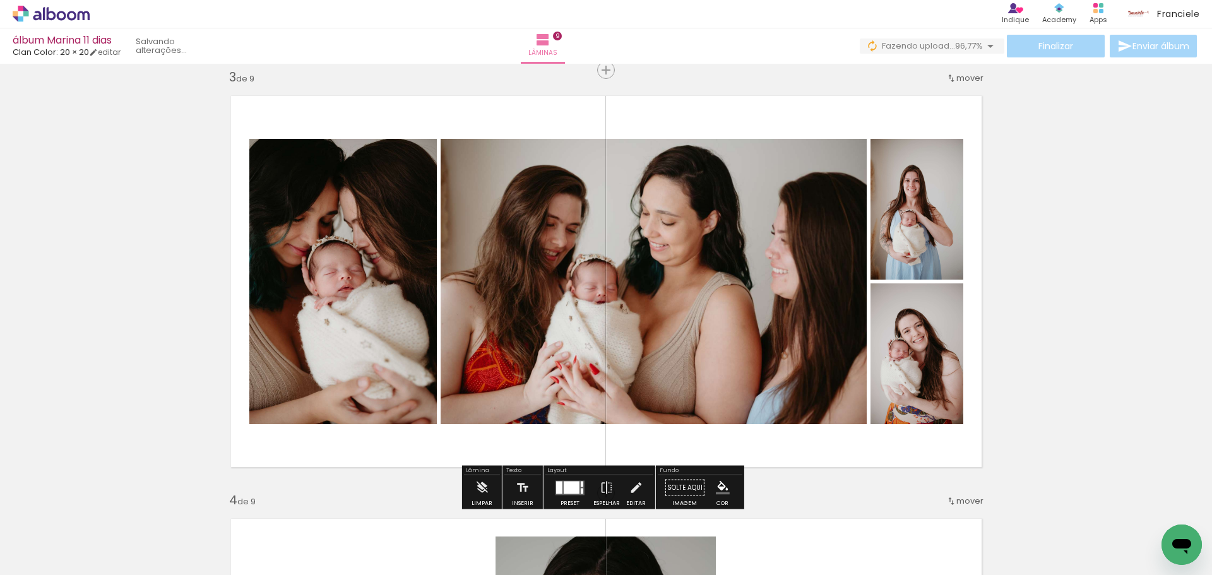
scroll to position [944, 0]
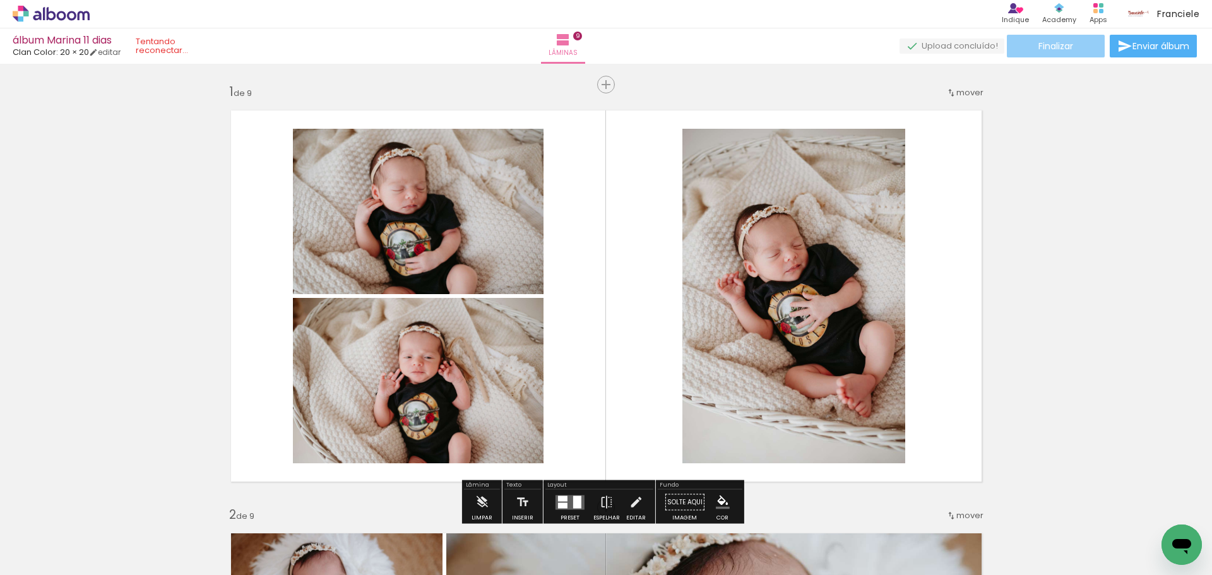
click at [1043, 44] on span "Finalizar" at bounding box center [1055, 46] width 35 height 9
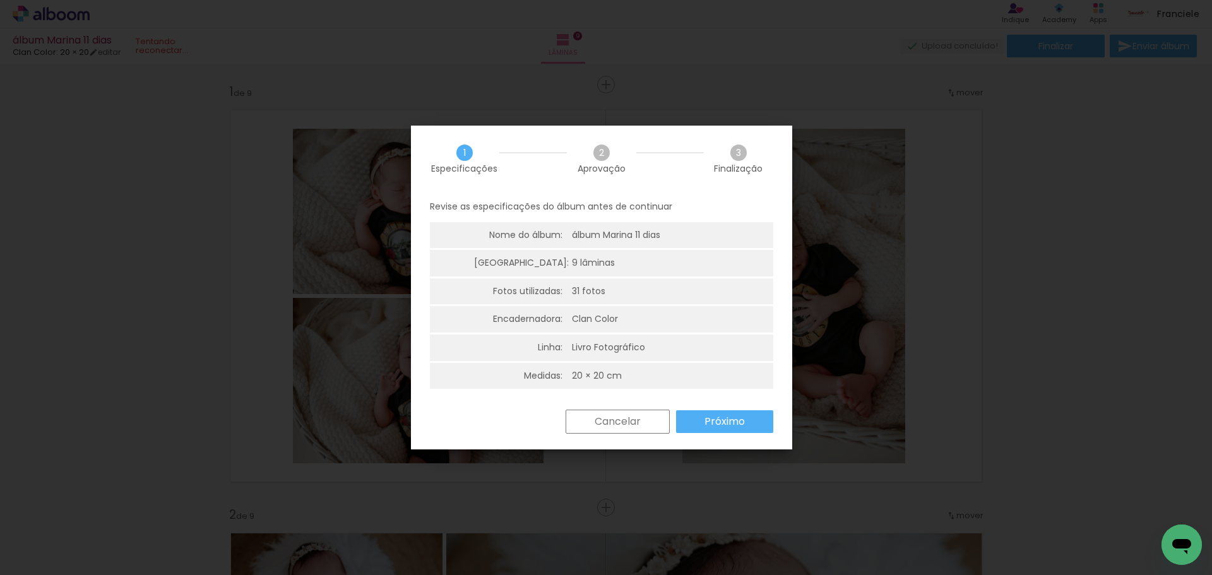
scroll to position [3, 0]
click at [0, 0] on slot "Próximo" at bounding box center [0, 0] width 0 height 0
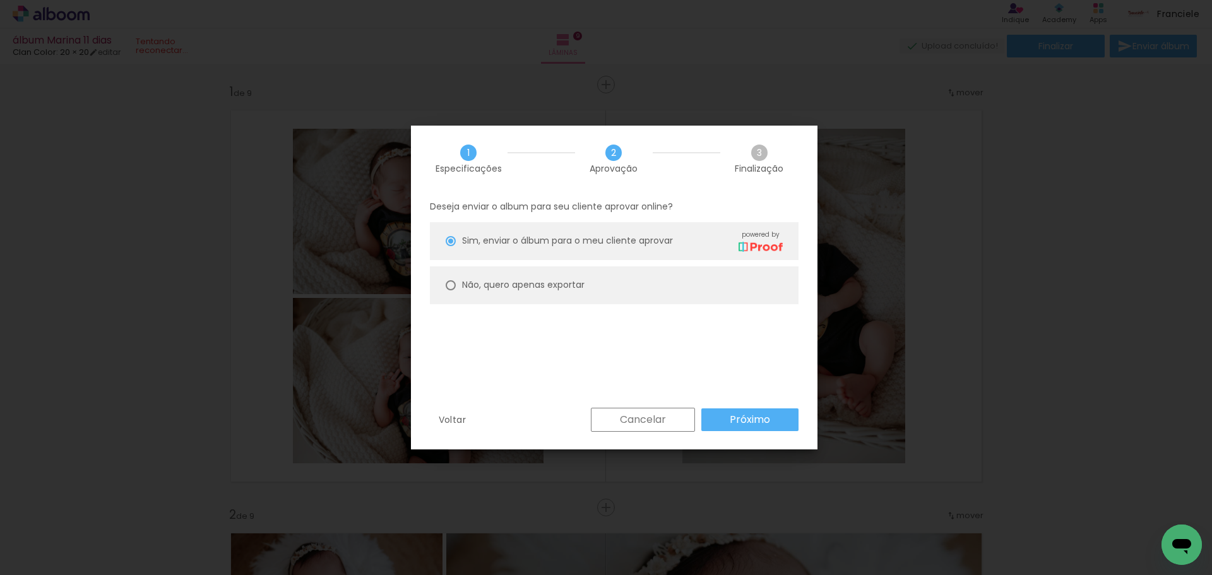
click at [558, 274] on paper-radio-button "Não, quero apenas exportar" at bounding box center [614, 285] width 369 height 38
type paper-radio-button "on"
click at [558, 275] on paper-radio-button "Não, quero apenas exportar" at bounding box center [614, 285] width 369 height 38
click at [607, 244] on span "Sim, enviar o álbum para o meu cliente aprovar" at bounding box center [567, 240] width 211 height 13
type paper-radio-button "on"
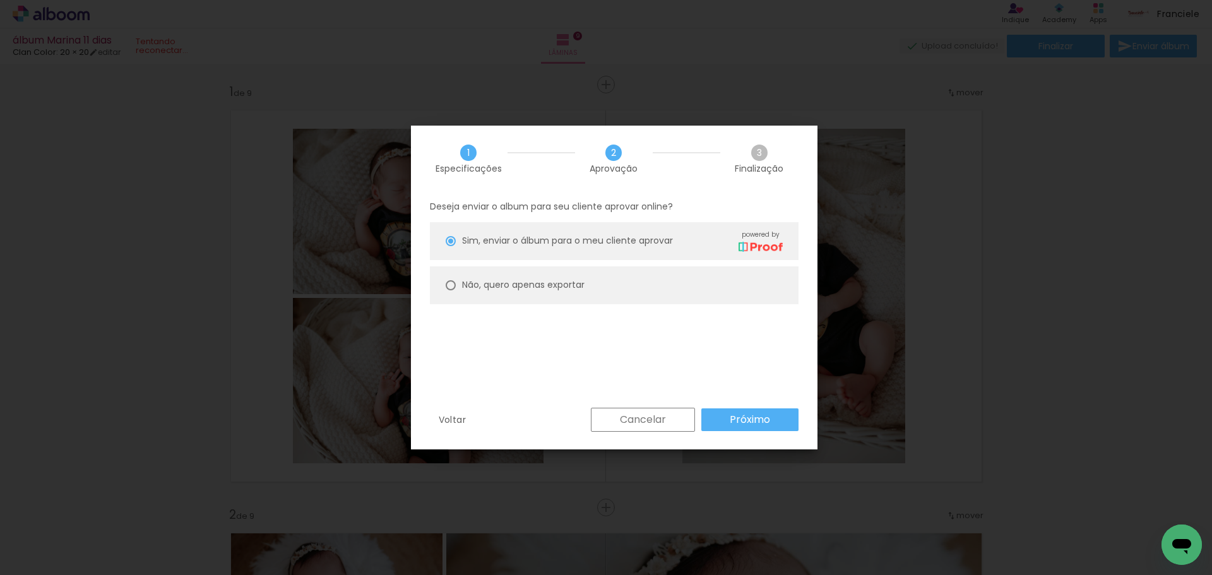
click at [739, 408] on div "Cancelar Próximo" at bounding box center [691, 420] width 214 height 24
click at [0, 0] on slot "Próximo" at bounding box center [0, 0] width 0 height 0
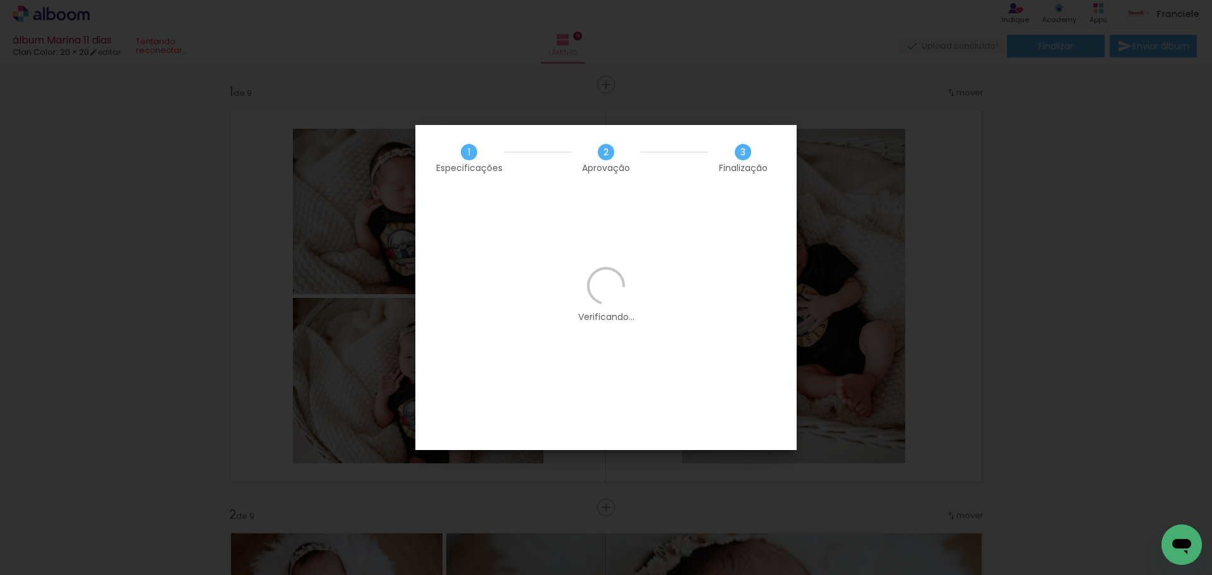
scroll to position [0, 1087]
click at [796, 247] on div "1 Especificações 2 Aprovação 3 Finalização Verificando..." at bounding box center [605, 287] width 381 height 325
click at [918, 259] on iron-overlay-backdrop at bounding box center [606, 287] width 1212 height 575
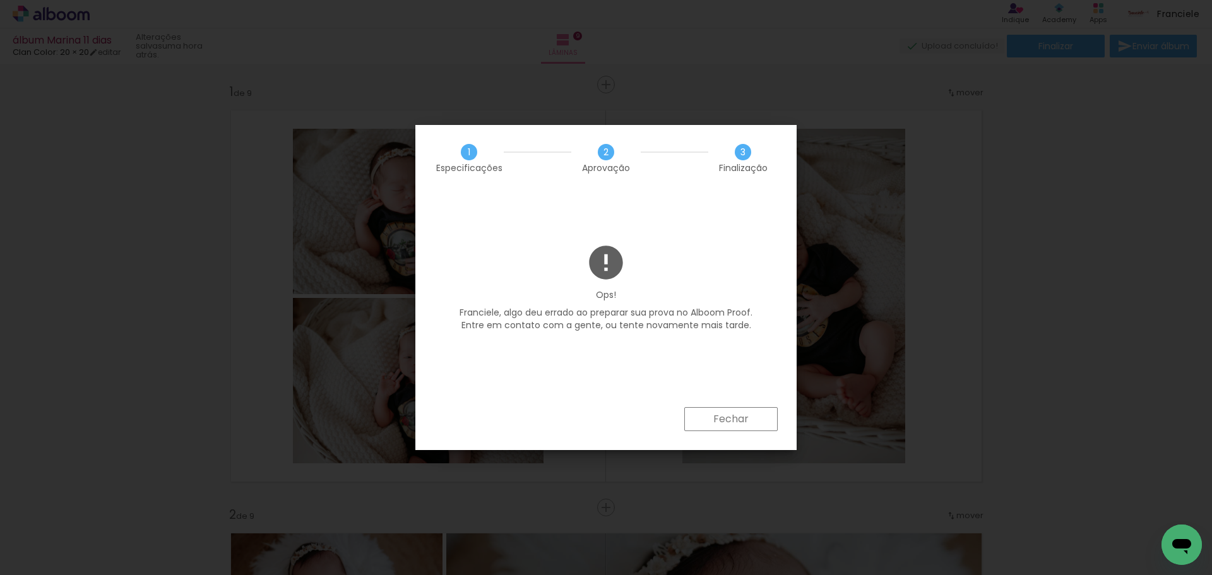
drag, startPoint x: 739, startPoint y: 403, endPoint x: 746, endPoint y: 427, distance: 25.0
click at [740, 356] on div "Ops! Franciele, algo deu errado ao preparar sua prova no Alboom Proof. Entre em…" at bounding box center [605, 299] width 381 height 114
click at [746, 427] on paper-button "Fechar" at bounding box center [730, 419] width 93 height 24
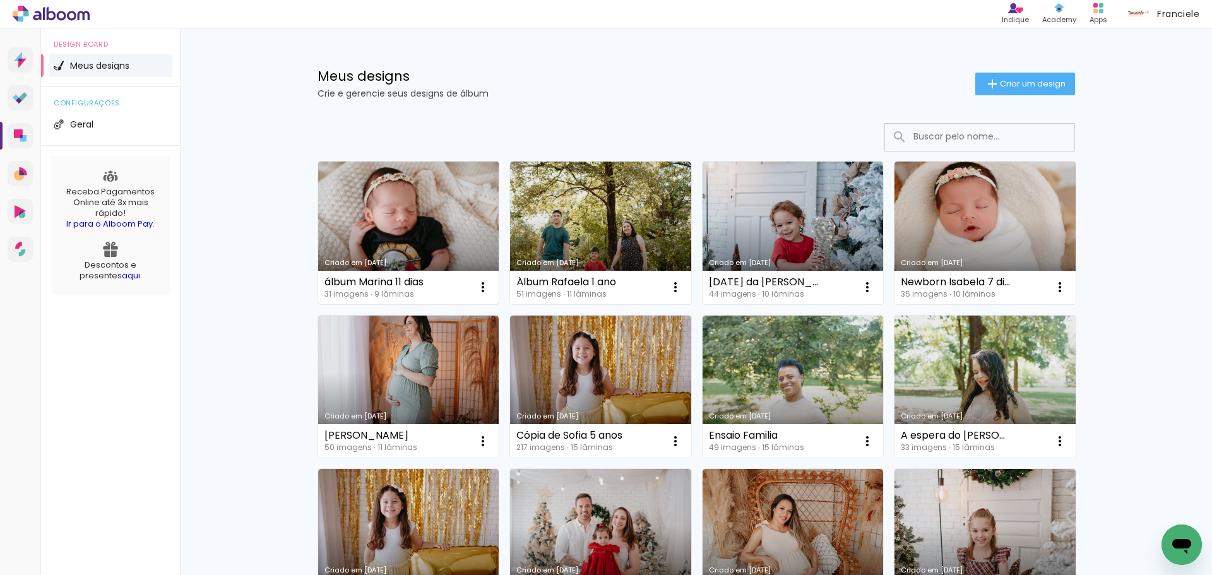
click at [408, 198] on link "Criado em [DATE]" at bounding box center [408, 233] width 181 height 143
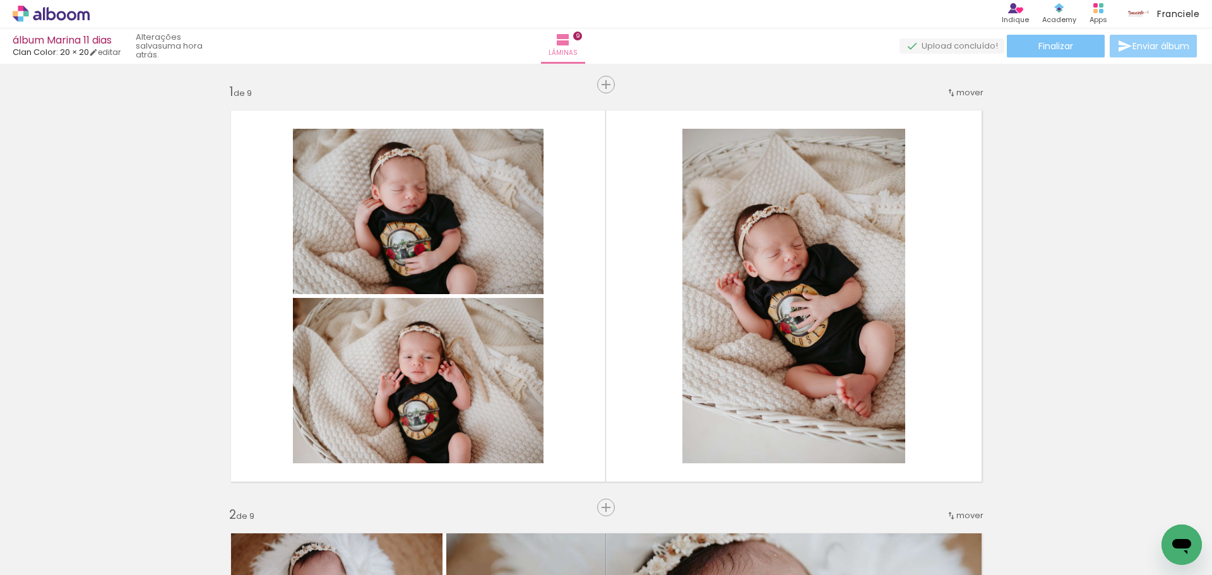
drag, startPoint x: 1059, startPoint y: 45, endPoint x: 1156, endPoint y: 47, distance: 96.6
click at [1153, 48] on div "Finalizar Enviar álbum" at bounding box center [1049, 46] width 300 height 23
click at [1156, 47] on span "Enviar álbum" at bounding box center [1160, 46] width 57 height 9
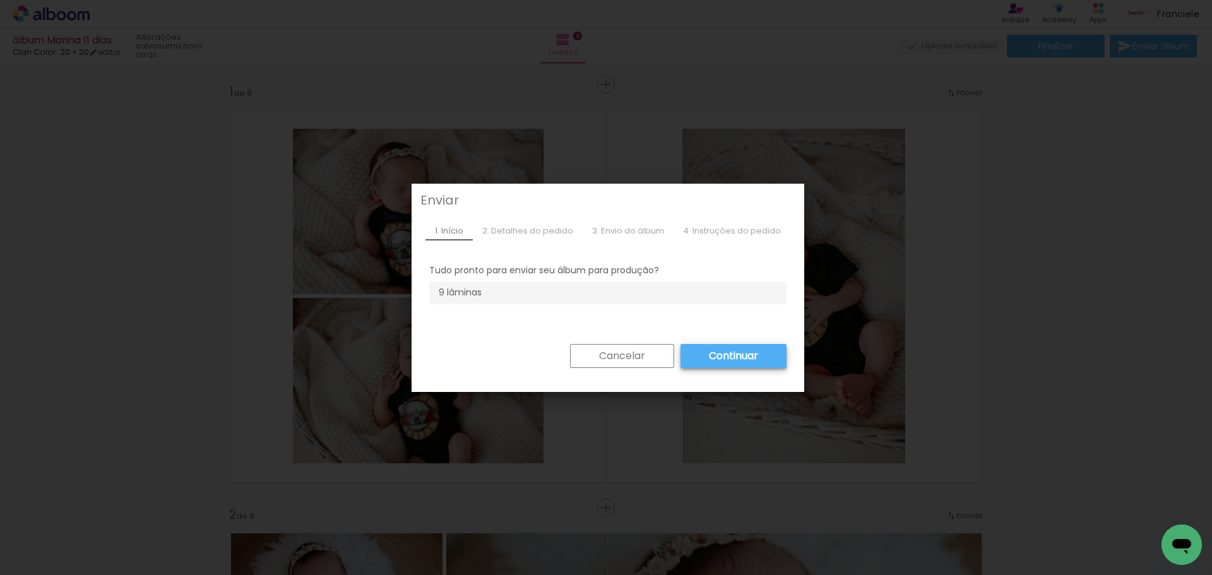
click at [644, 359] on paper-button "Cancelar" at bounding box center [622, 356] width 104 height 24
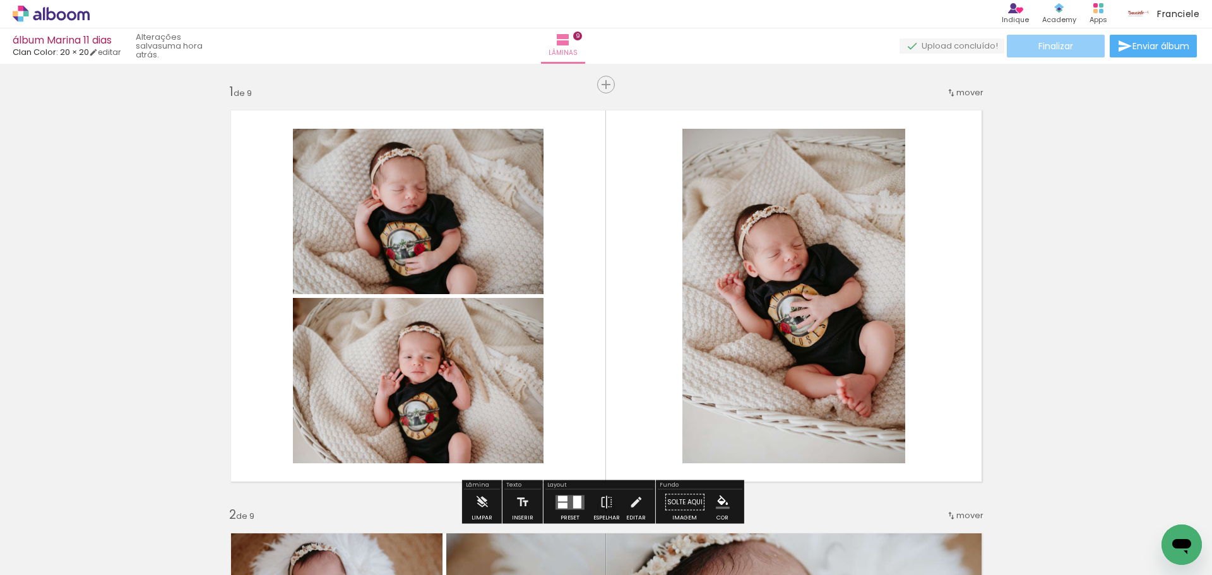
click at [1039, 38] on paper-button "Finalizar" at bounding box center [1056, 46] width 98 height 23
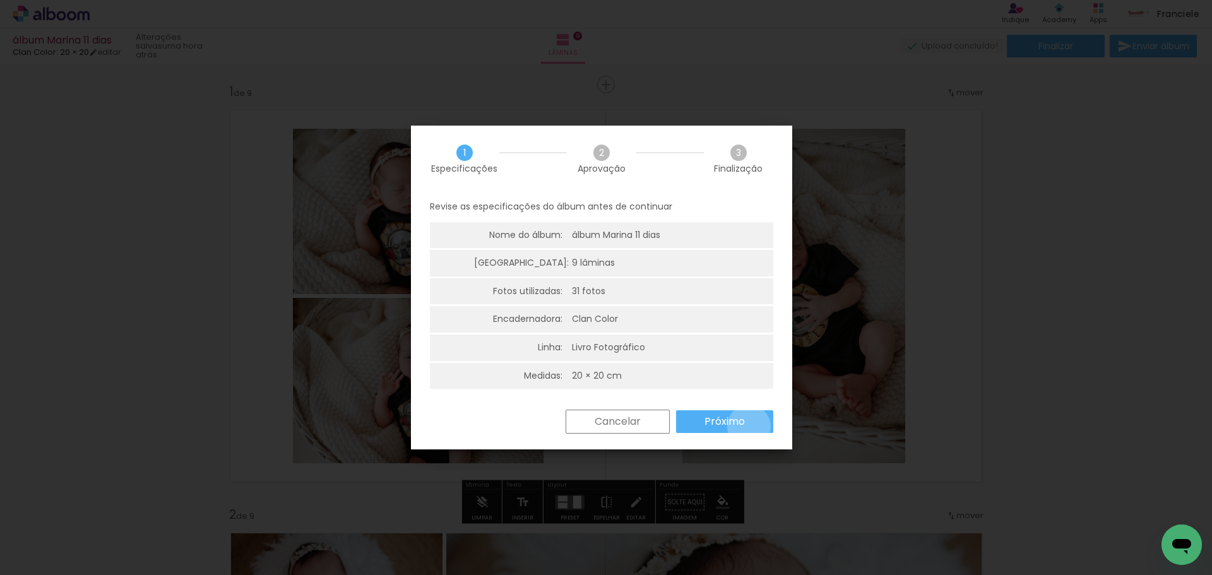
click at [748, 427] on paper-button "Próximo" at bounding box center [724, 421] width 97 height 23
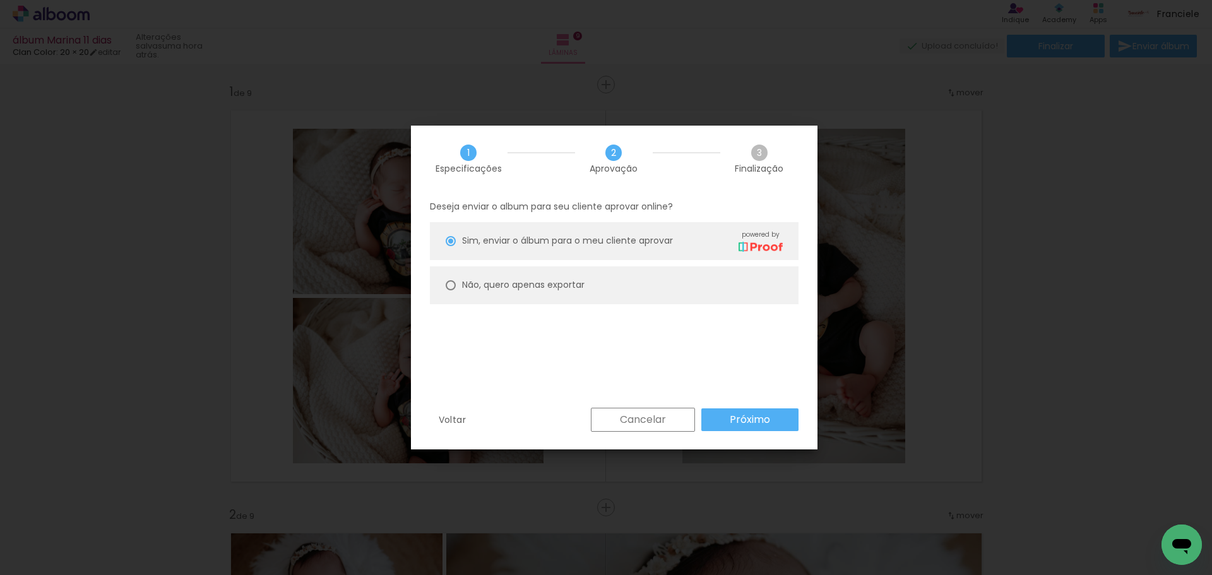
click at [781, 423] on paper-button "Próximo" at bounding box center [749, 419] width 97 height 23
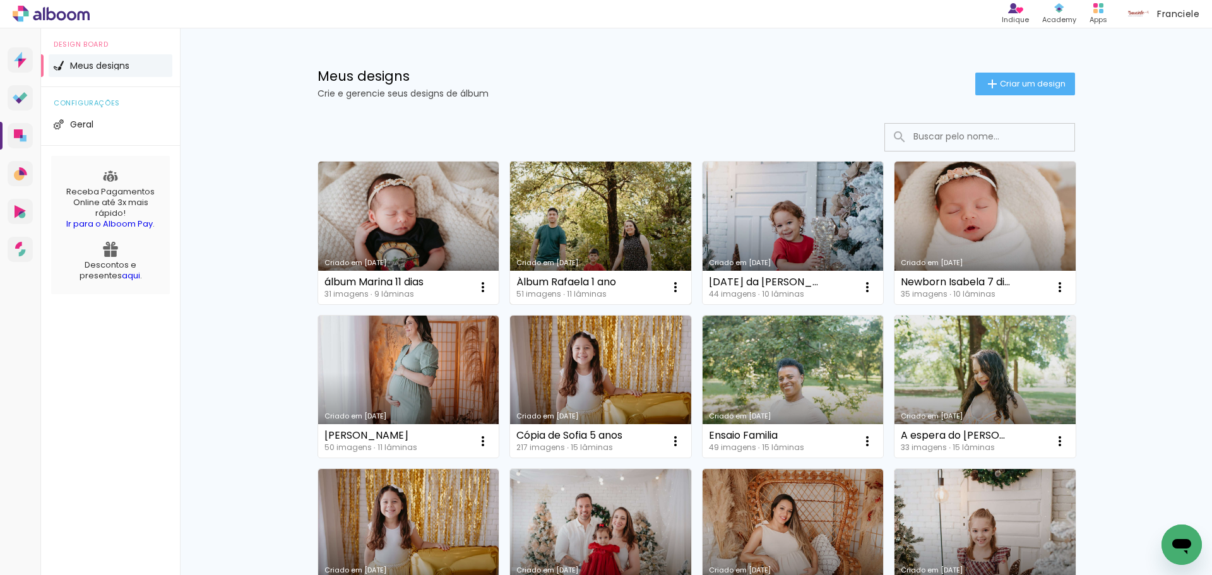
click at [623, 228] on link "Criado em [DATE]" at bounding box center [600, 233] width 181 height 143
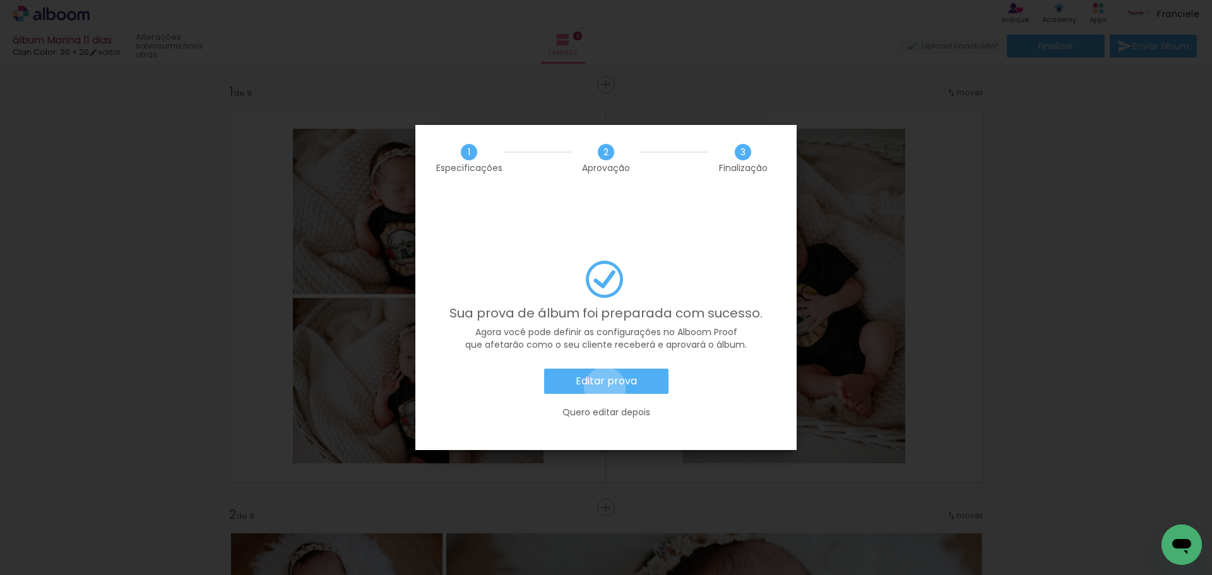
click at [0, 0] on slot "Editar prova" at bounding box center [0, 0] width 0 height 0
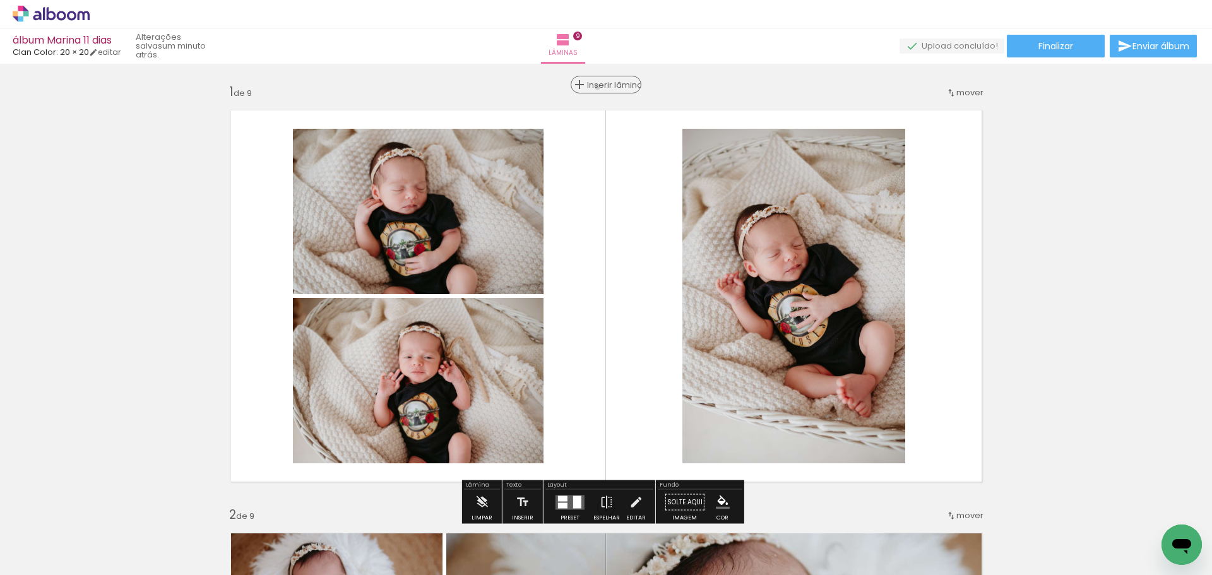
click at [604, 87] on span "Inserir lâmina" at bounding box center [611, 85] width 49 height 8
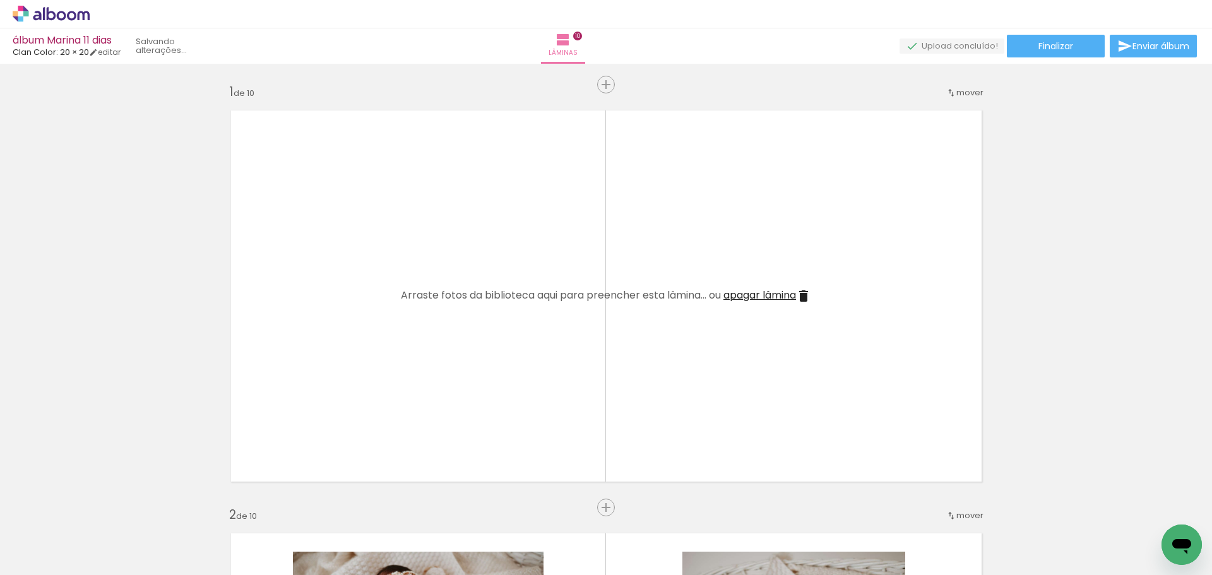
click at [658, 297] on span "Arraste fotos da biblioteca aqui para preencher esta lâmina... ou" at bounding box center [561, 295] width 320 height 15
click at [45, 559] on span "Adicionar Fotos" at bounding box center [45, 558] width 38 height 14
click at [0, 0] on input "file" at bounding box center [0, 0] width 0 height 0
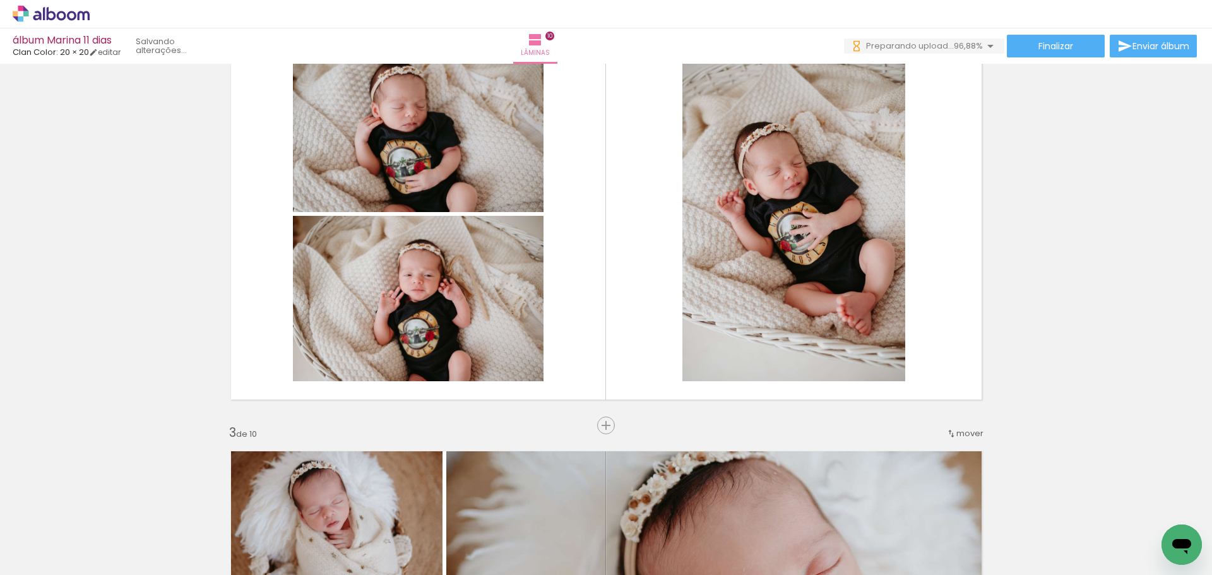
scroll to position [0, 1157]
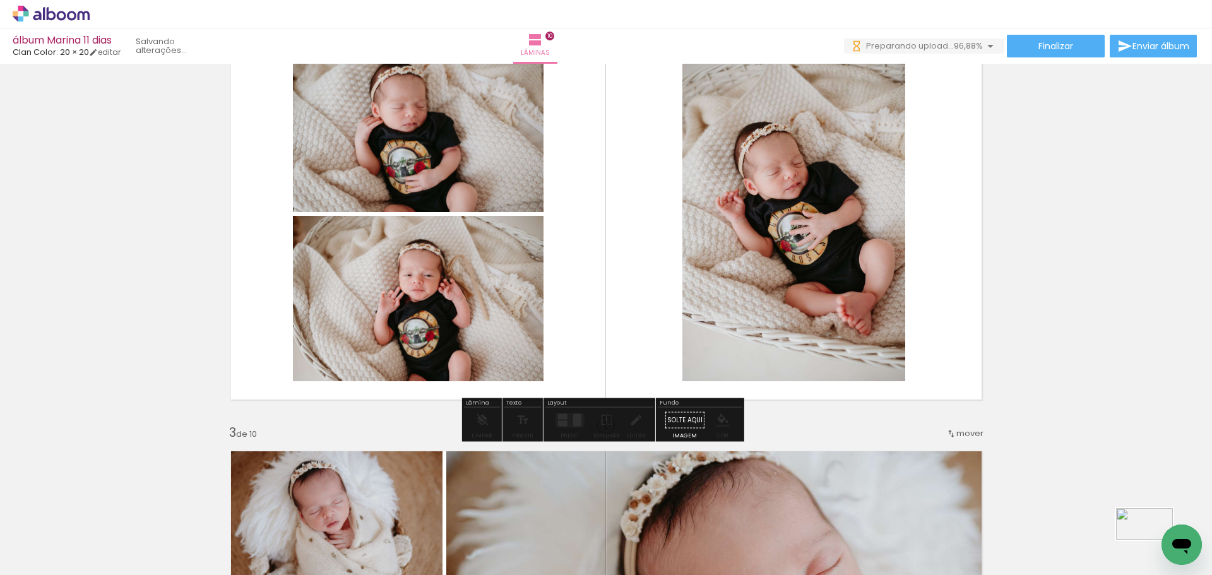
drag, startPoint x: 1166, startPoint y: 520, endPoint x: 1154, endPoint y: 546, distance: 28.8
click at [1154, 546] on div at bounding box center [1160, 532] width 62 height 35
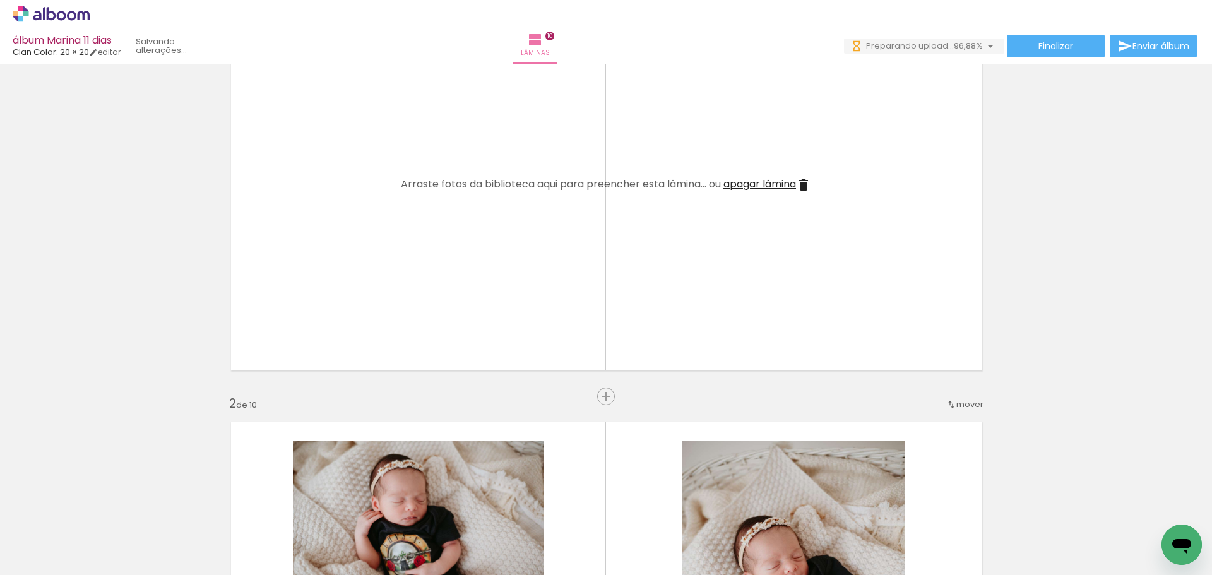
scroll to position [63, 0]
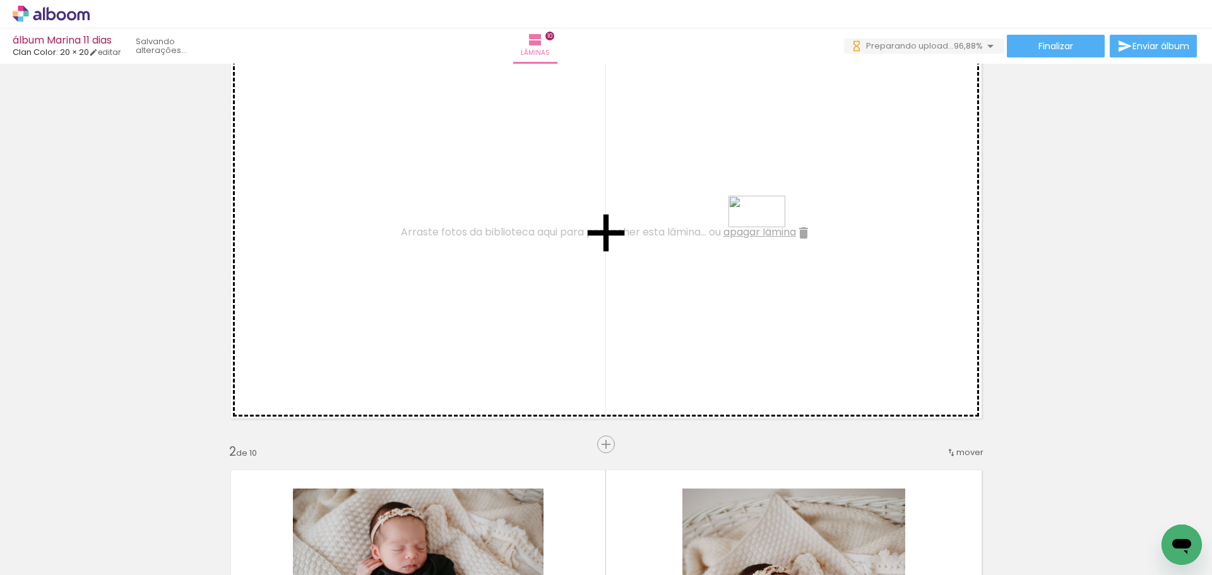
drag, startPoint x: 1141, startPoint y: 516, endPoint x: 699, endPoint y: 203, distance: 541.6
click at [699, 203] on quentale-workspace at bounding box center [606, 287] width 1212 height 575
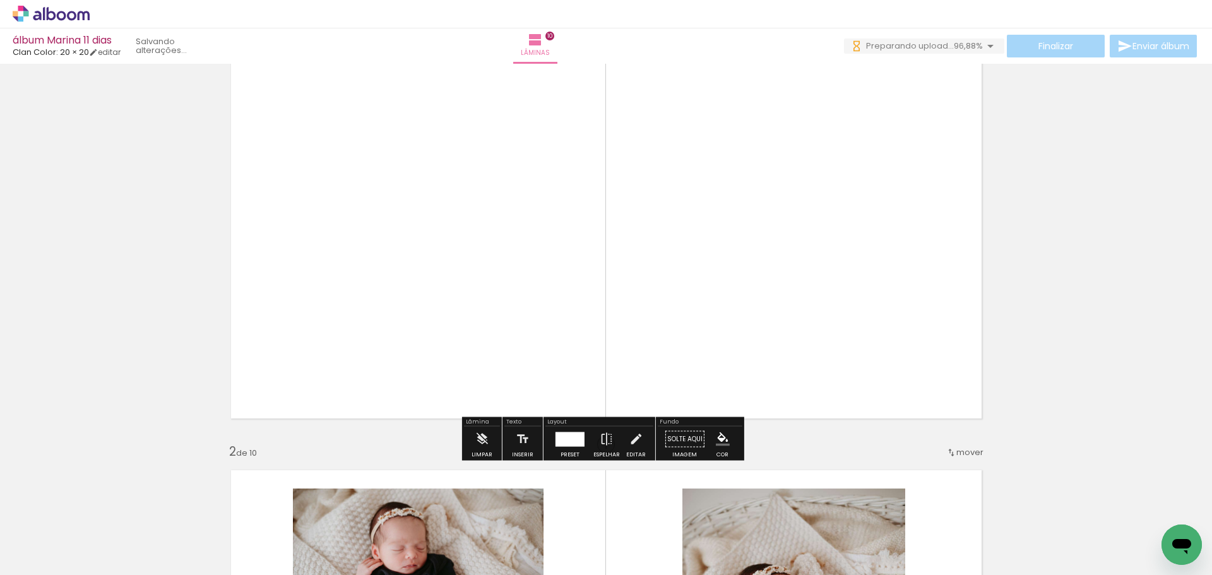
click at [567, 436] on div at bounding box center [569, 439] width 29 height 15
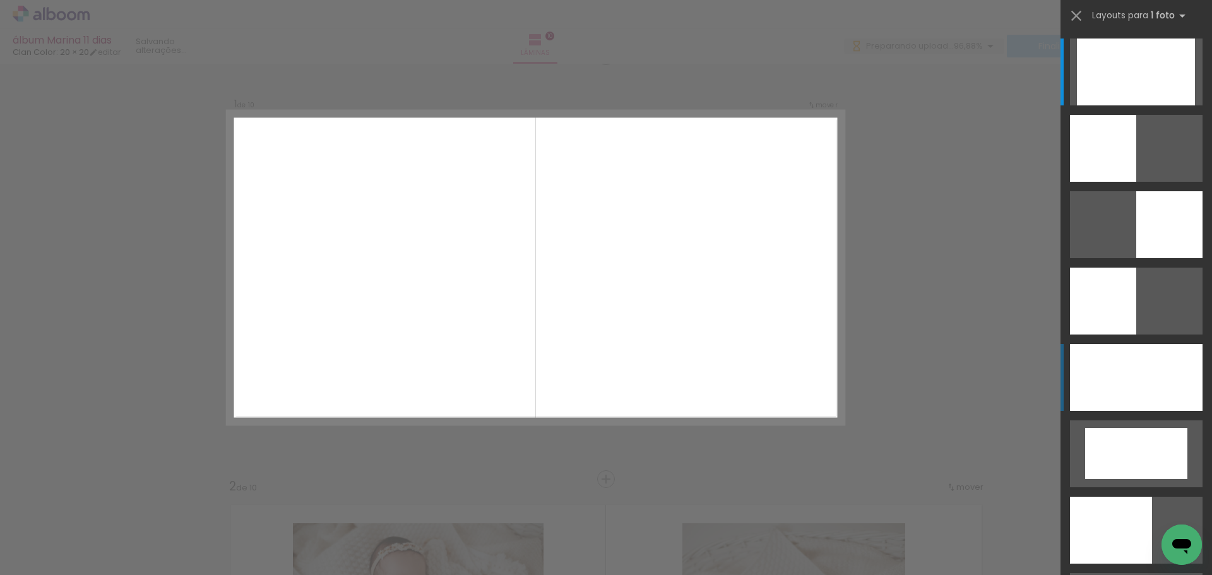
scroll to position [16, 0]
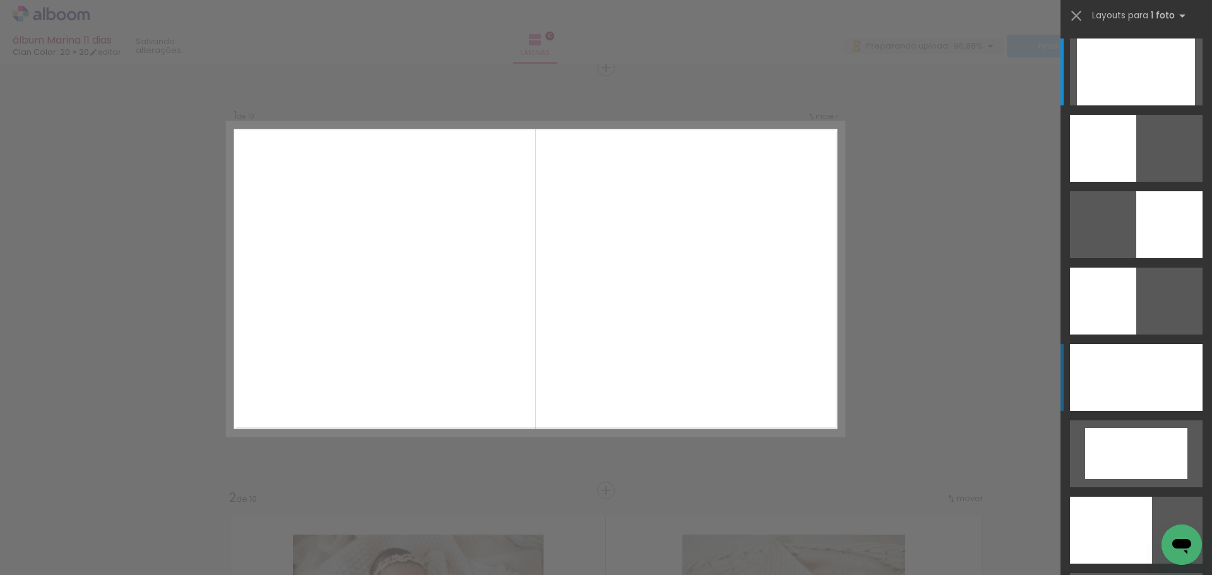
click at [1140, 379] on div at bounding box center [1136, 377] width 133 height 67
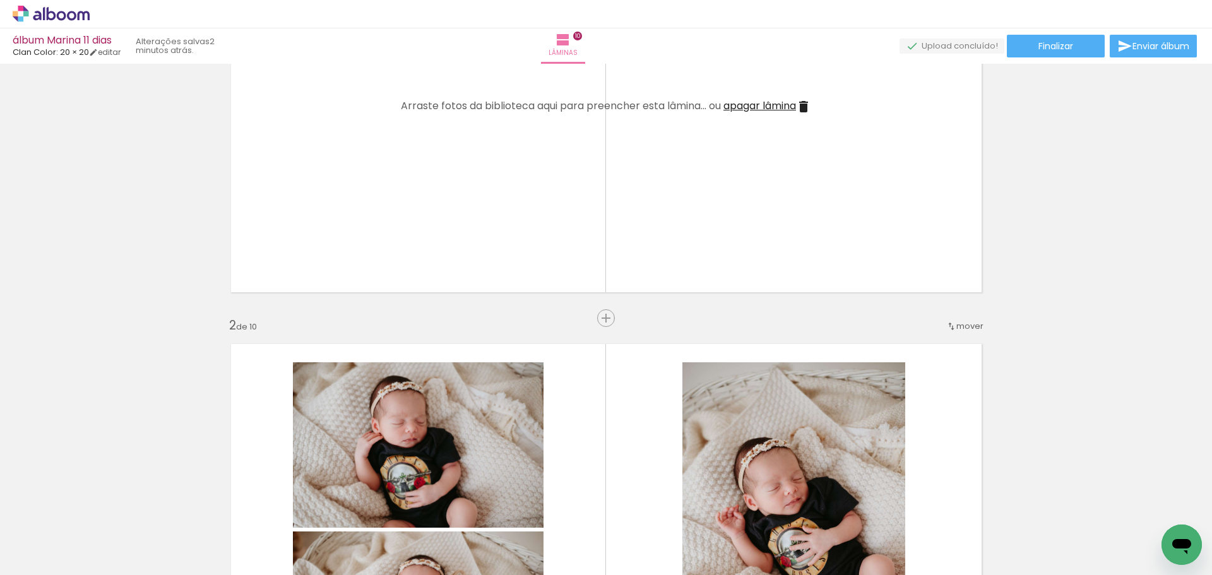
scroll to position [0, 1157]
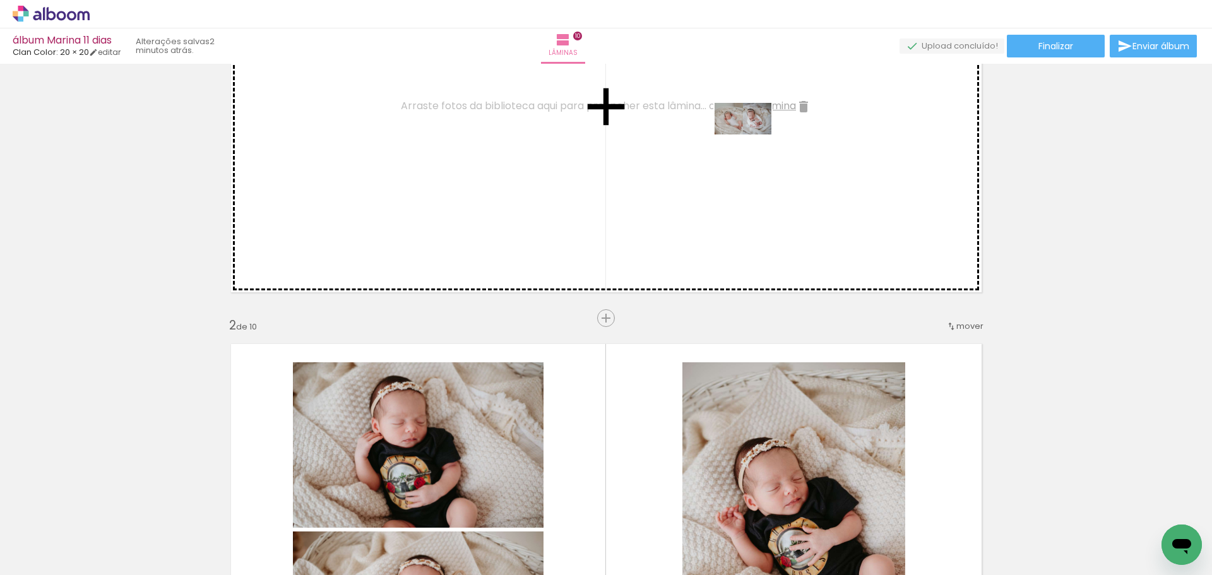
drag, startPoint x: 1168, startPoint y: 521, endPoint x: 731, endPoint y: 134, distance: 583.4
click at [731, 134] on quentale-workspace at bounding box center [606, 287] width 1212 height 575
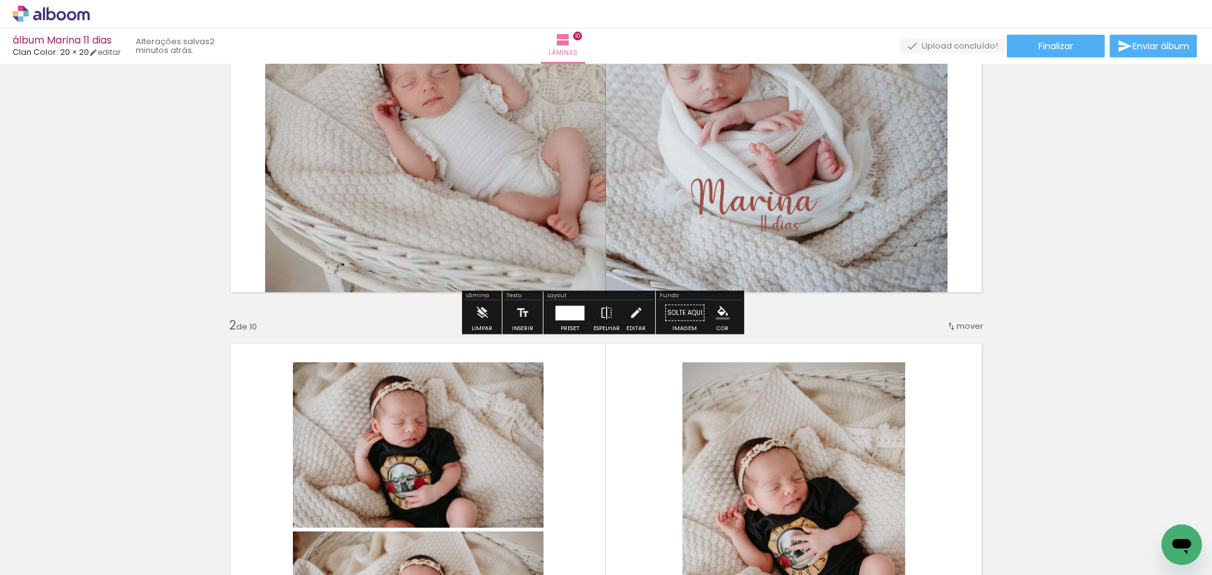
click at [570, 309] on div at bounding box center [569, 312] width 29 height 15
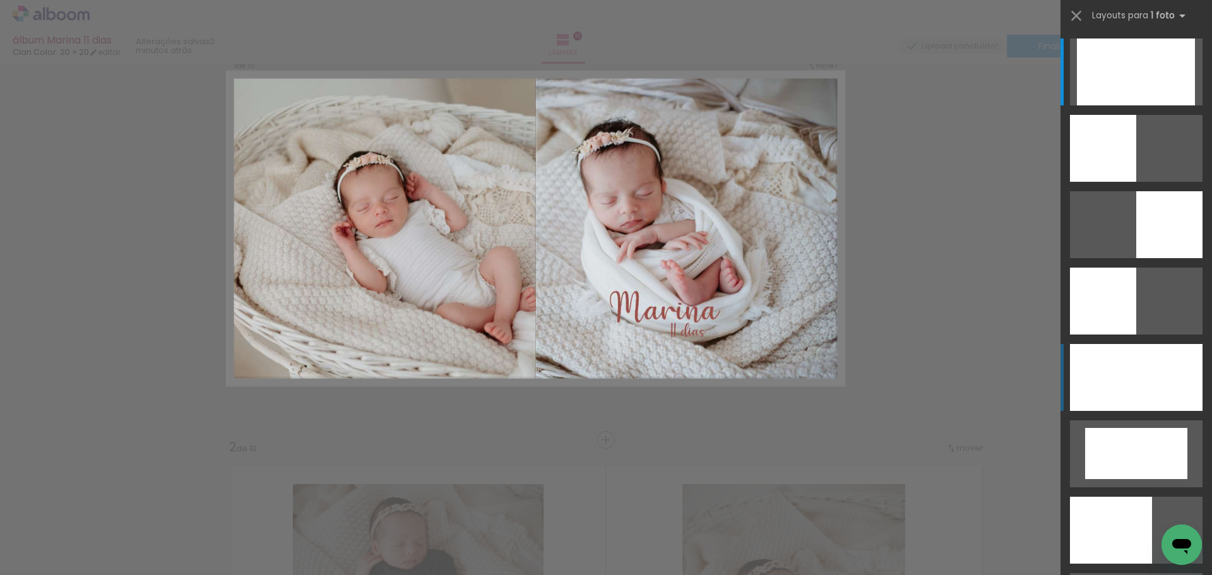
click at [1145, 375] on div at bounding box center [1136, 377] width 133 height 67
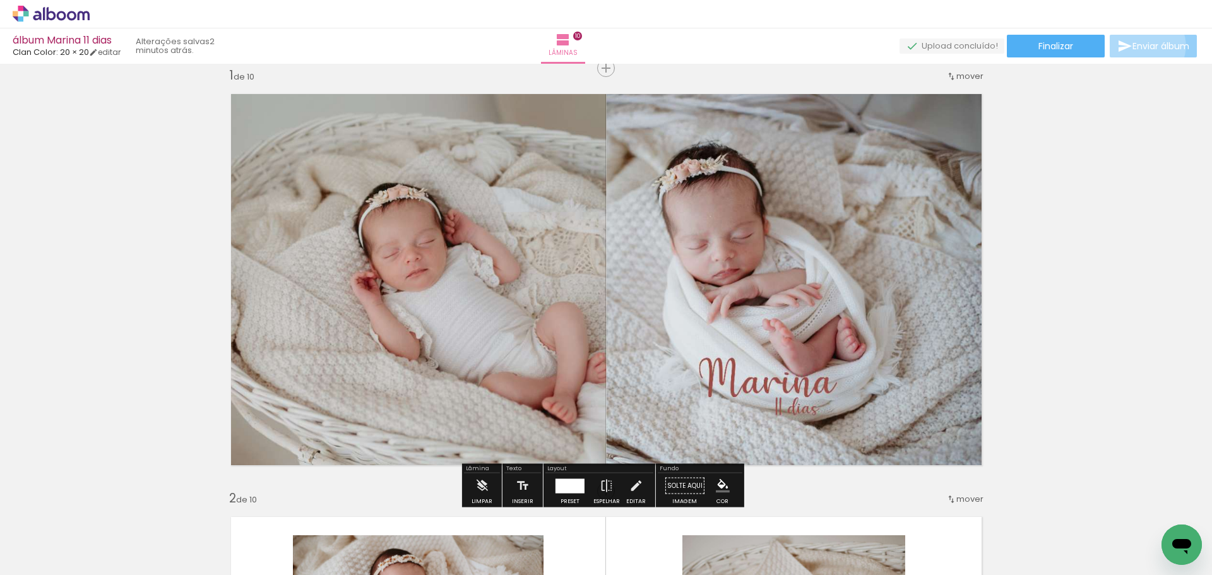
click at [1140, 46] on span "Enviar álbum" at bounding box center [1160, 46] width 57 height 9
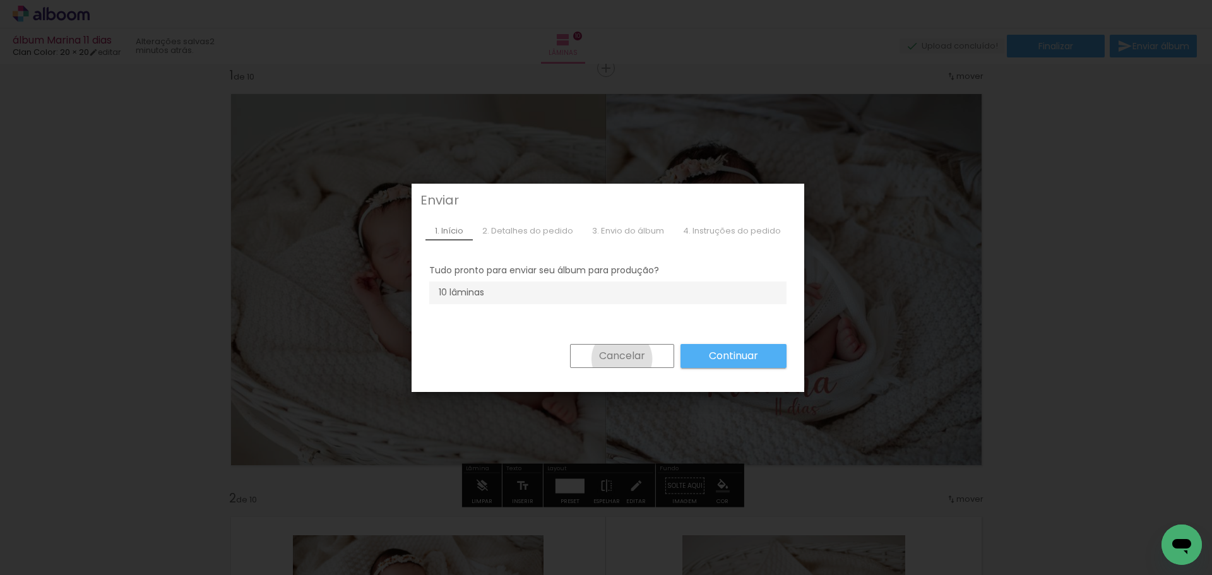
click at [0, 0] on slot "Cancelar" at bounding box center [0, 0] width 0 height 0
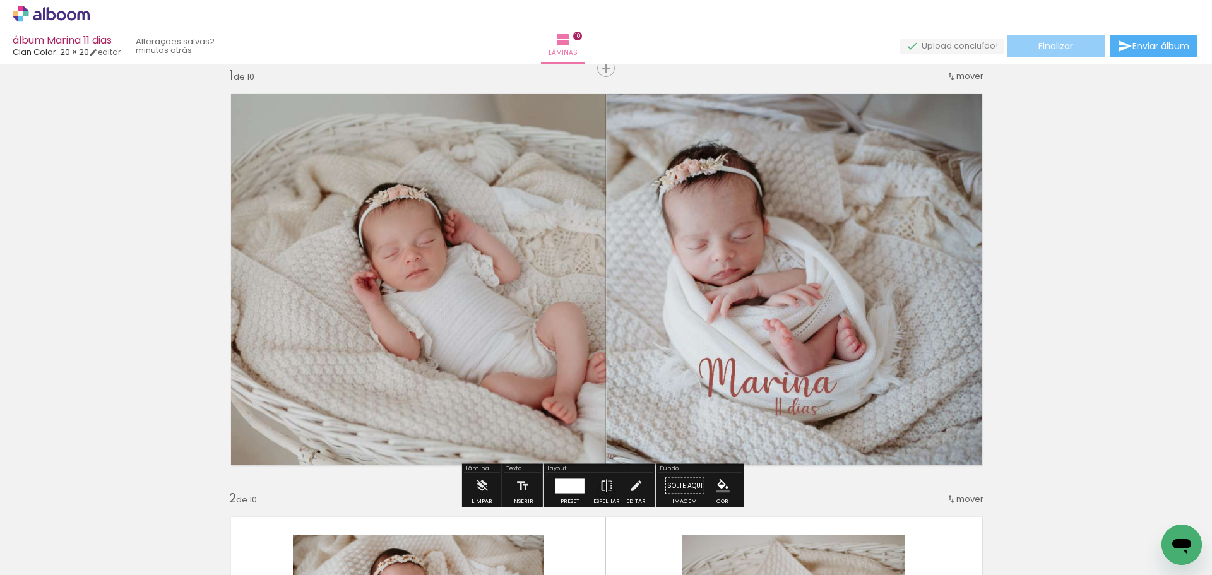
click at [1062, 47] on span "Finalizar" at bounding box center [1055, 46] width 35 height 9
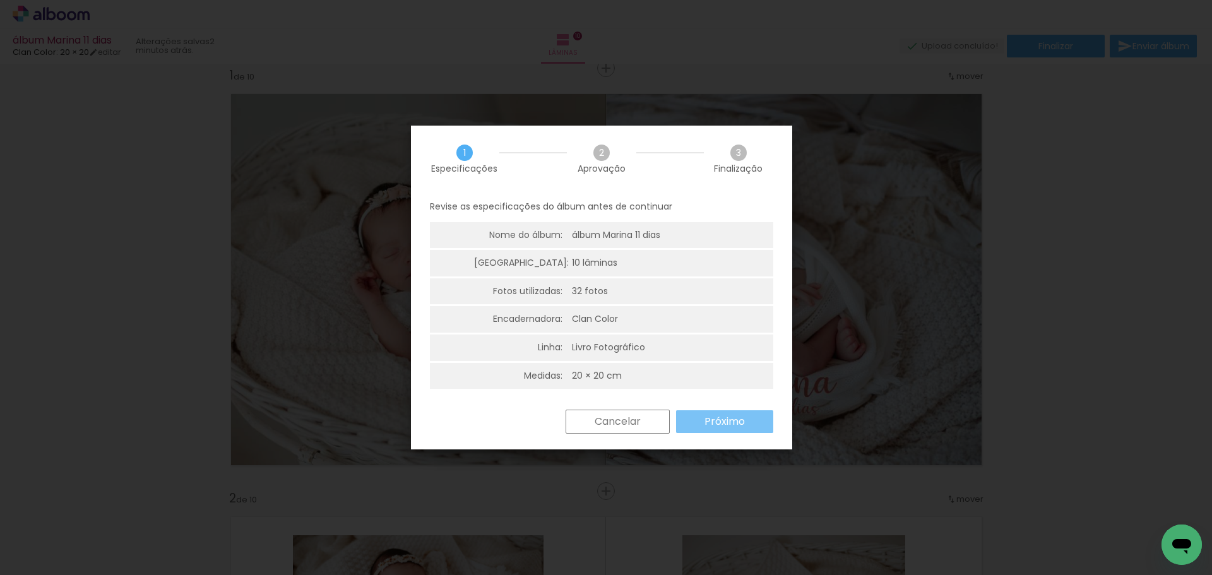
click at [0, 0] on slot "Próximo" at bounding box center [0, 0] width 0 height 0
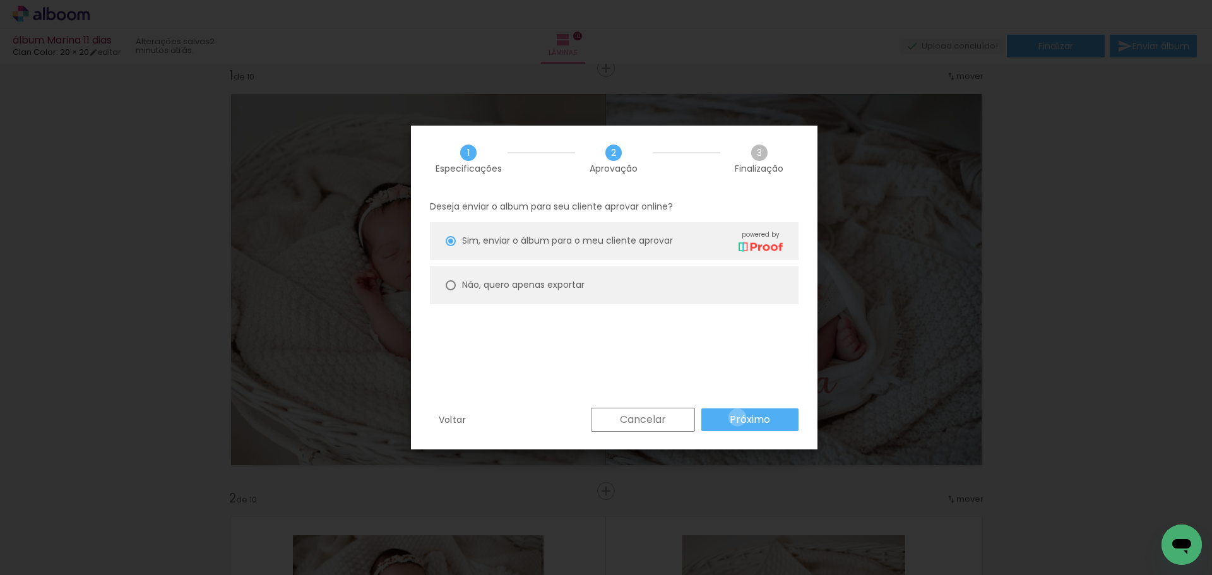
click at [0, 0] on slot "Próximo" at bounding box center [0, 0] width 0 height 0
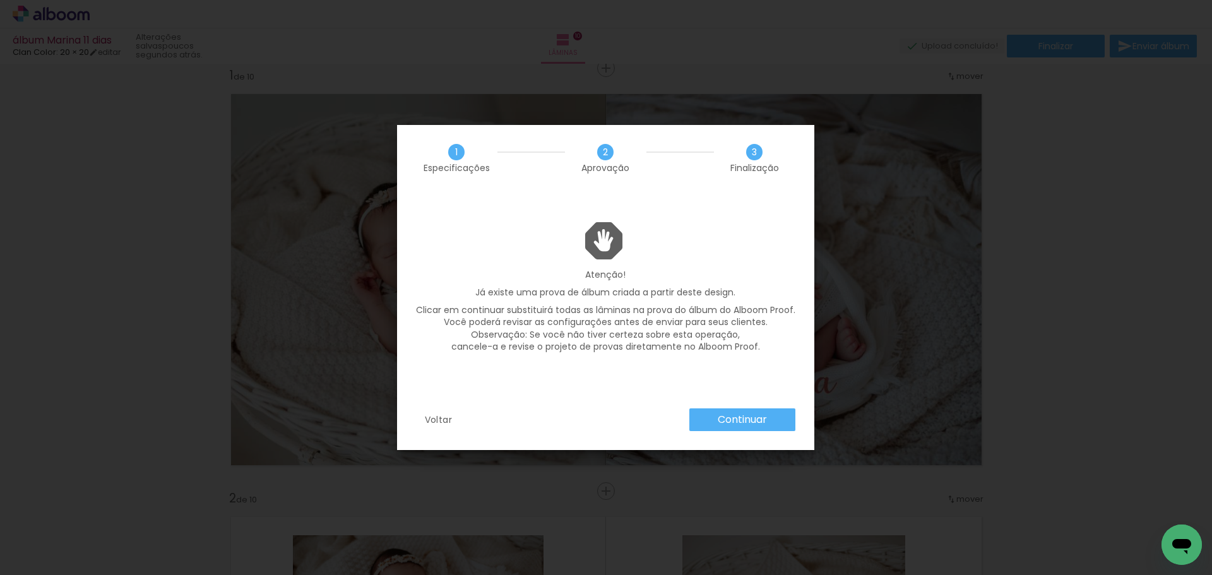
click at [788, 421] on paper-button "Continuar" at bounding box center [742, 419] width 106 height 23
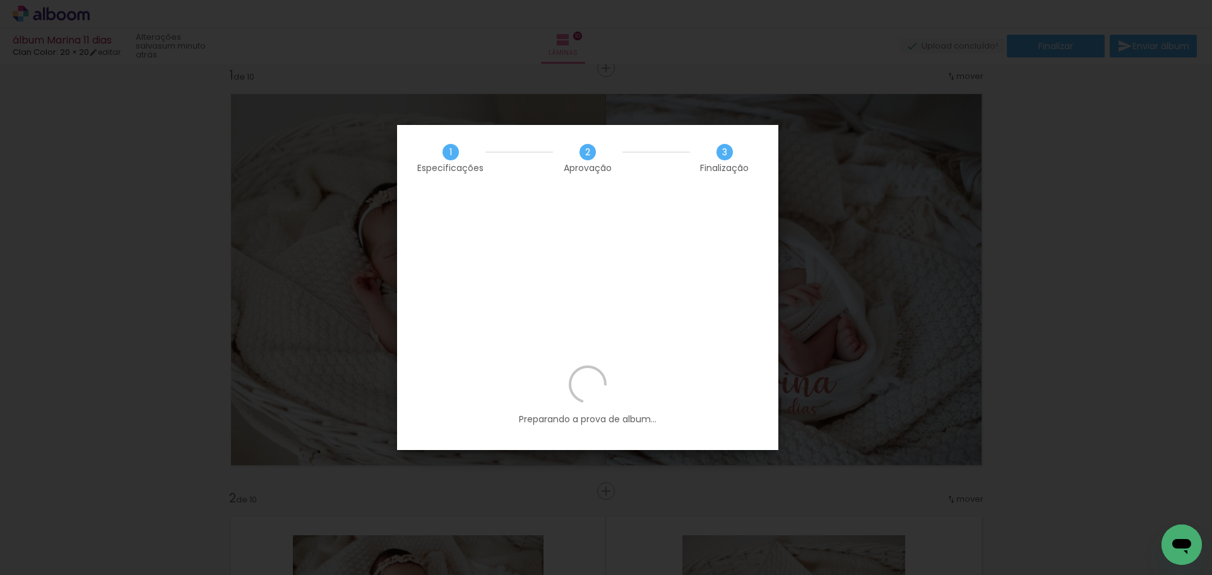
scroll to position [0, 1157]
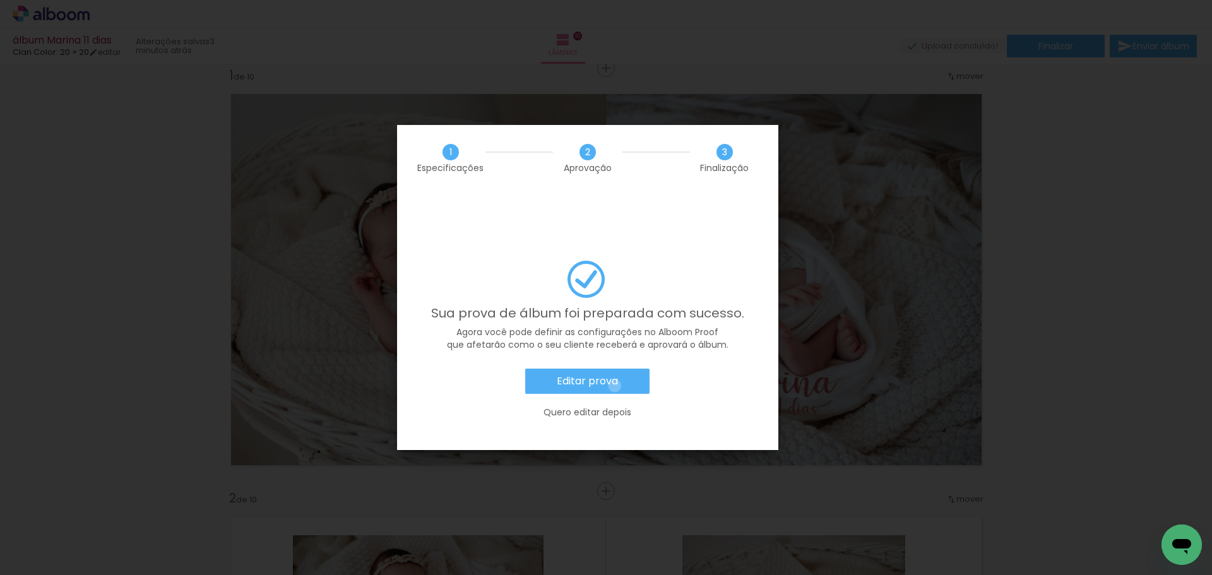
click at [0, 0] on slot "Editar prova" at bounding box center [0, 0] width 0 height 0
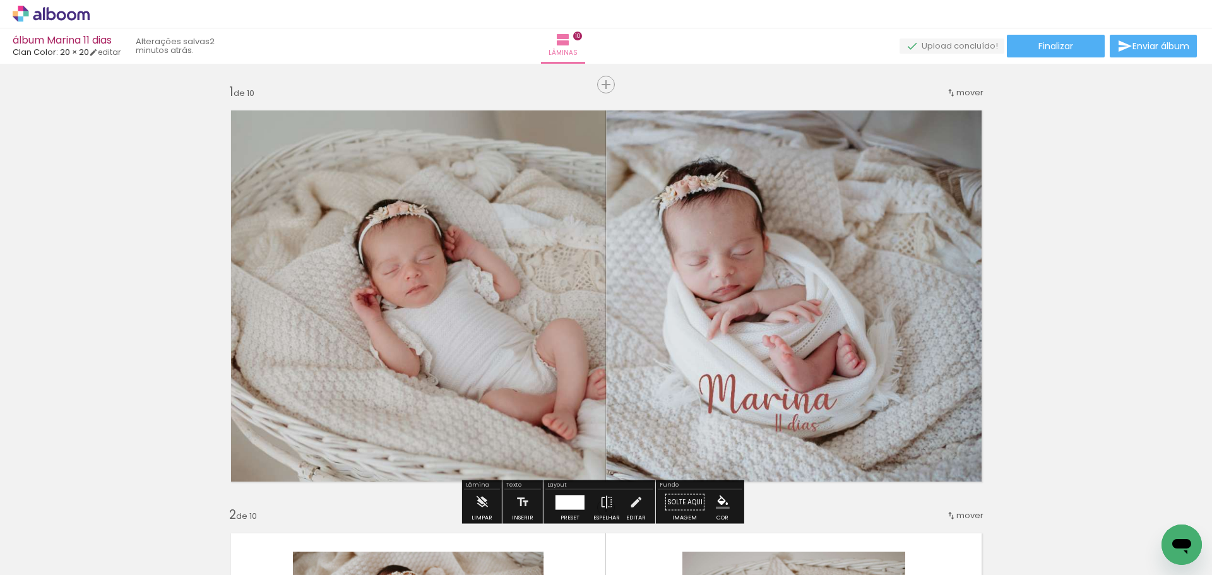
click at [729, 103] on quentale-photo at bounding box center [606, 295] width 771 height 391
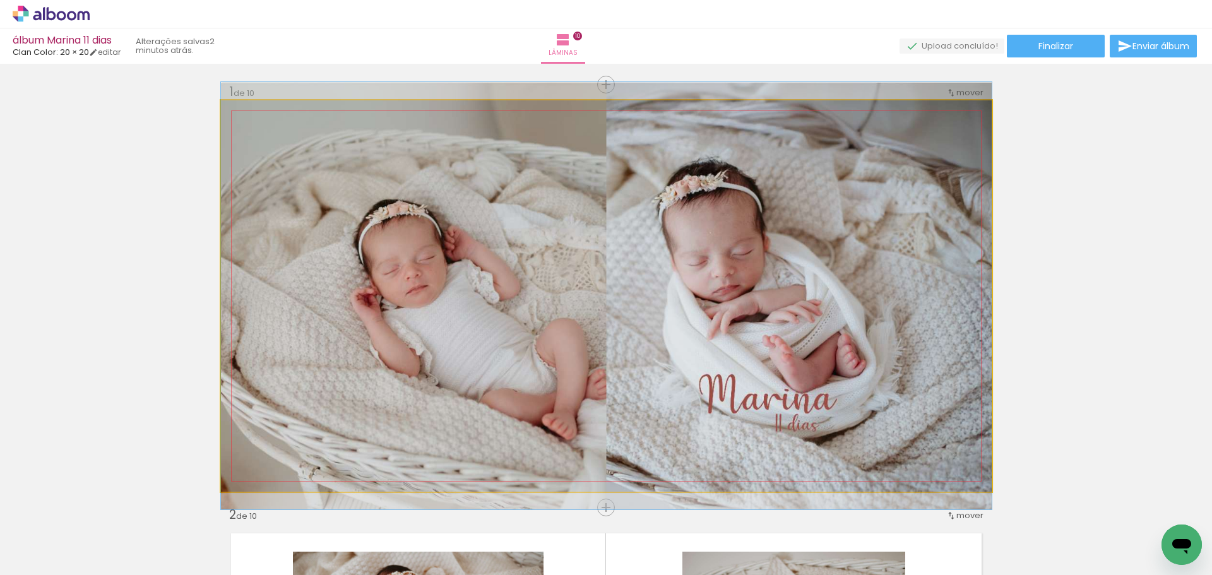
click at [800, 237] on quentale-photo at bounding box center [606, 295] width 771 height 391
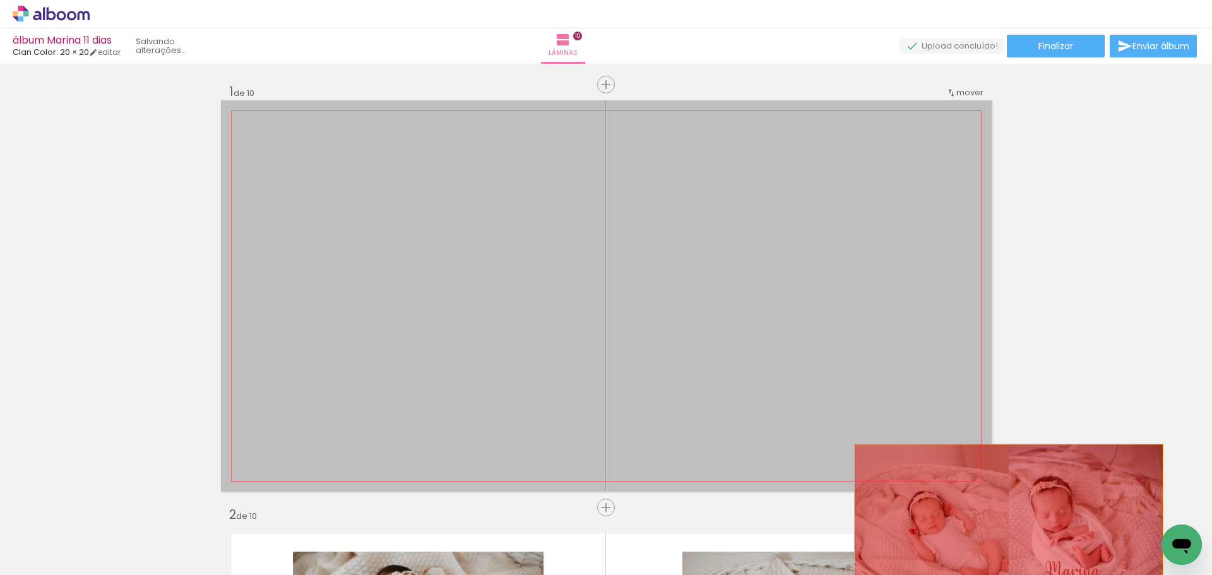
drag, startPoint x: 800, startPoint y: 237, endPoint x: 1003, endPoint y: 523, distance: 351.1
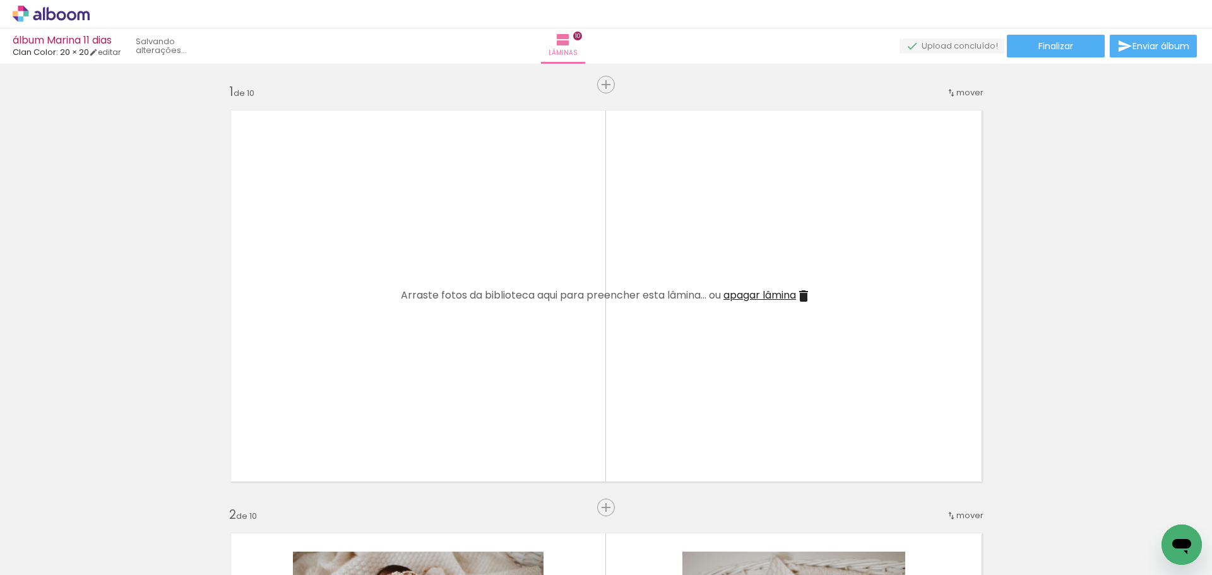
click at [795, 291] on span "apagar lâmina" at bounding box center [759, 295] width 73 height 15
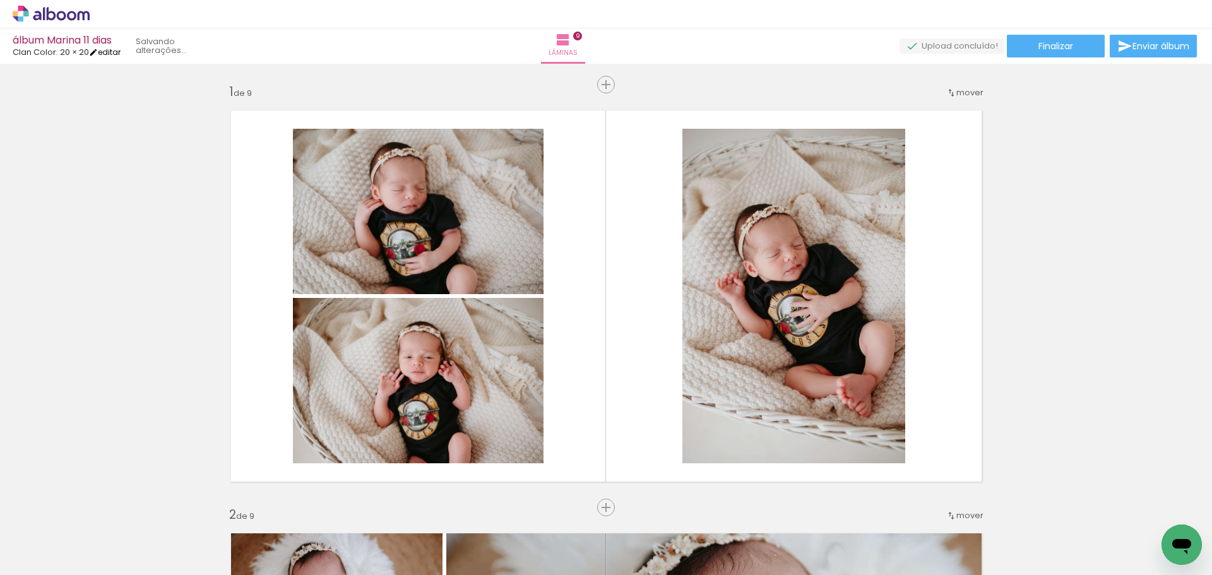
click at [115, 52] on link "editar" at bounding box center [105, 52] width 32 height 11
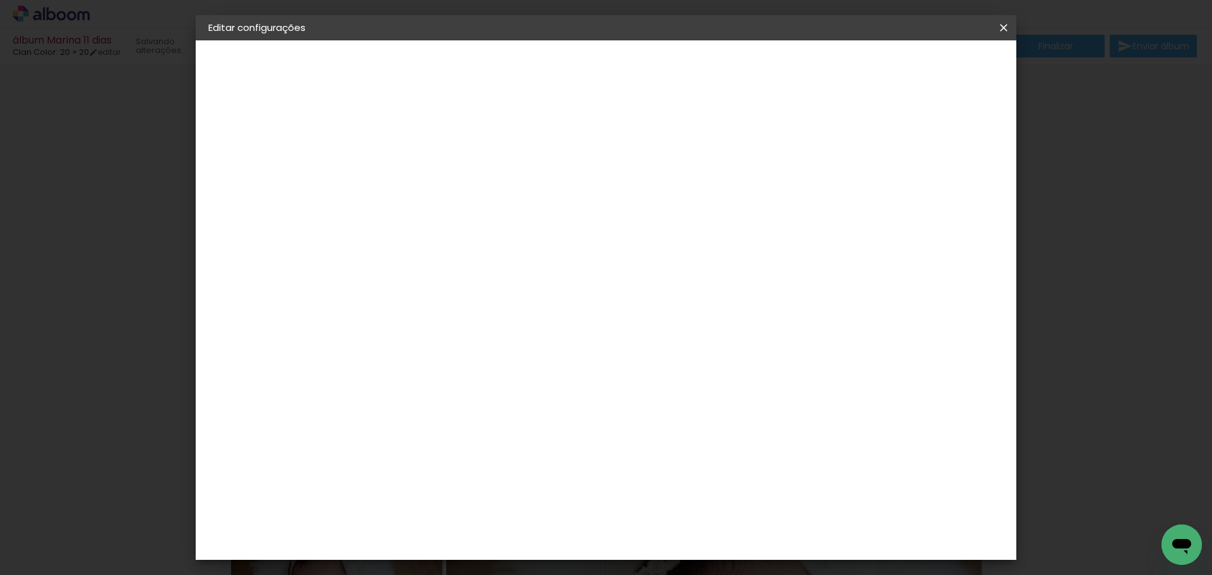
click at [0, 0] on slot "Mostrar sangria" at bounding box center [0, 0] width 0 height 0
type paper-checkbox "on"
click at [252, 210] on paper-button "lâminas" at bounding box center [277, 212] width 138 height 25
click at [252, 244] on div "3. Revisão" at bounding box center [277, 248] width 138 height 15
click at [256, 255] on div "3. Revisão" at bounding box center [277, 248] width 138 height 15
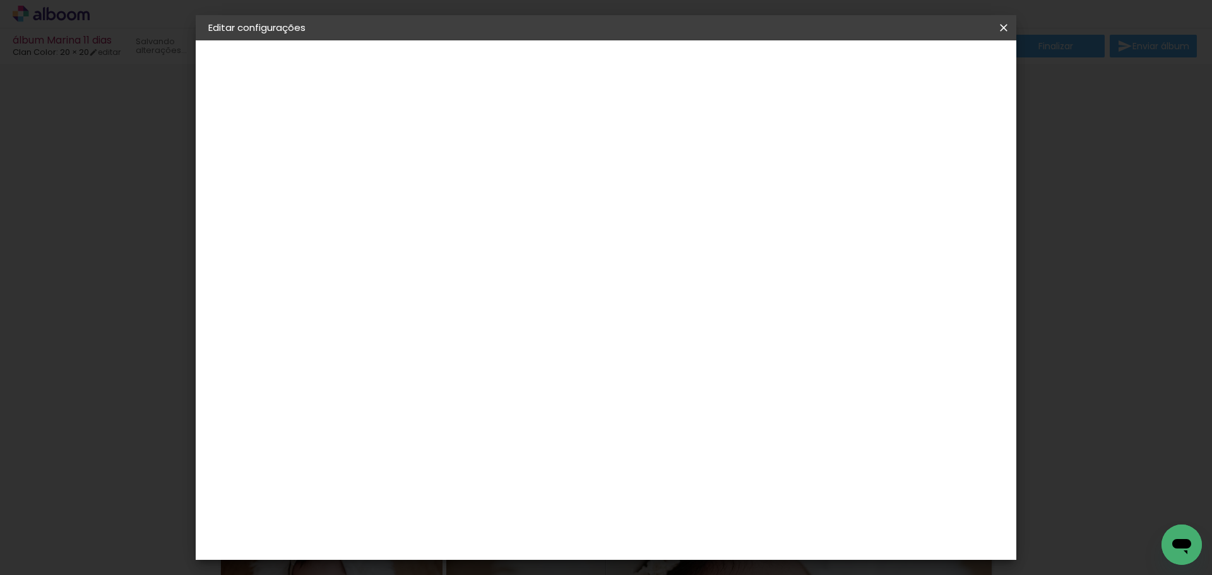
click at [0, 0] on slot "Voltar" at bounding box center [0, 0] width 0 height 0
click at [0, 0] on slot "Avançar" at bounding box center [0, 0] width 0 height 0
click at [617, 71] on div "Voltar Avançar" at bounding box center [555, 66] width 126 height 21
click at [1005, 32] on iron-icon at bounding box center [1003, 27] width 15 height 13
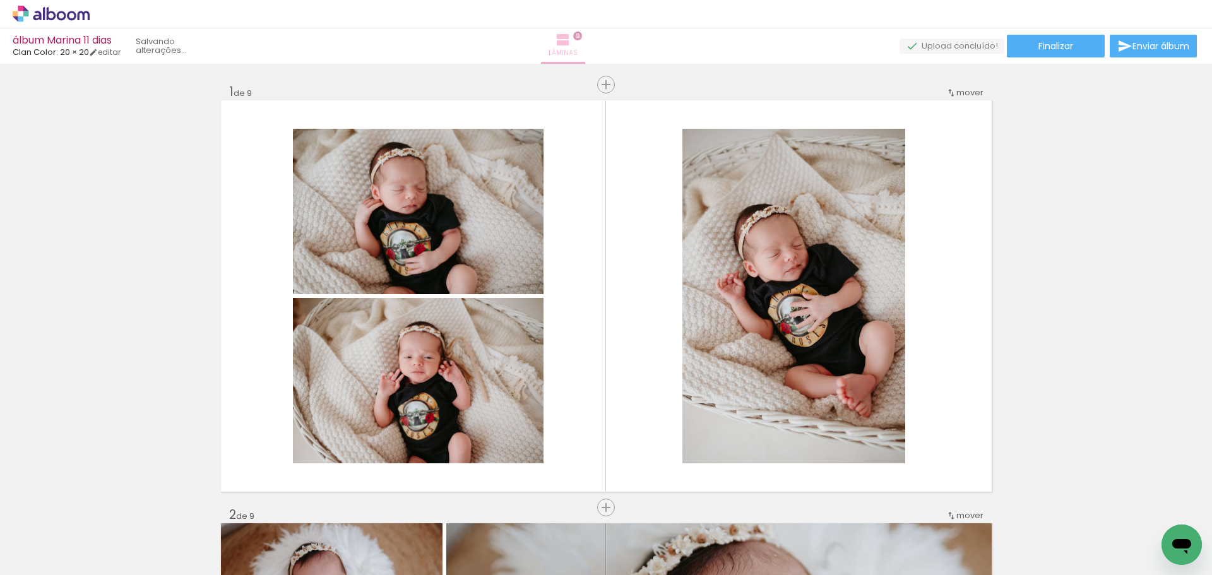
click at [577, 49] on span "Lâminas" at bounding box center [562, 52] width 29 height 11
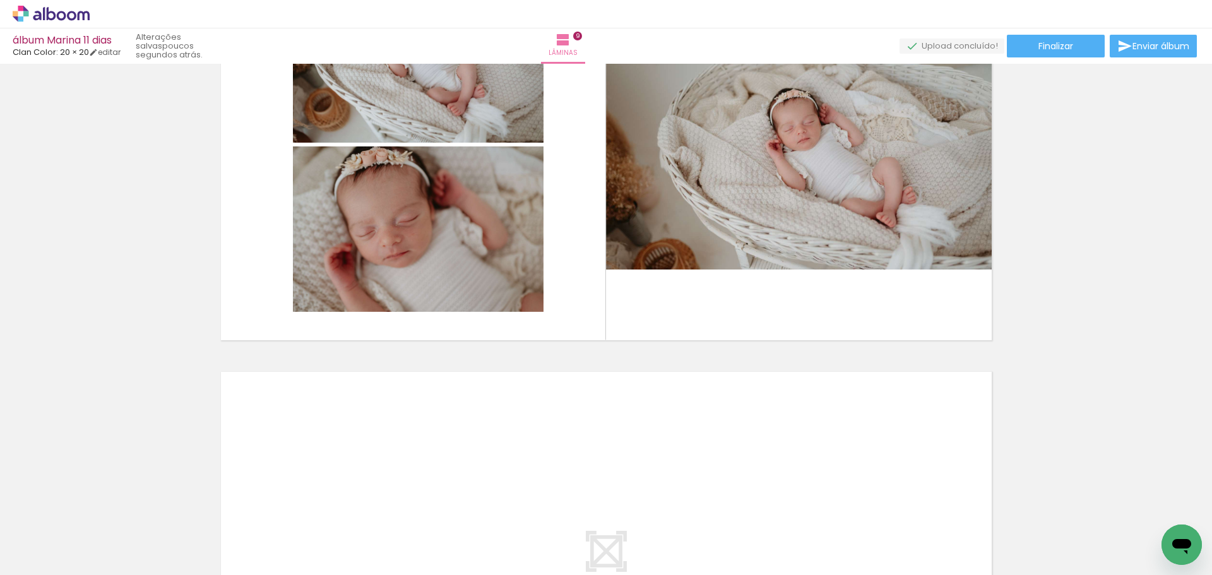
scroll to position [3845, 0]
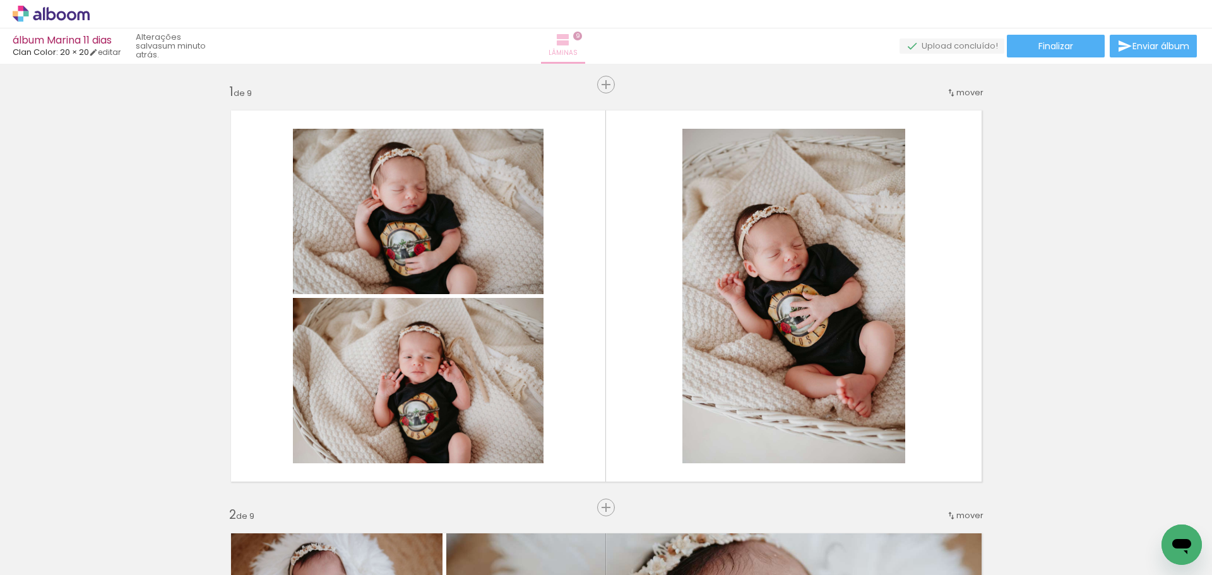
click at [571, 33] on iron-icon at bounding box center [562, 39] width 15 height 15
click at [1038, 47] on span "Finalizar" at bounding box center [1055, 46] width 35 height 9
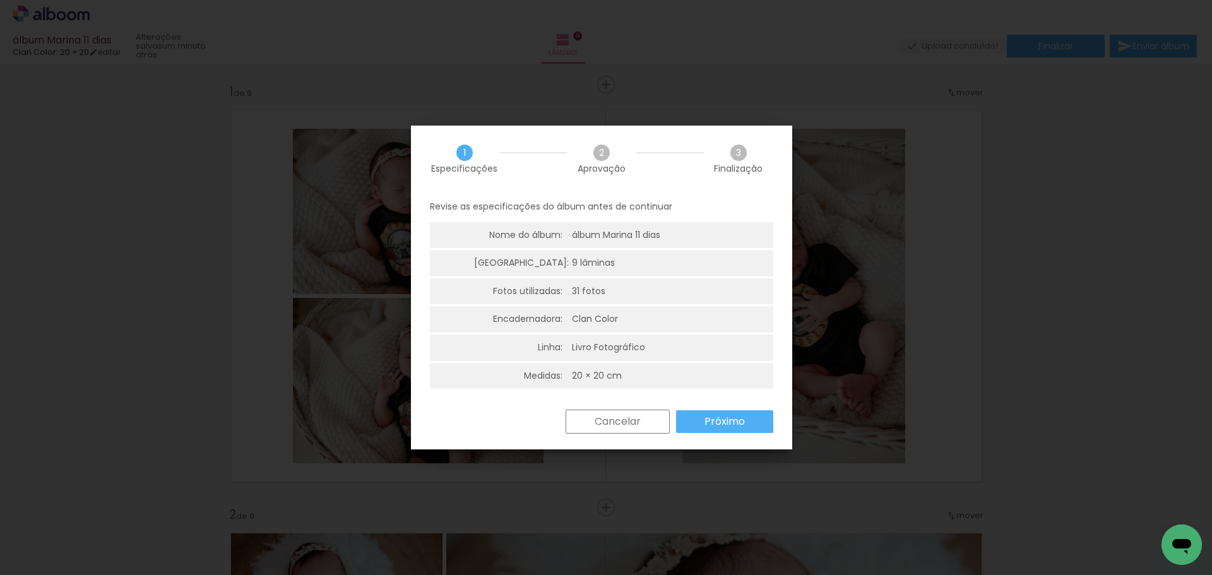
scroll to position [3, 0]
click at [754, 415] on paper-button "Próximo" at bounding box center [724, 418] width 97 height 23
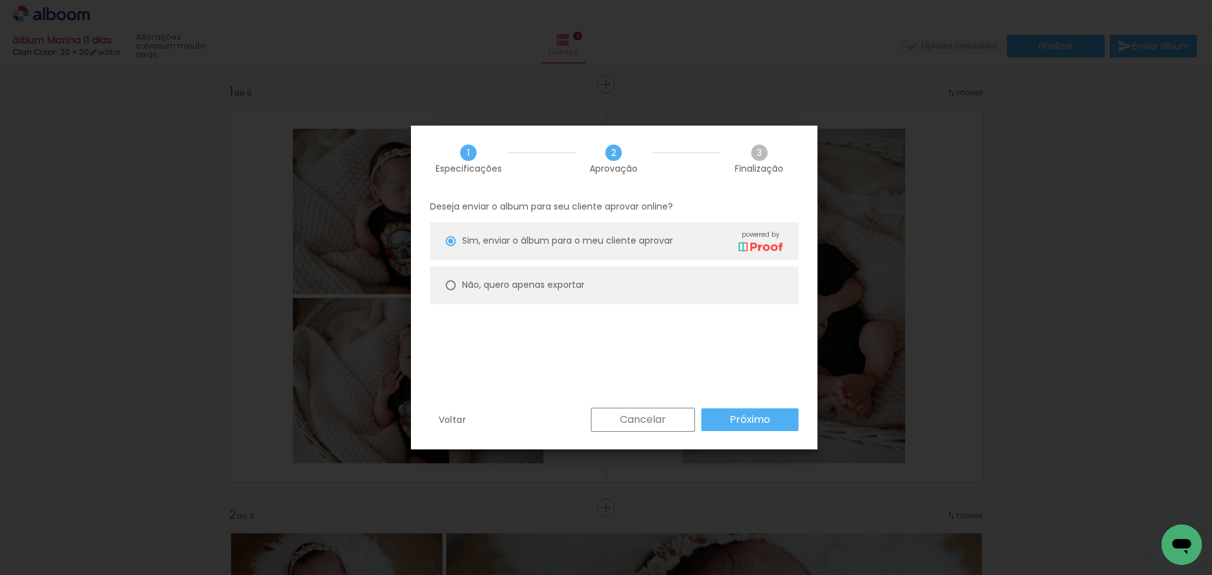
click at [0, 0] on slot "Não, quero apenas exportar" at bounding box center [0, 0] width 0 height 0
type paper-radio-button "on"
click at [770, 422] on paper-button "Próximo" at bounding box center [749, 419] width 97 height 23
type input "Alta, 300 DPI"
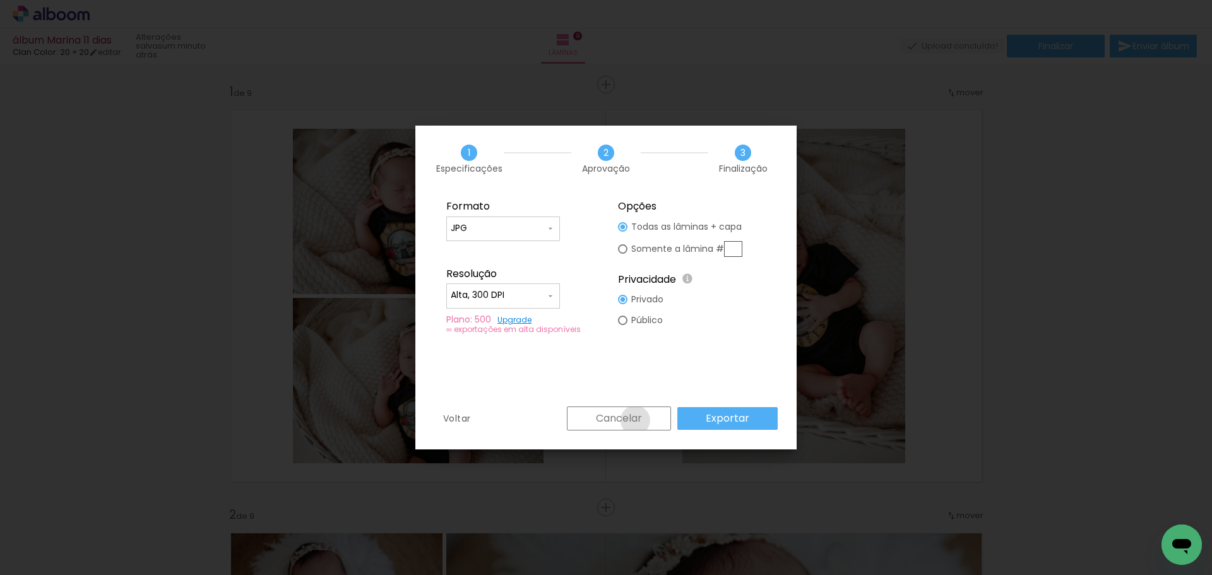
click at [0, 0] on slot "Cancelar" at bounding box center [0, 0] width 0 height 0
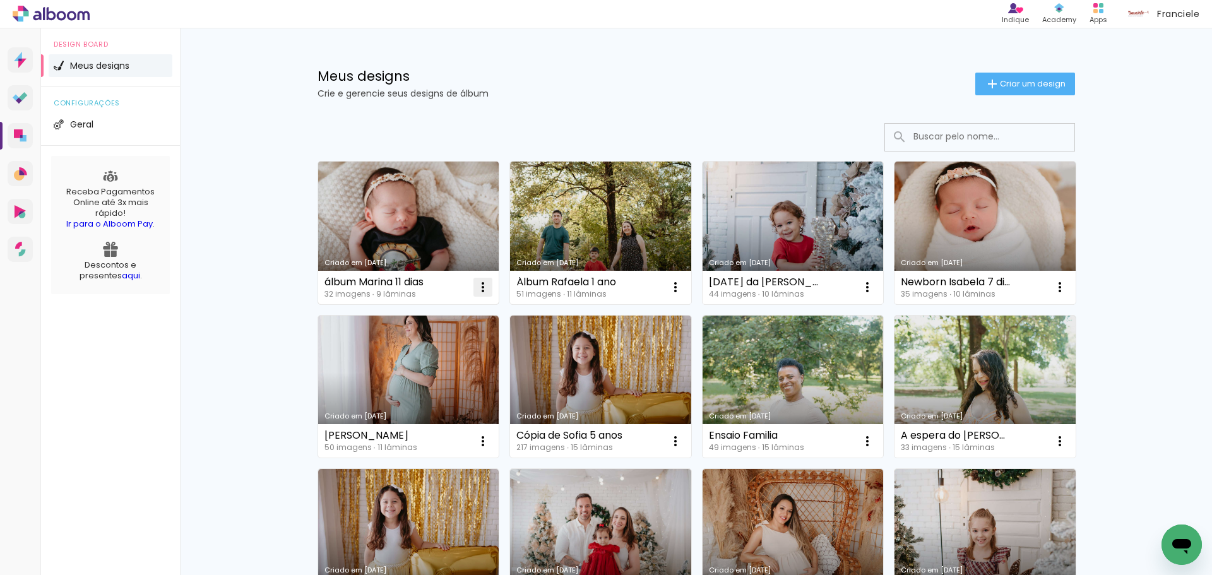
click at [475, 292] on iron-icon at bounding box center [482, 287] width 15 height 15
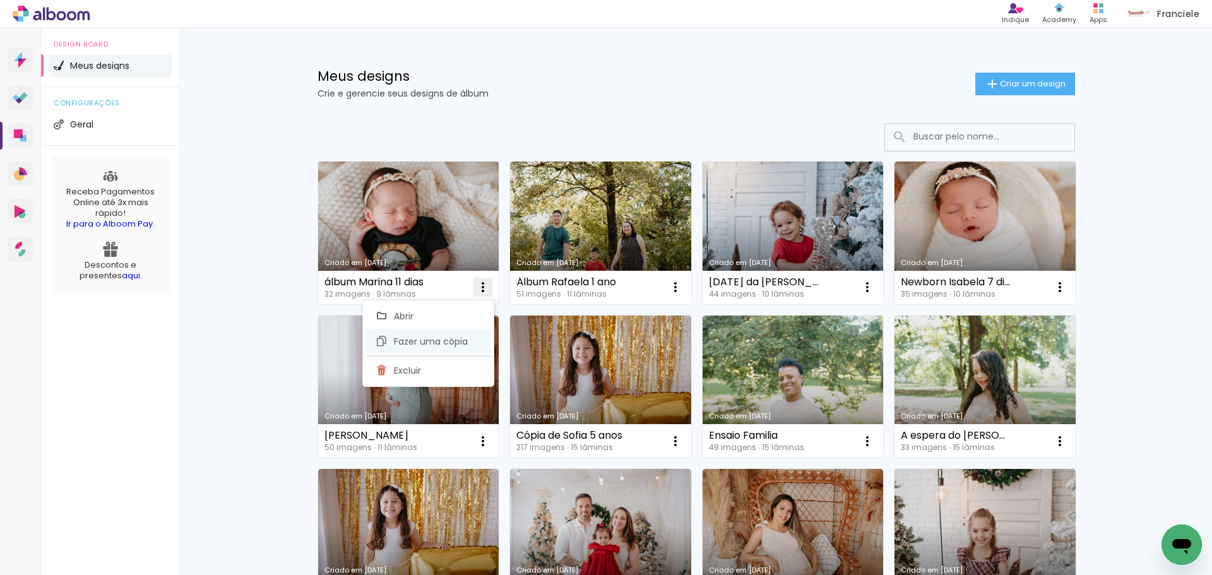
click at [466, 338] on span "Fazer uma cópia" at bounding box center [431, 341] width 74 height 9
type input "Cópia de álbum Marina 11 dias"
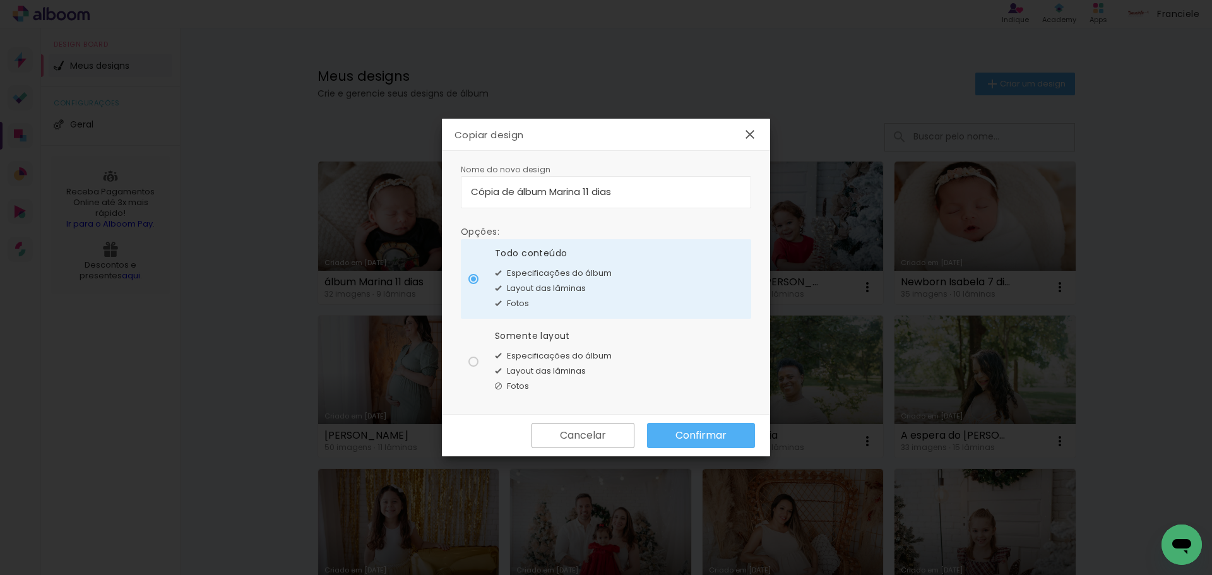
click at [0, 0] on slot "Cancelar" at bounding box center [0, 0] width 0 height 0
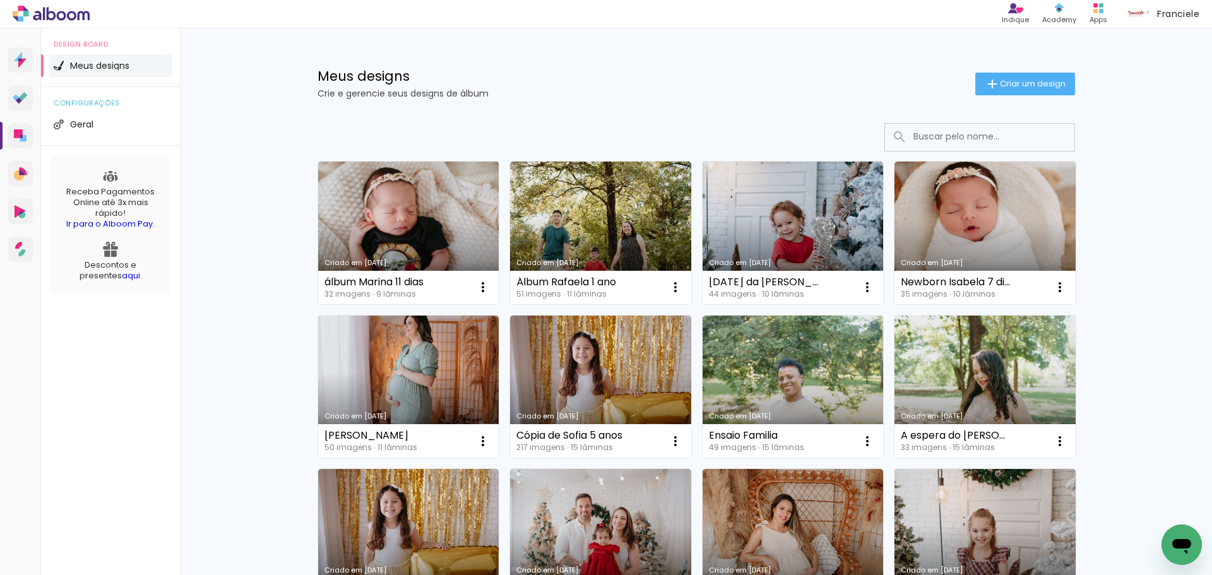
click at [442, 221] on link "Criado em [DATE]" at bounding box center [408, 233] width 181 height 143
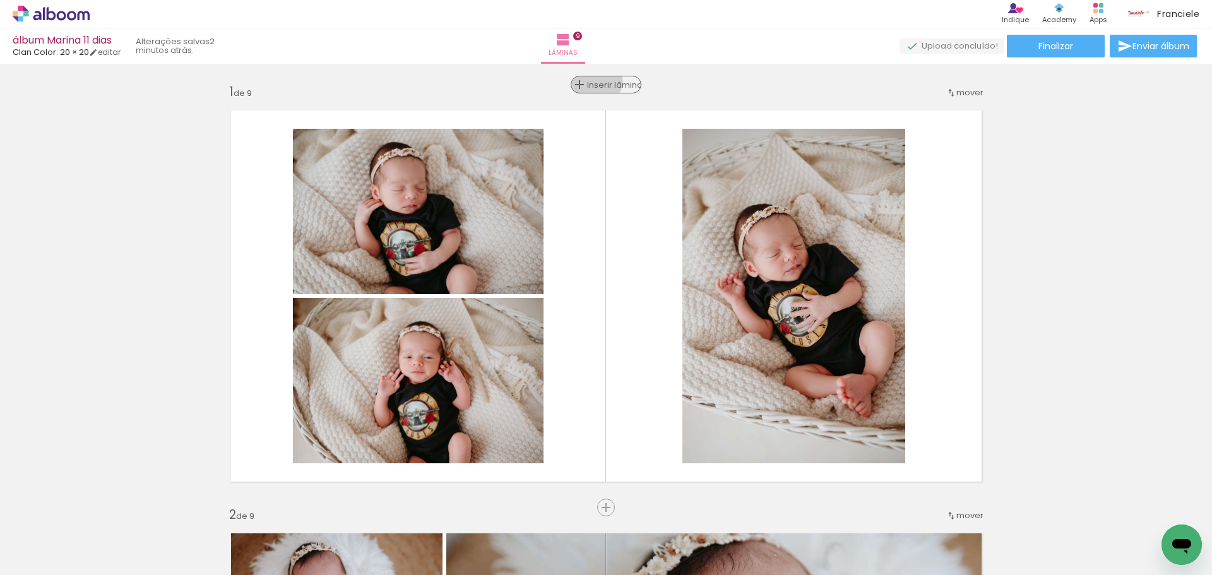
click at [592, 81] on span "Inserir lâmina" at bounding box center [611, 85] width 49 height 8
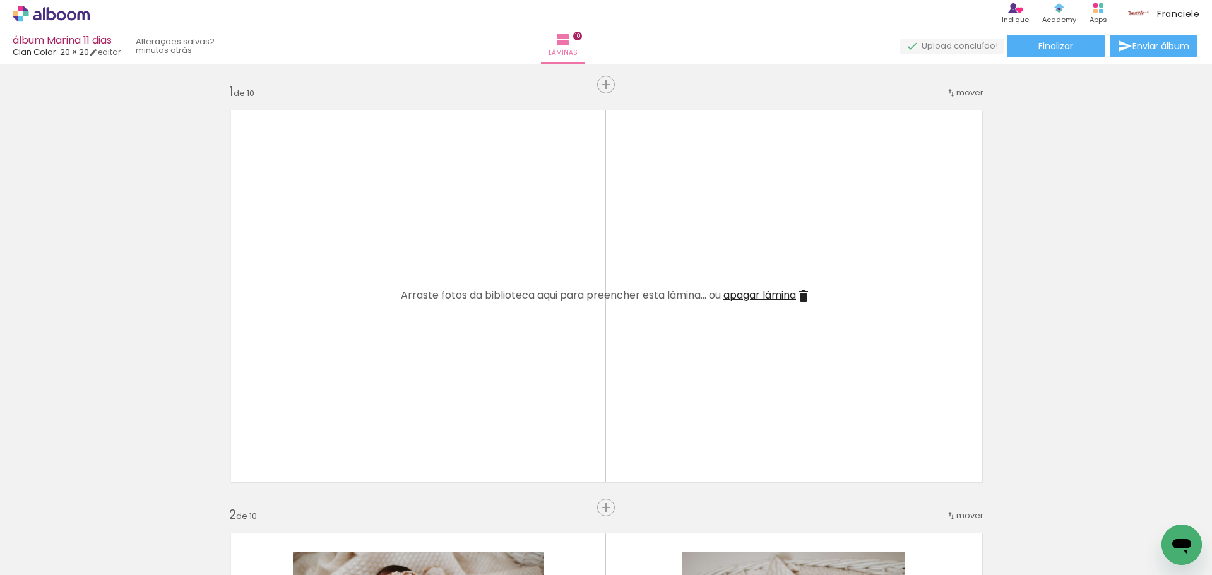
click at [741, 299] on span "apagar lâmina" at bounding box center [759, 295] width 73 height 15
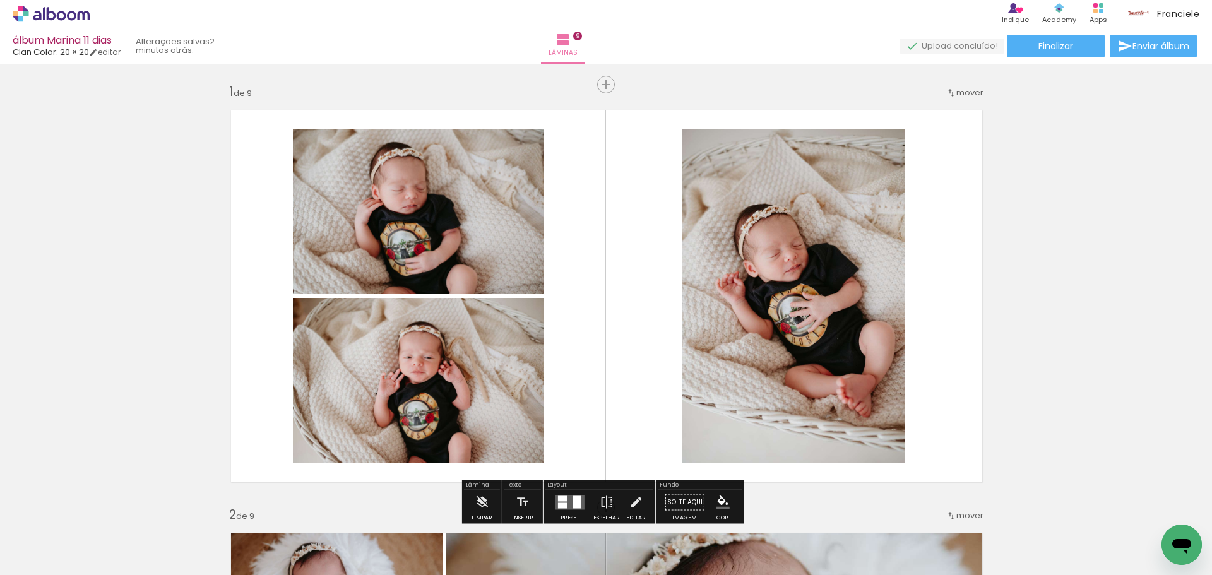
scroll to position [0, 1157]
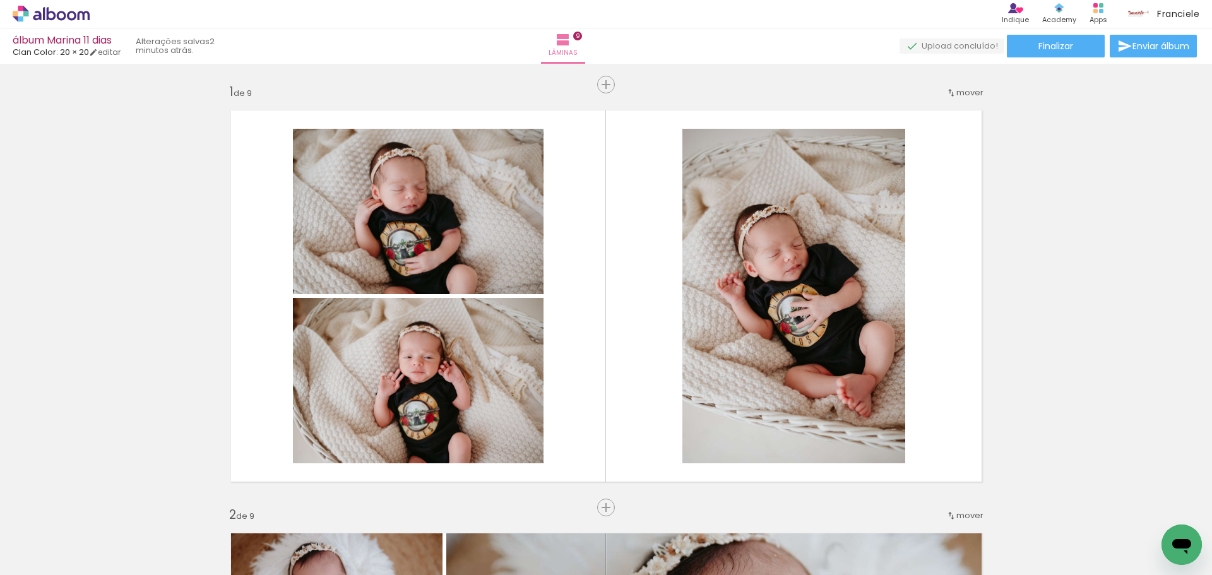
drag, startPoint x: 1154, startPoint y: 519, endPoint x: 1183, endPoint y: 341, distance: 180.3
drag, startPoint x: 1147, startPoint y: 530, endPoint x: 69, endPoint y: 541, distance: 1078.0
click at [0, 541] on div "Biblioteca 32 fotos Todas as fotos Não utilizadas Adicionar Fotos" at bounding box center [0, 535] width 0 height 79
drag, startPoint x: 1145, startPoint y: 538, endPoint x: 444, endPoint y: 553, distance: 701.3
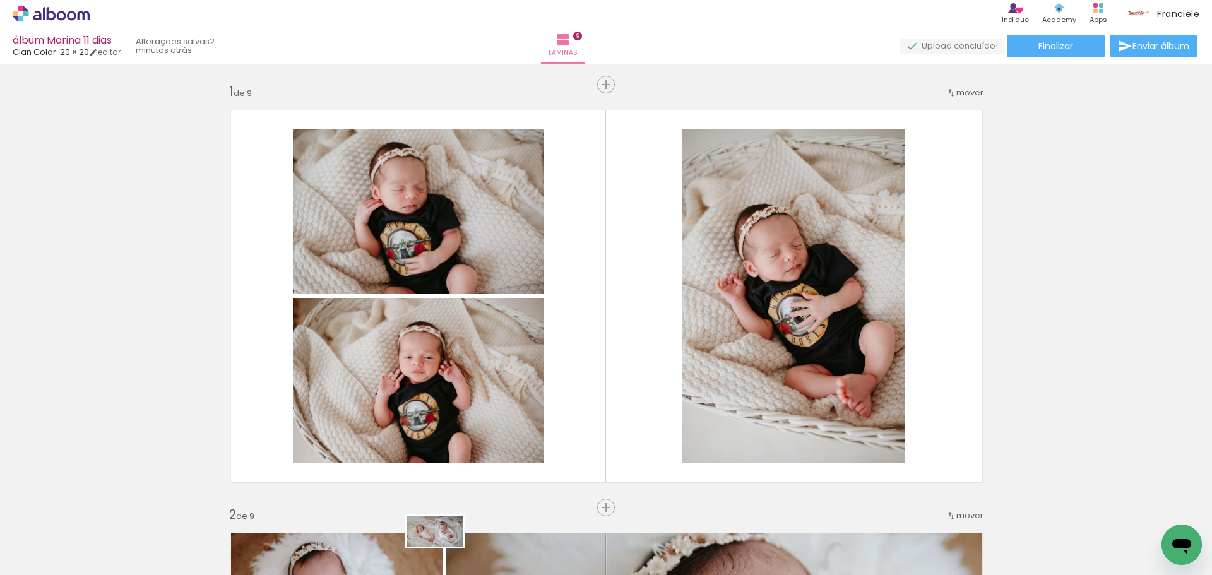
click at [0, 0] on slot at bounding box center [0, 0] width 0 height 0
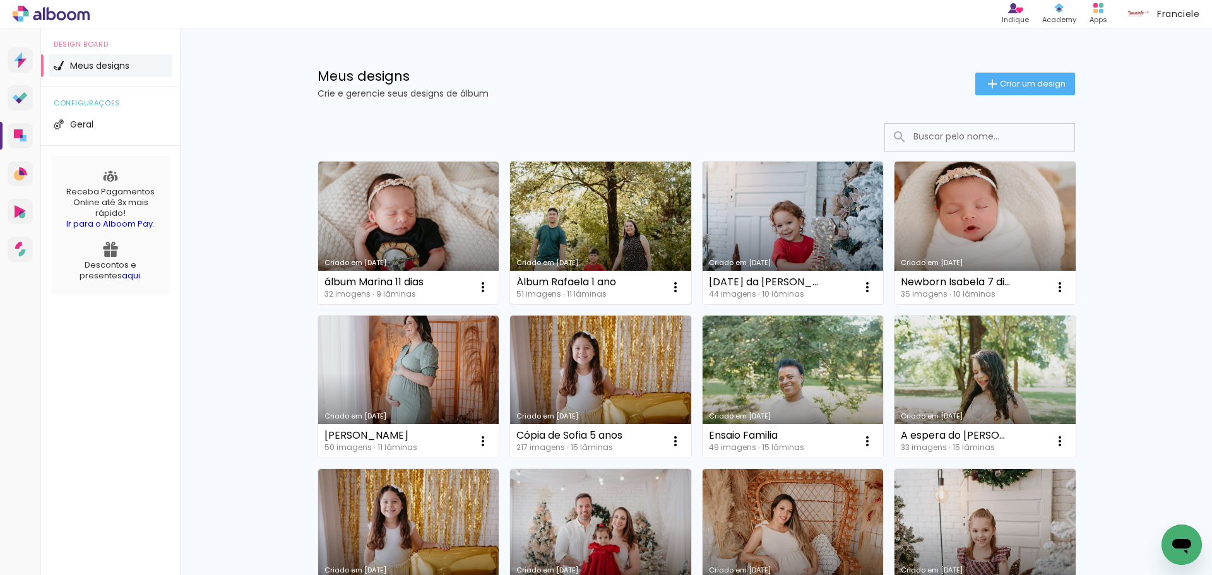
click at [564, 219] on link "Criado em [DATE]" at bounding box center [600, 233] width 181 height 143
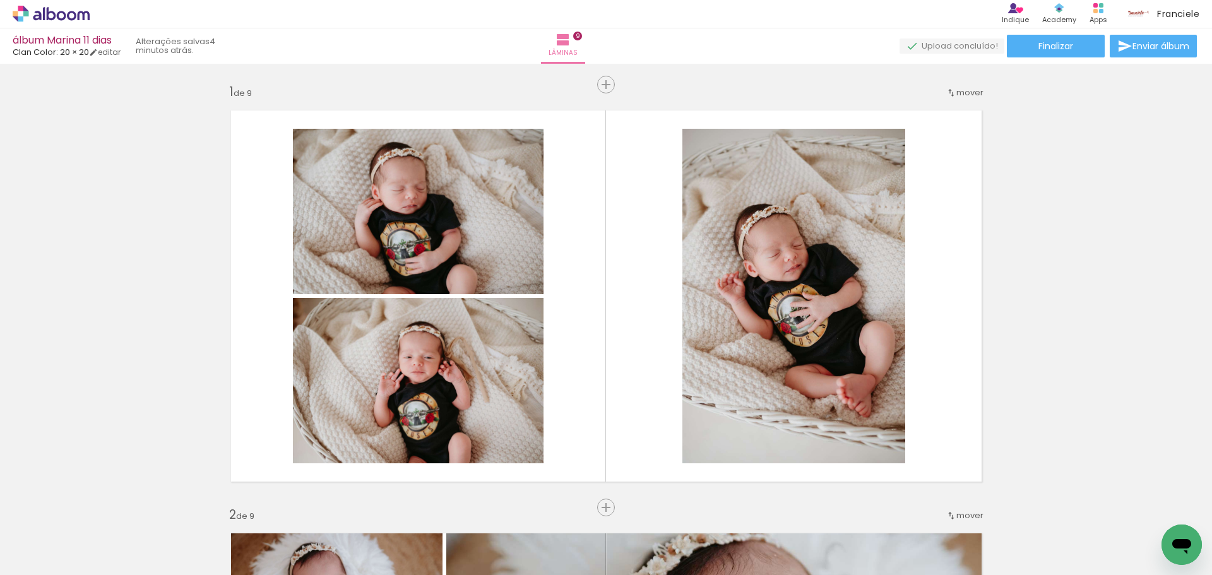
scroll to position [0, 1157]
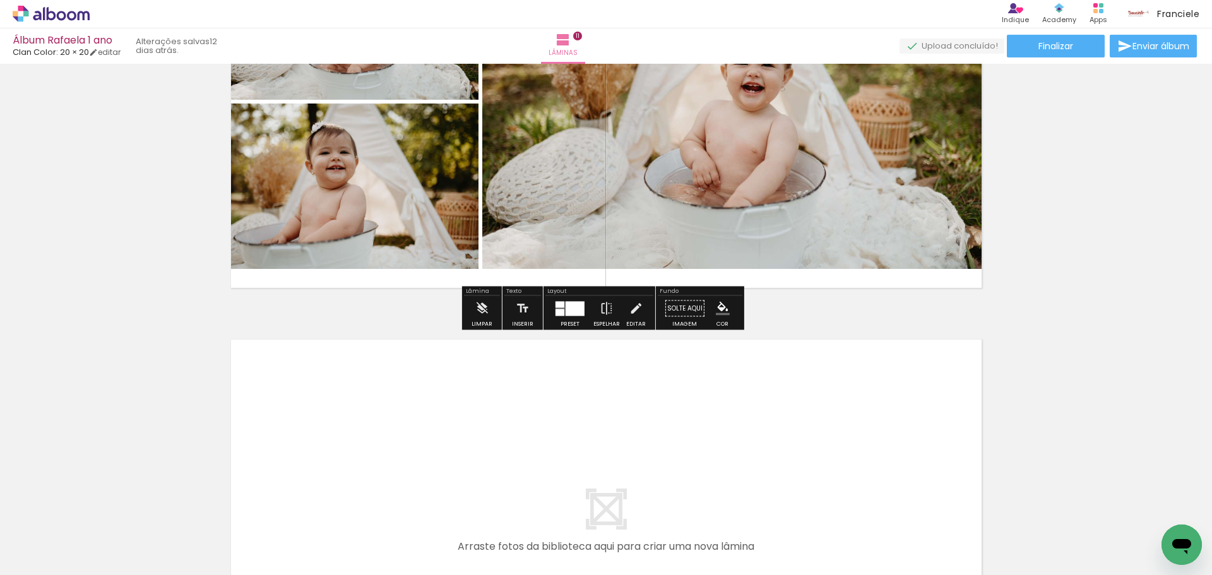
scroll to position [4165, 0]
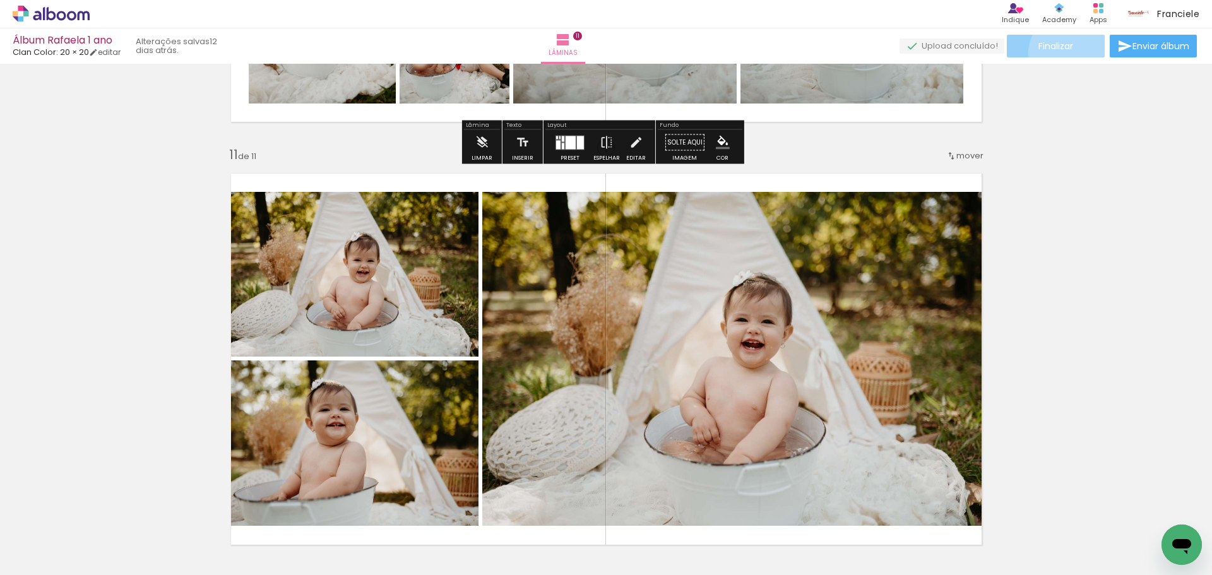
click at [1063, 50] on span "Finalizar" at bounding box center [1055, 46] width 35 height 9
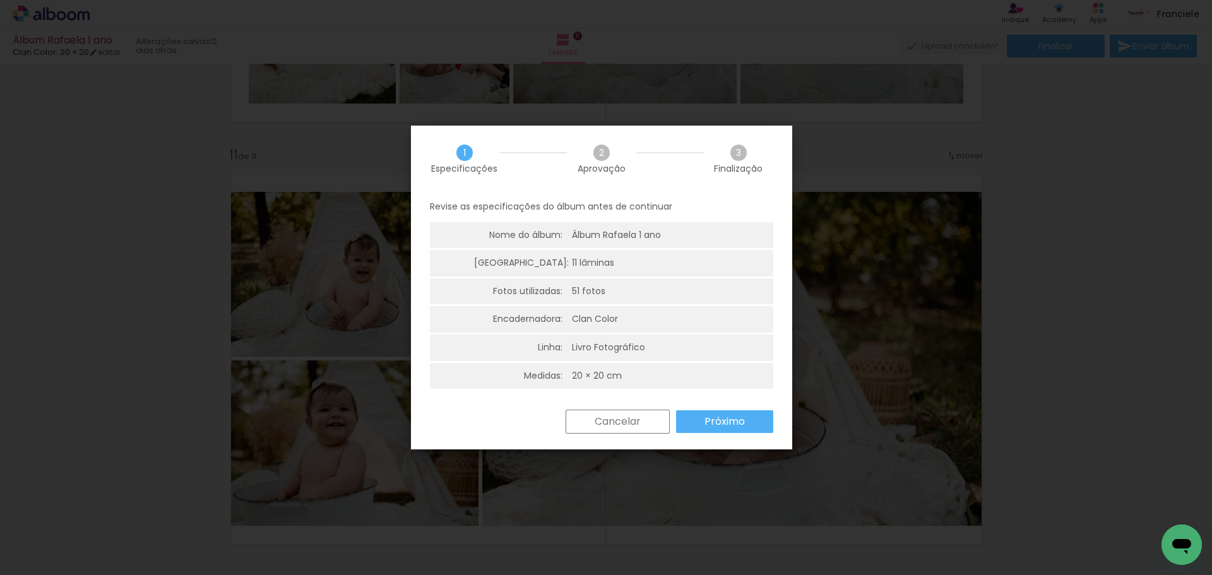
click at [746, 425] on paper-button "Próximo" at bounding box center [724, 421] width 97 height 23
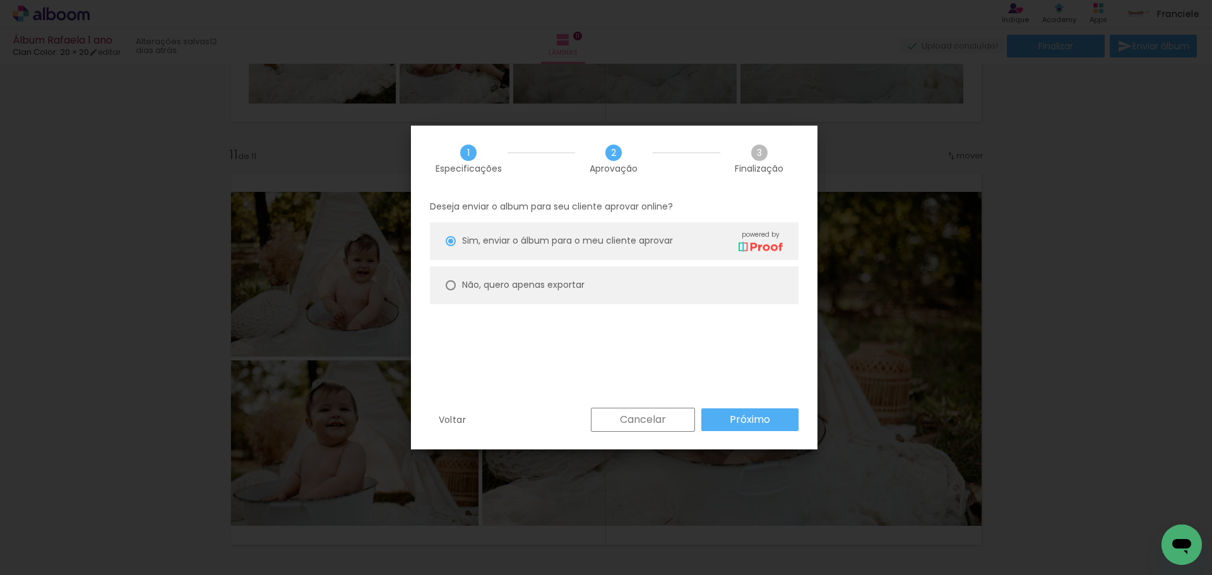
click at [0, 0] on slot "Próximo" at bounding box center [0, 0] width 0 height 0
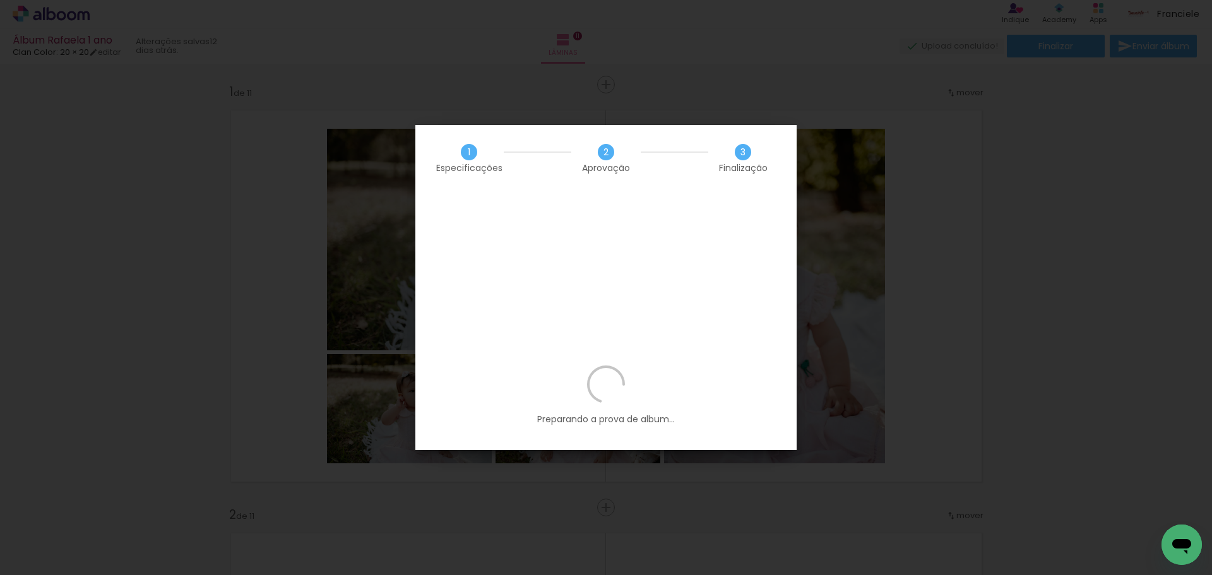
scroll to position [4165, 0]
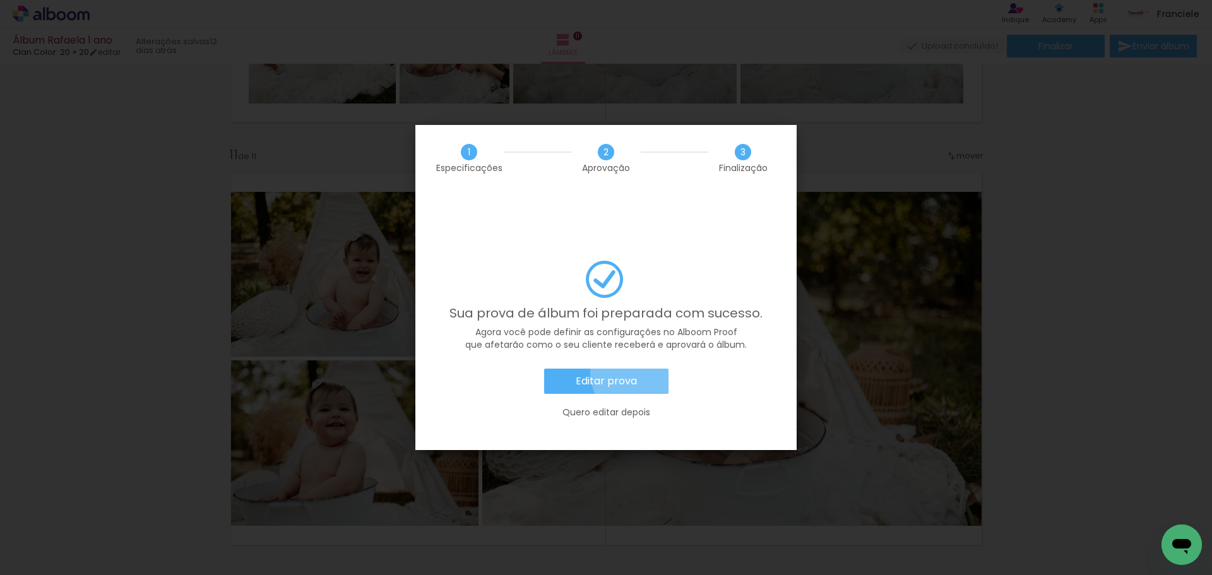
click at [641, 369] on paper-button "Editar prova" at bounding box center [606, 381] width 124 height 25
